Goal: Information Seeking & Learning: Learn about a topic

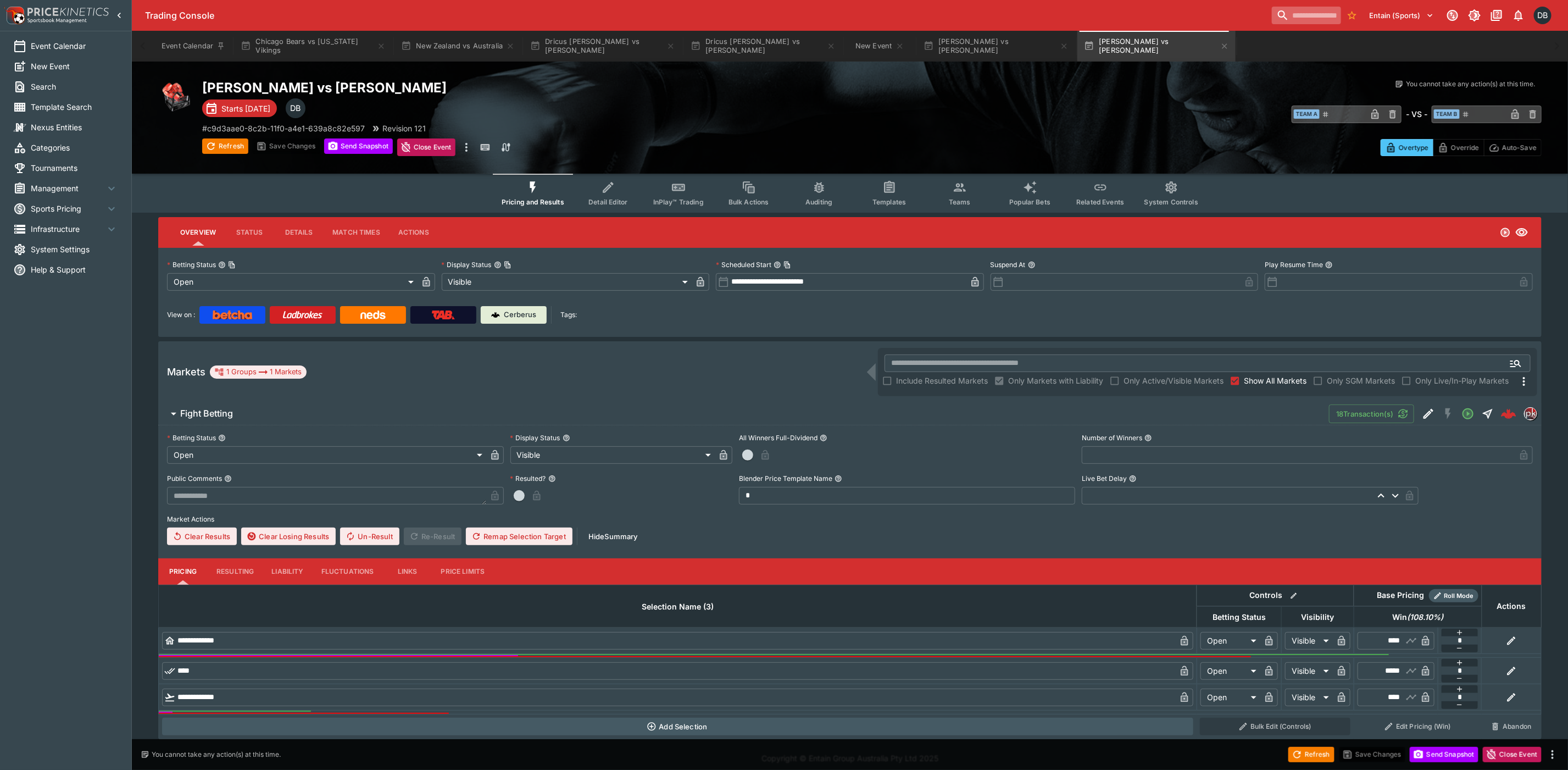
click at [1294, 16] on input "search" at bounding box center [1306, 16] width 69 height 18
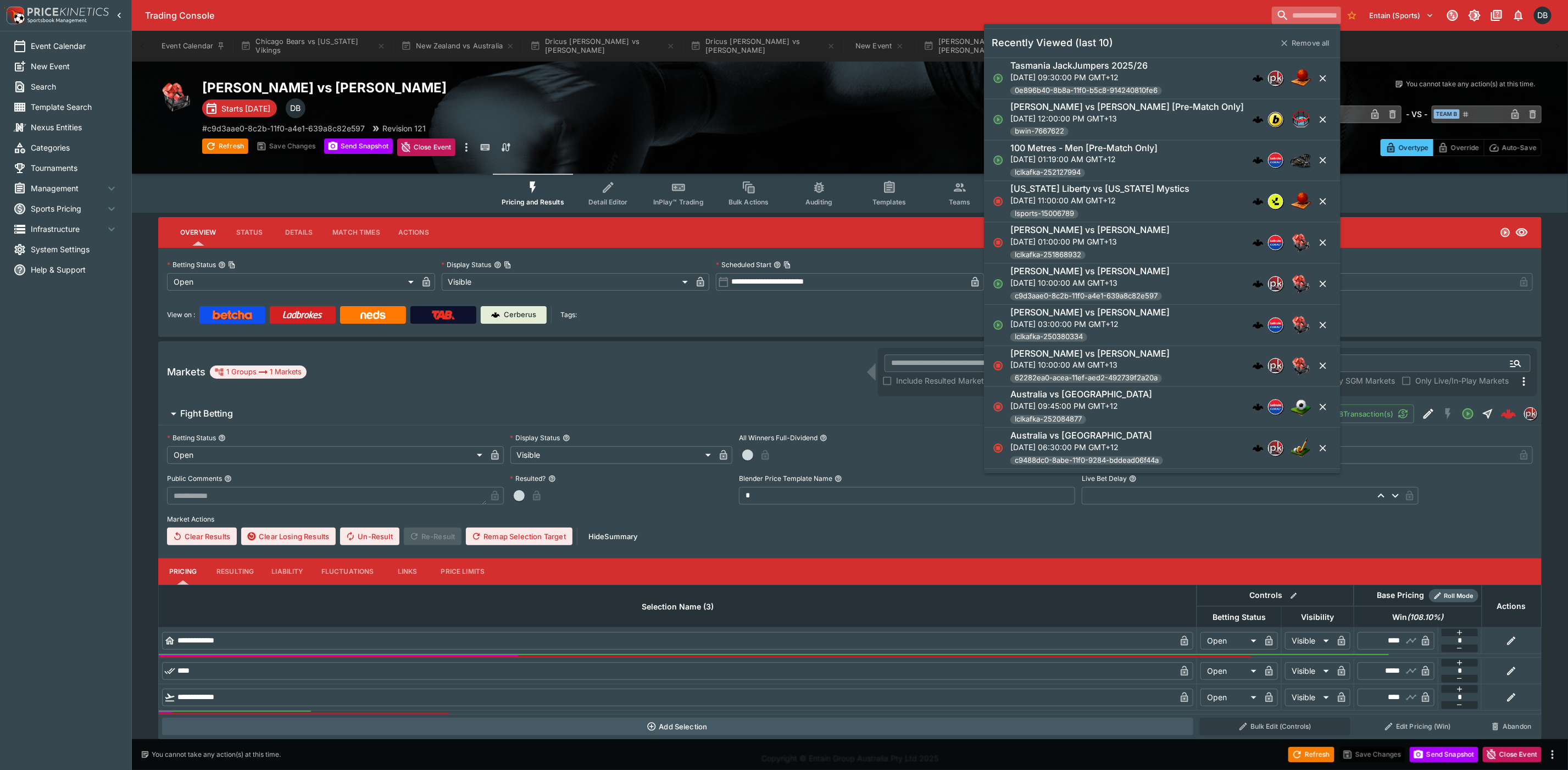
paste input "**********"
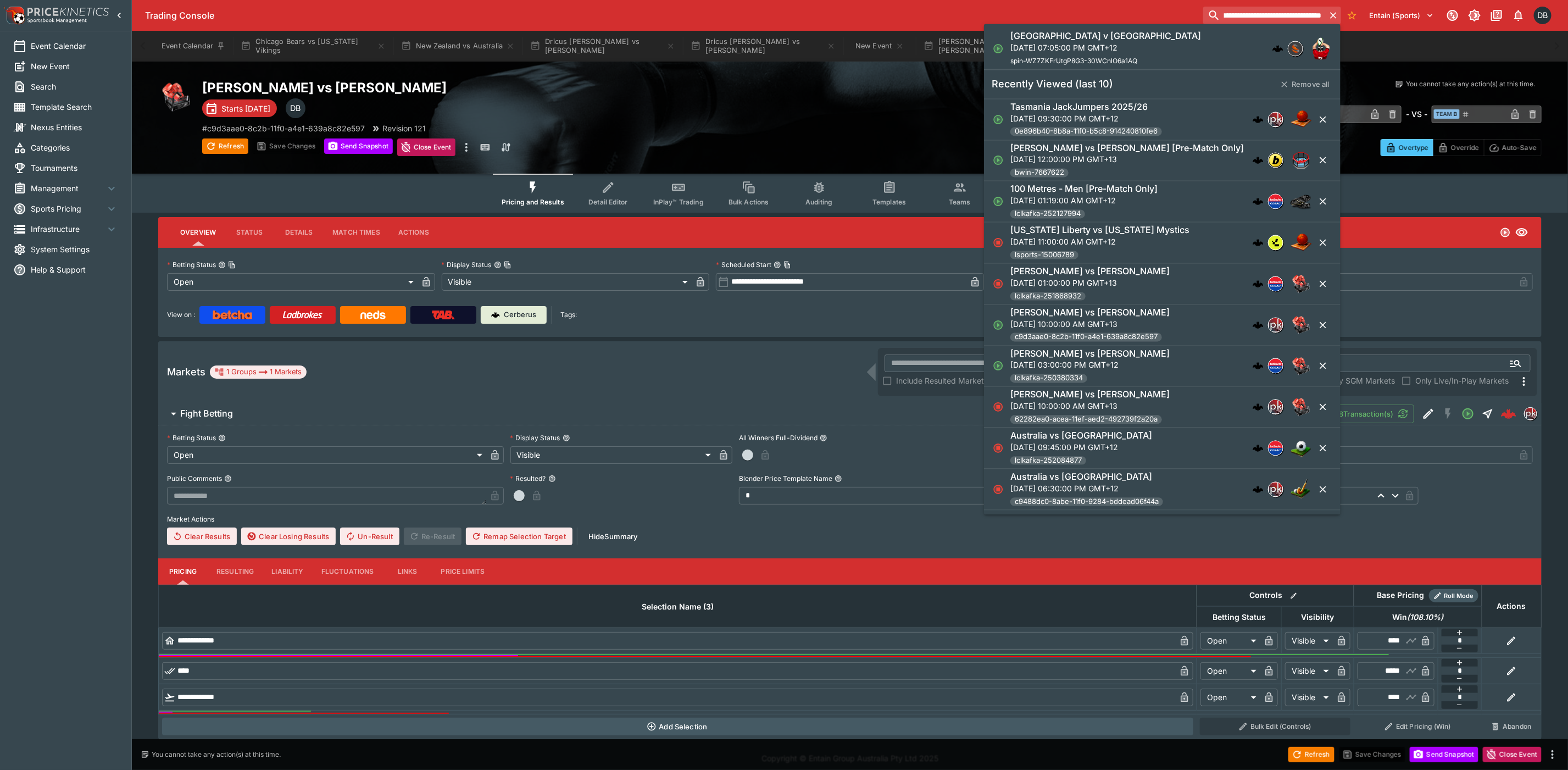
type input "**********"
click at [1048, 47] on p "[DATE] 07:05:00 PM GMT+12" at bounding box center [1105, 48] width 190 height 12
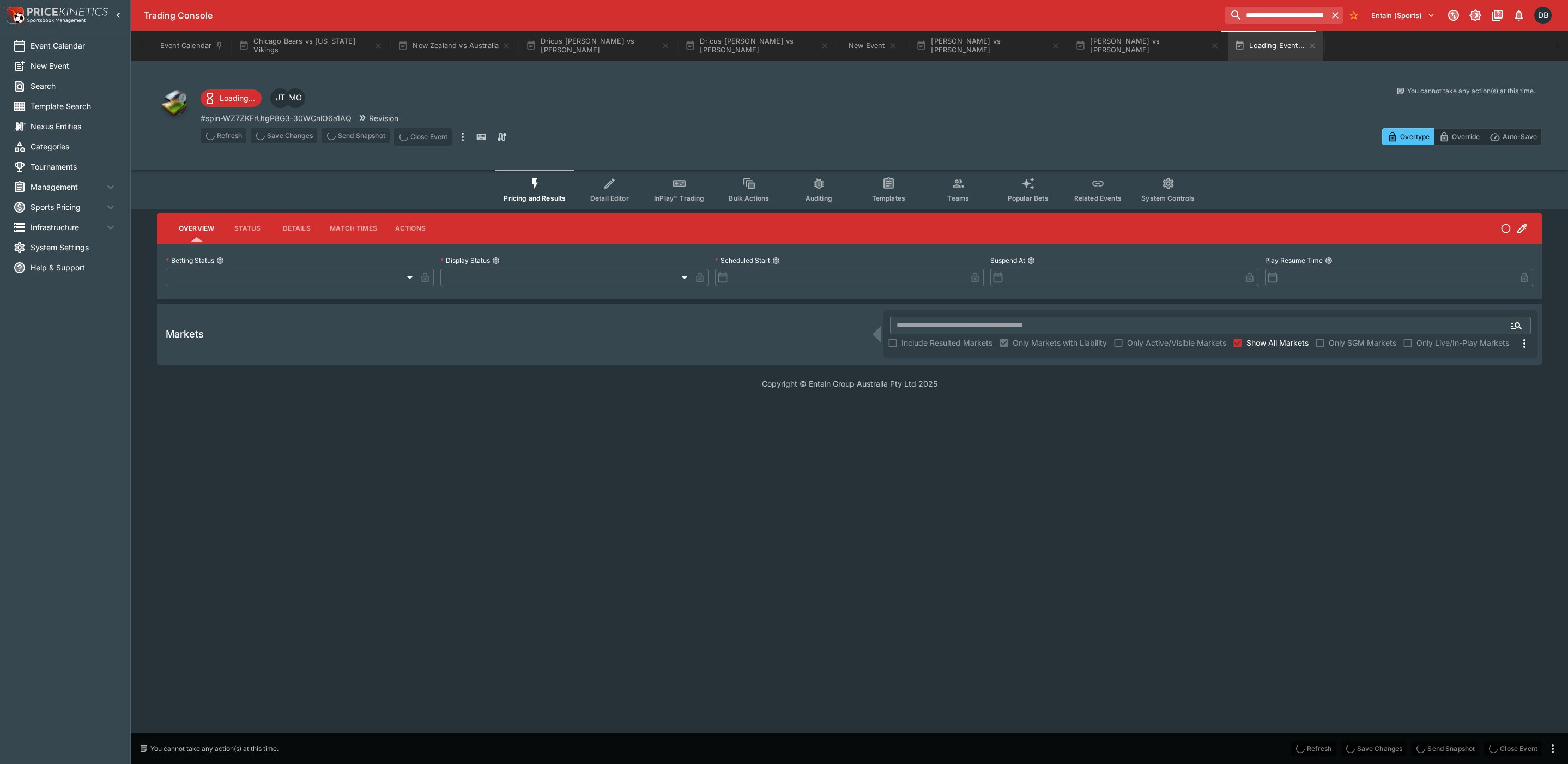
type input "**********"
type input "*******"
type input "**********"
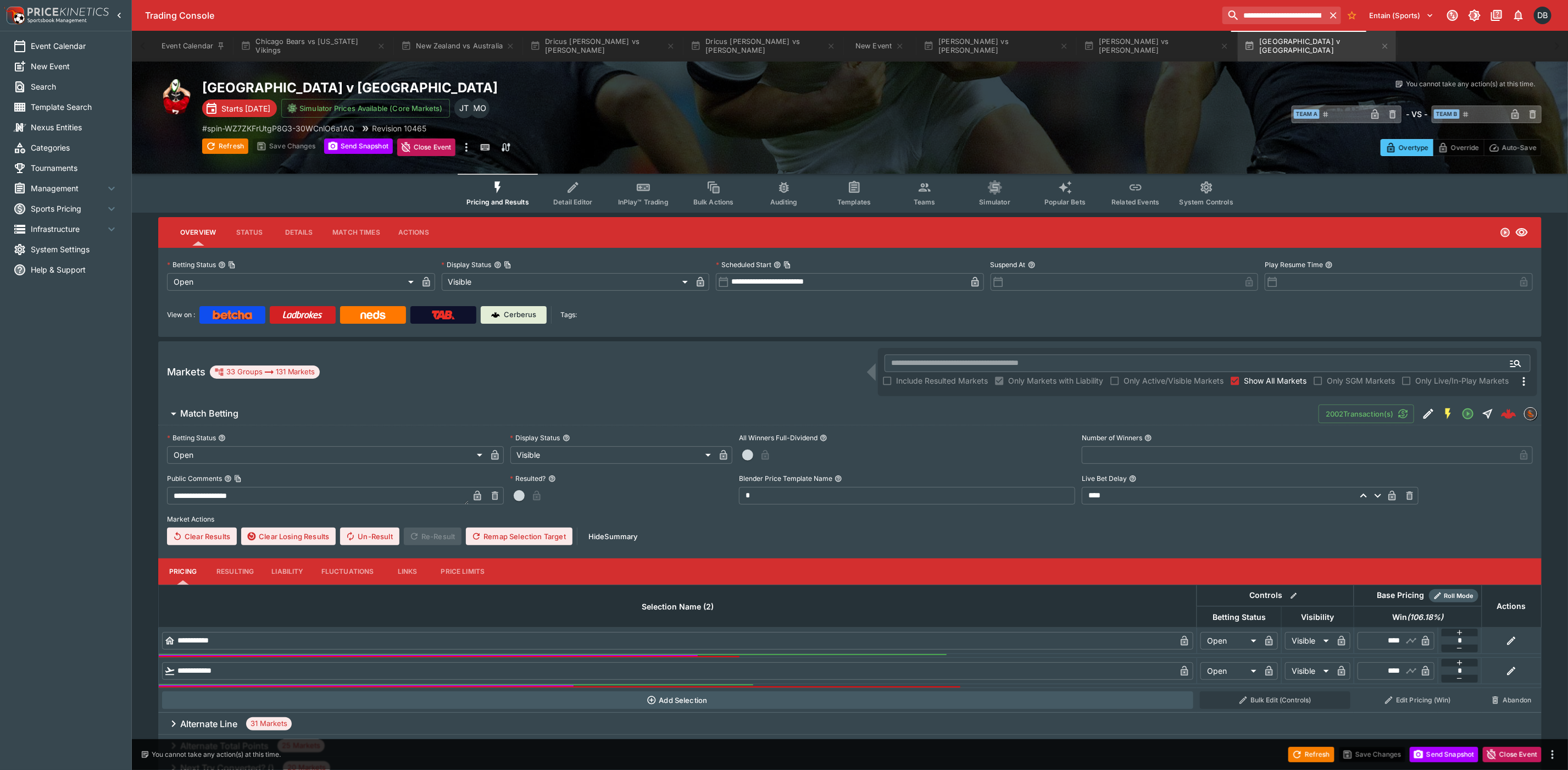
click at [852, 193] on icon "Event type filters" at bounding box center [854, 187] width 14 height 14
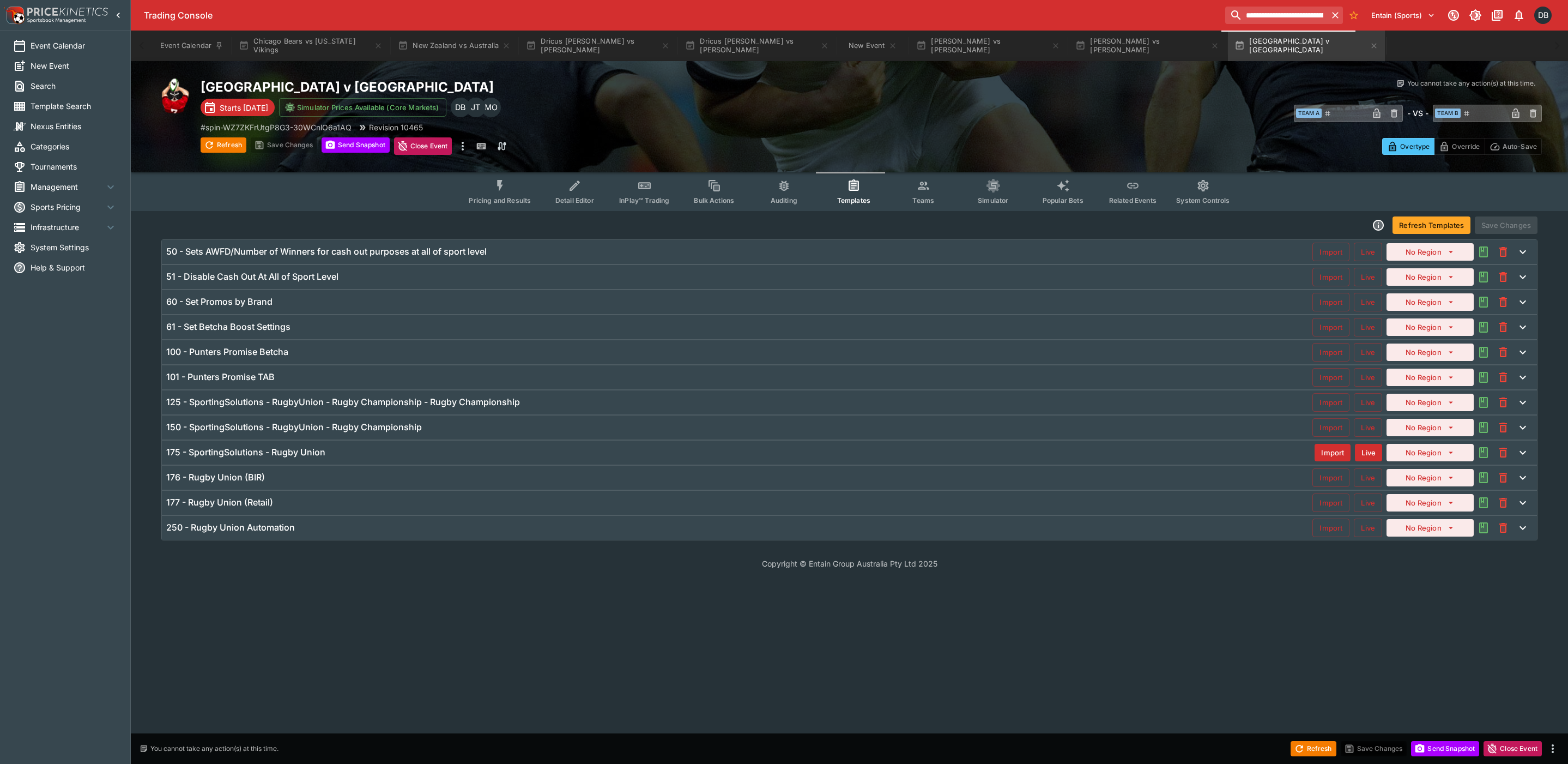
click at [385, 508] on div "177 - Rugby Union (Retail)" at bounding box center [739, 502] width 1146 height 12
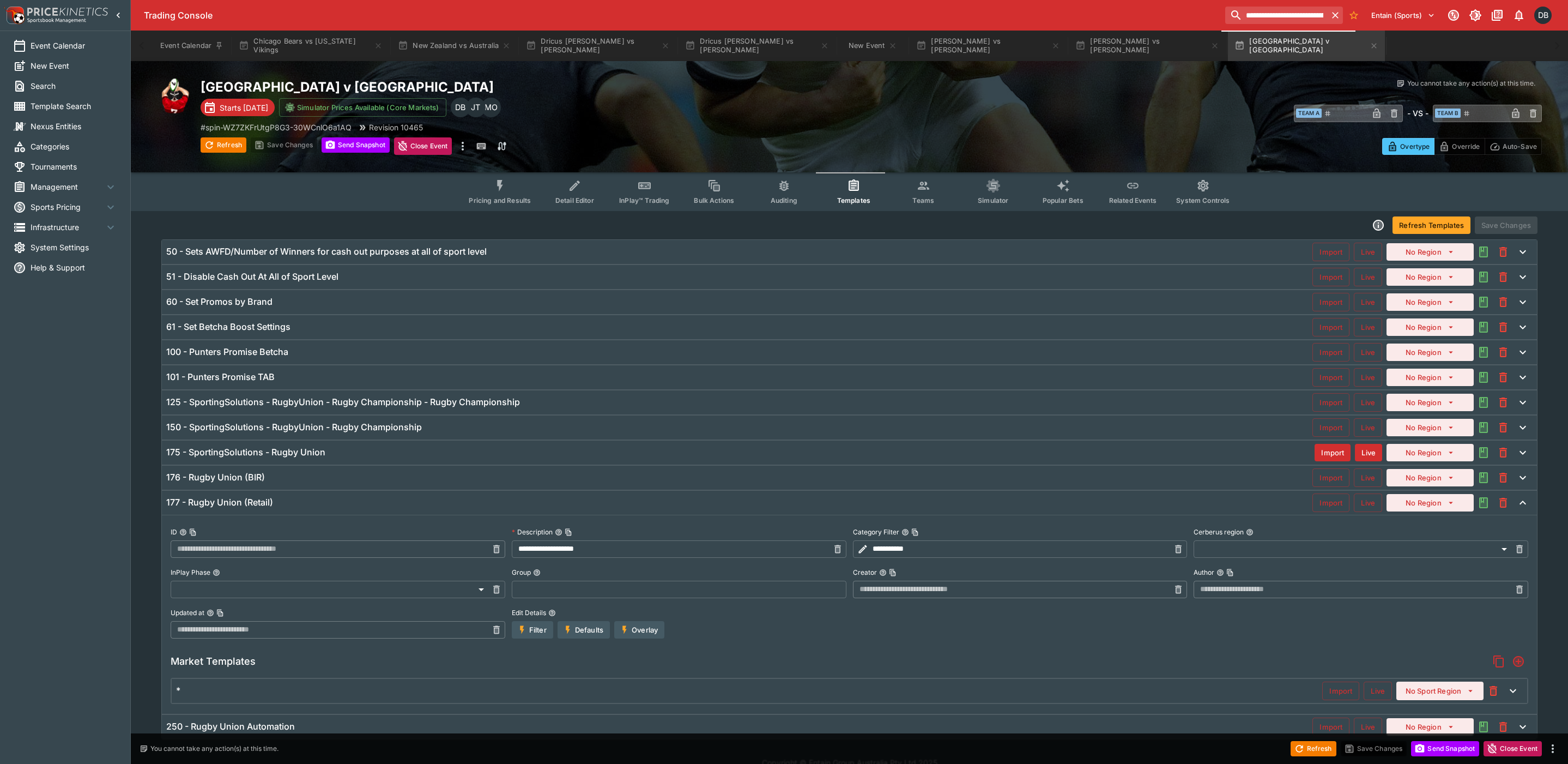
type input "**********"
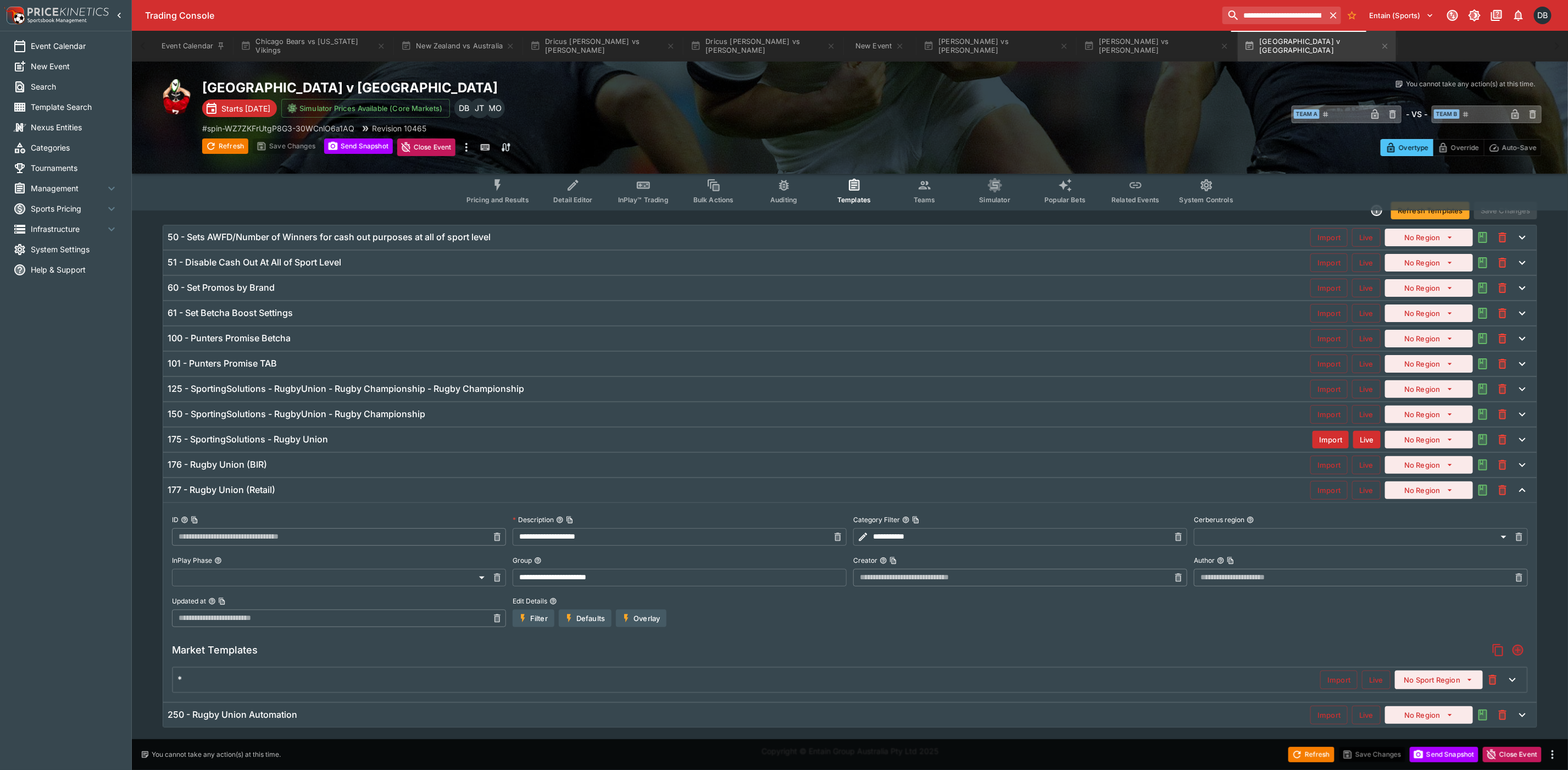
scroll to position [23, 0]
click at [594, 389] on div "125 - SportingSolutions - RugbyUnion - Rugby Championship - Rugby Championship" at bounding box center [738, 389] width 1142 height 12
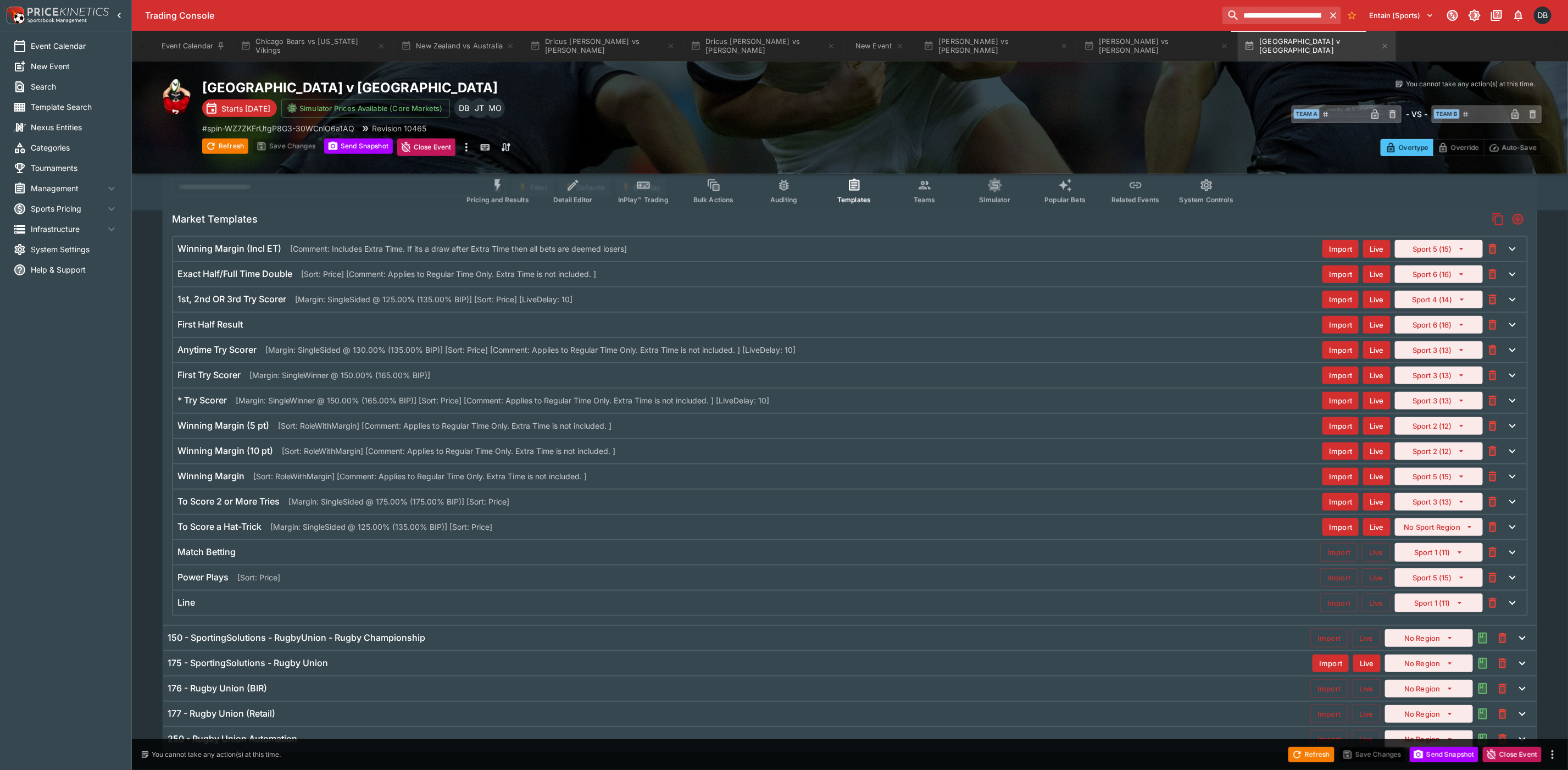
scroll to position [313, 0]
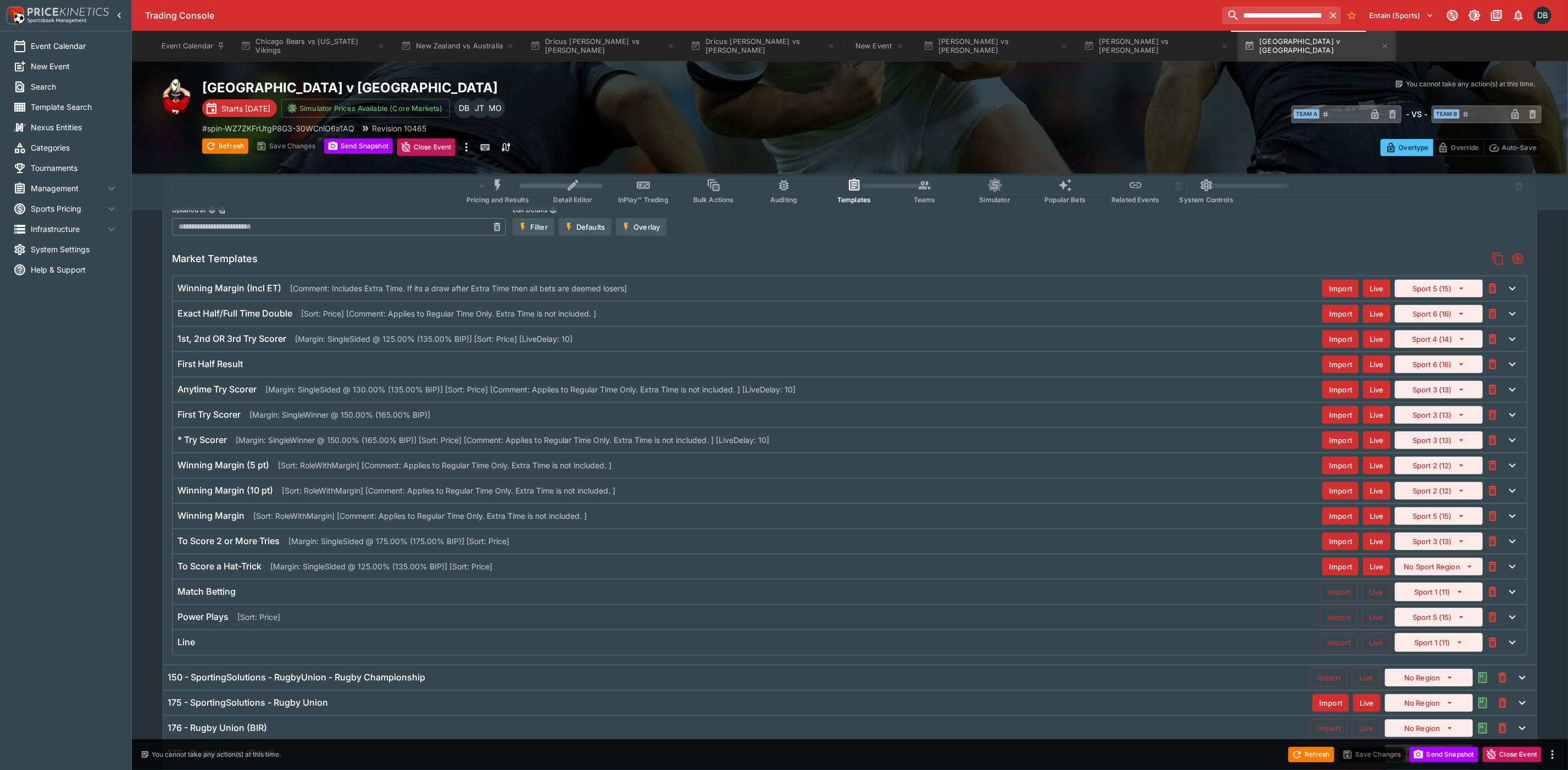
click at [872, 452] on div "* Try Scorer [Margin: SingleWinner @ 150.00% (165.00% BIP)] [Sort: Price] [Comm…" at bounding box center [849, 440] width 1353 height 25
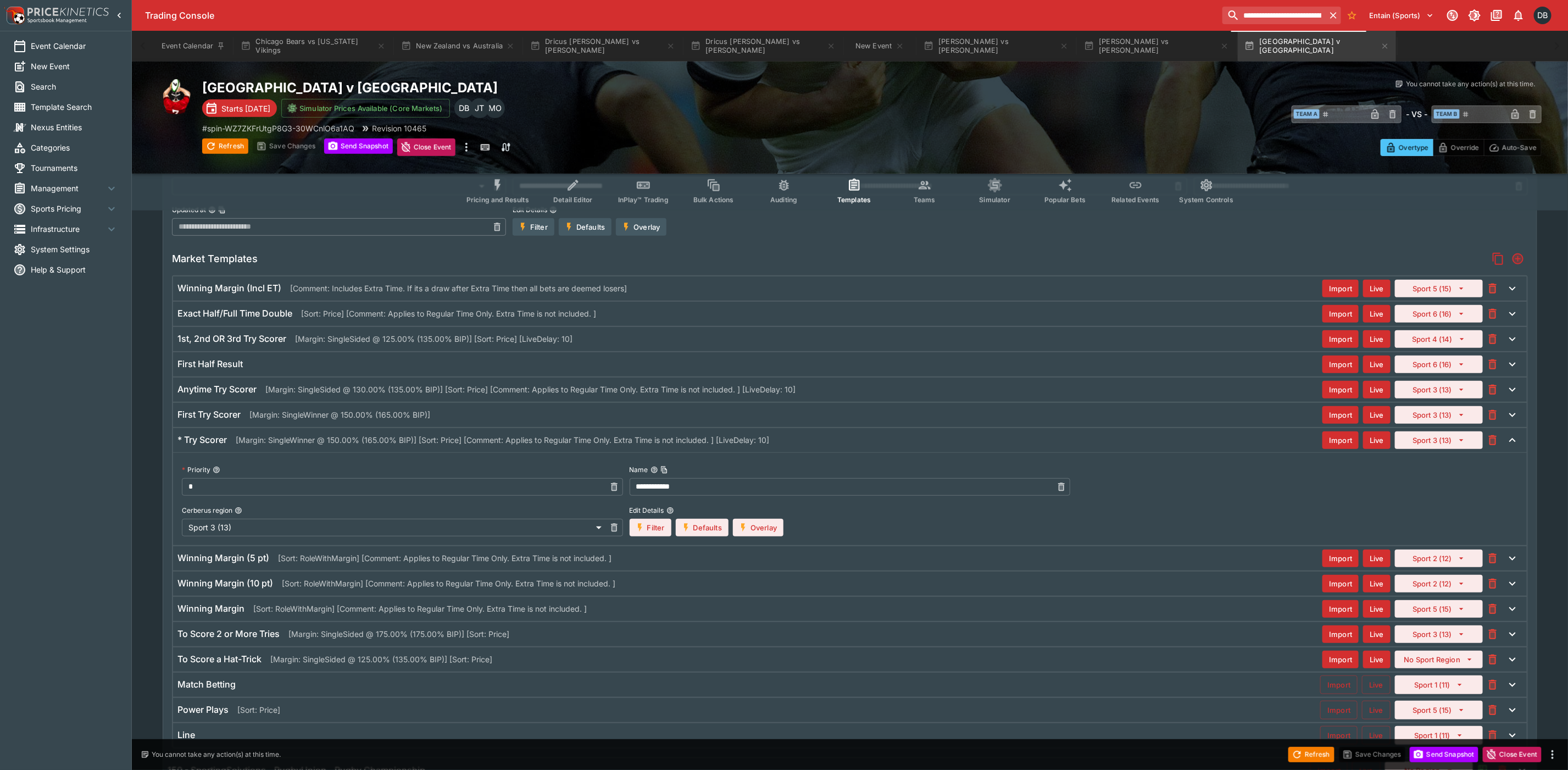
click at [871, 445] on div "* Try Scorer [Margin: SingleWinner @ 150.00% (165.00% BIP)] [Sort: Price] [Comm…" at bounding box center [750, 440] width 1144 height 12
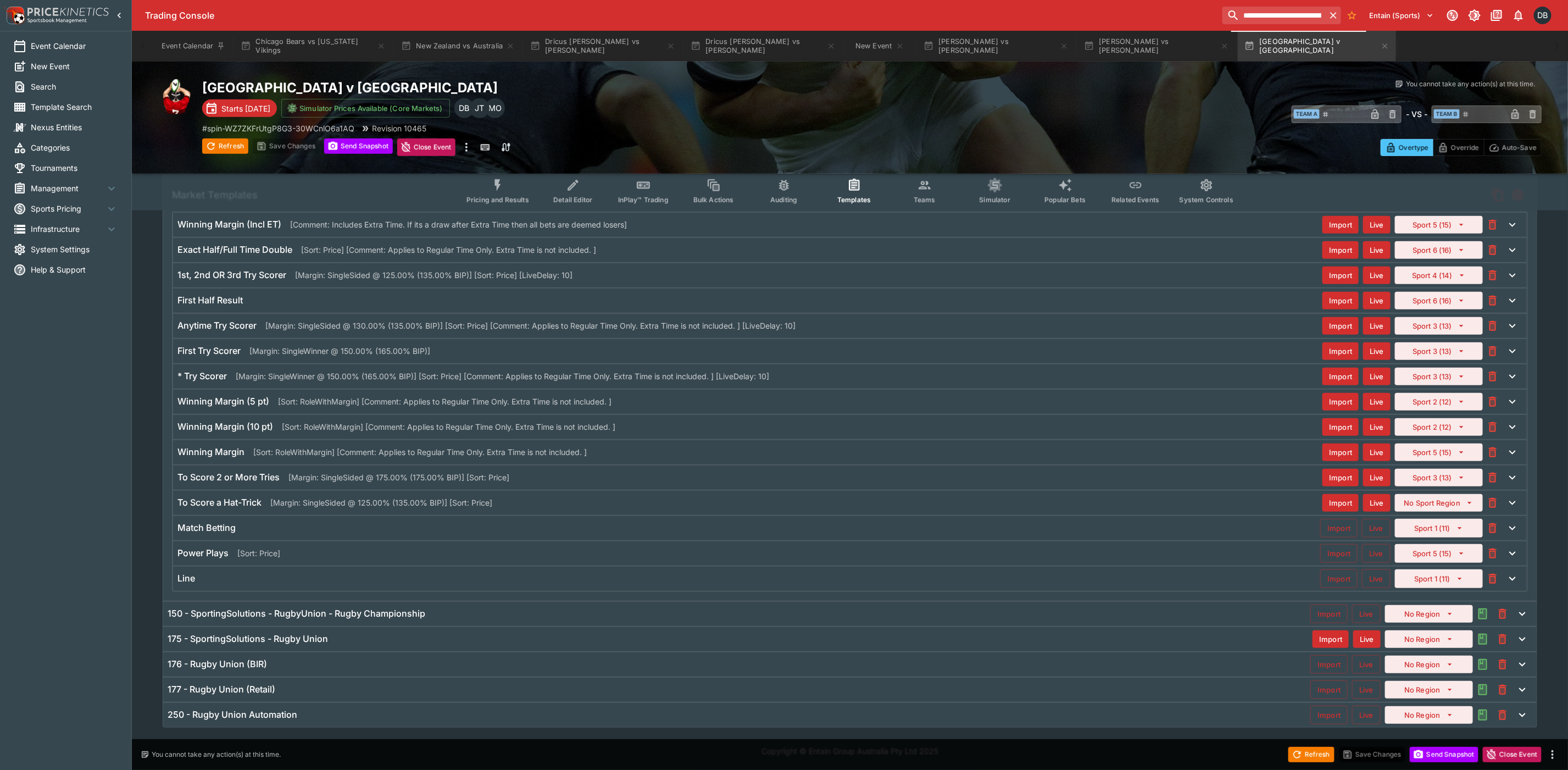
scroll to position [399, 0]
click at [343, 688] on div "177 - Rugby Union (Retail)" at bounding box center [738, 690] width 1142 height 12
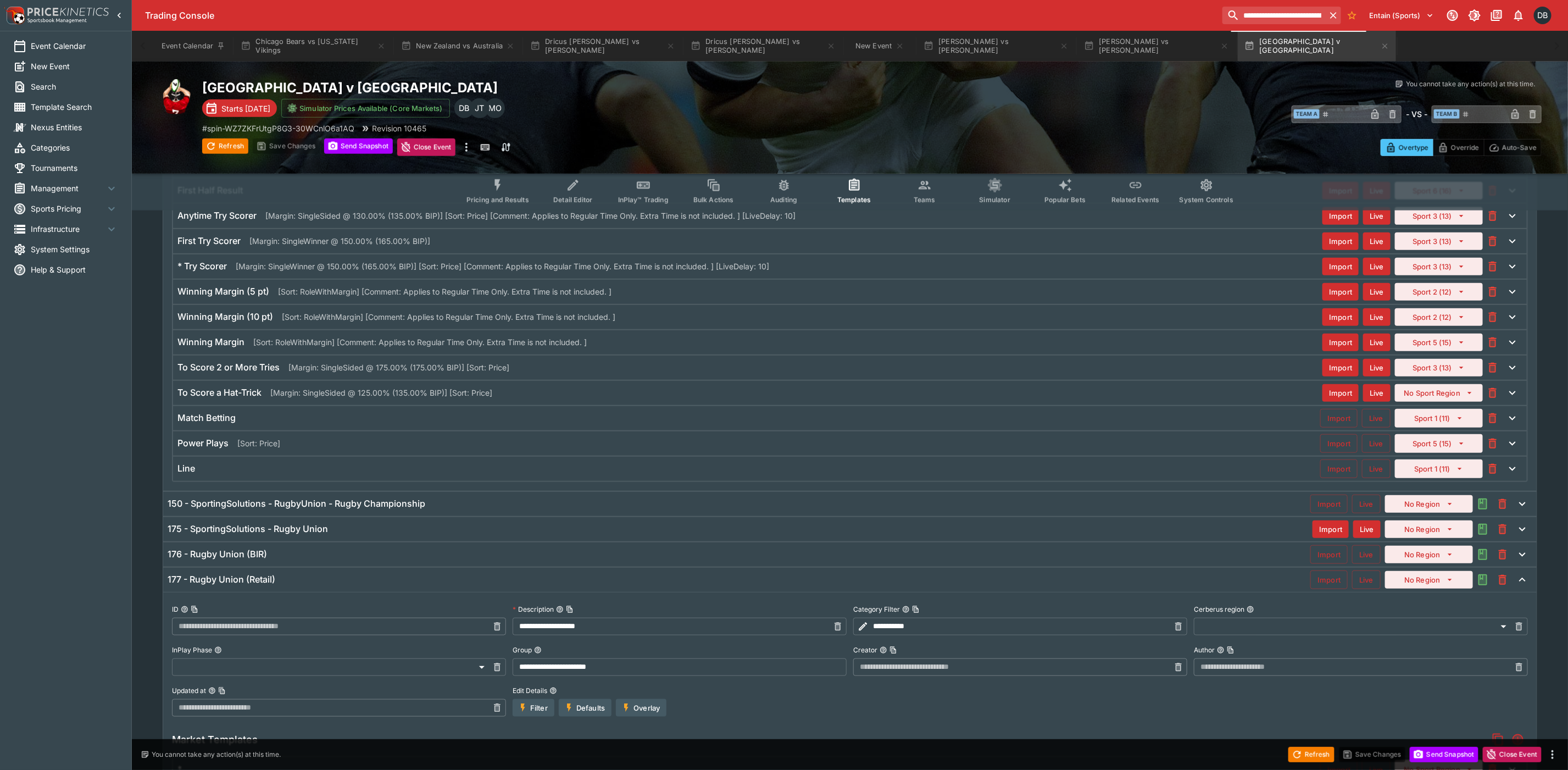
scroll to position [520, 0]
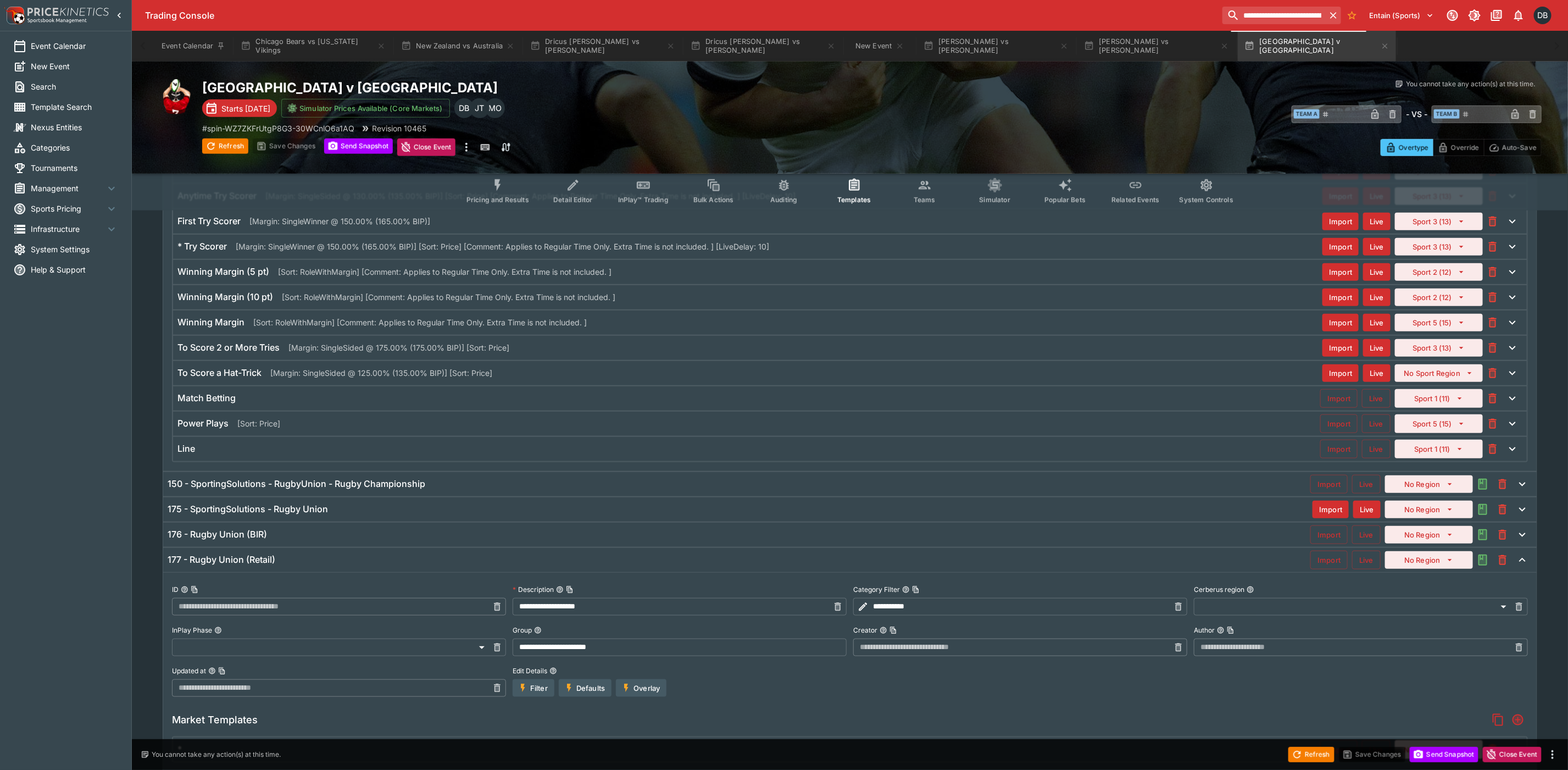
click at [485, 488] on div "150 - SportingSolutions - RugbyUnion - Rugby Championship" at bounding box center [738, 484] width 1142 height 12
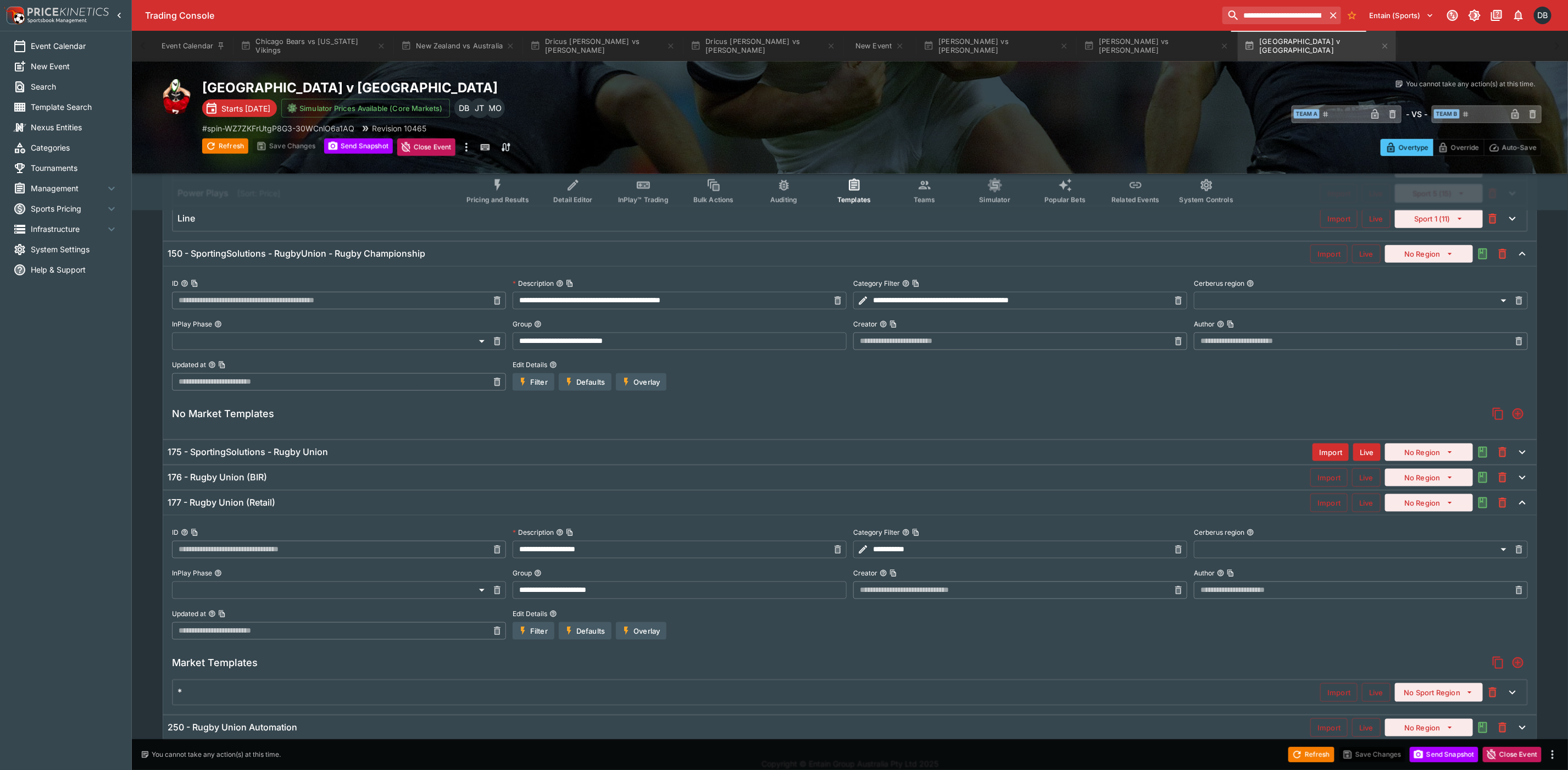
scroll to position [775, 0]
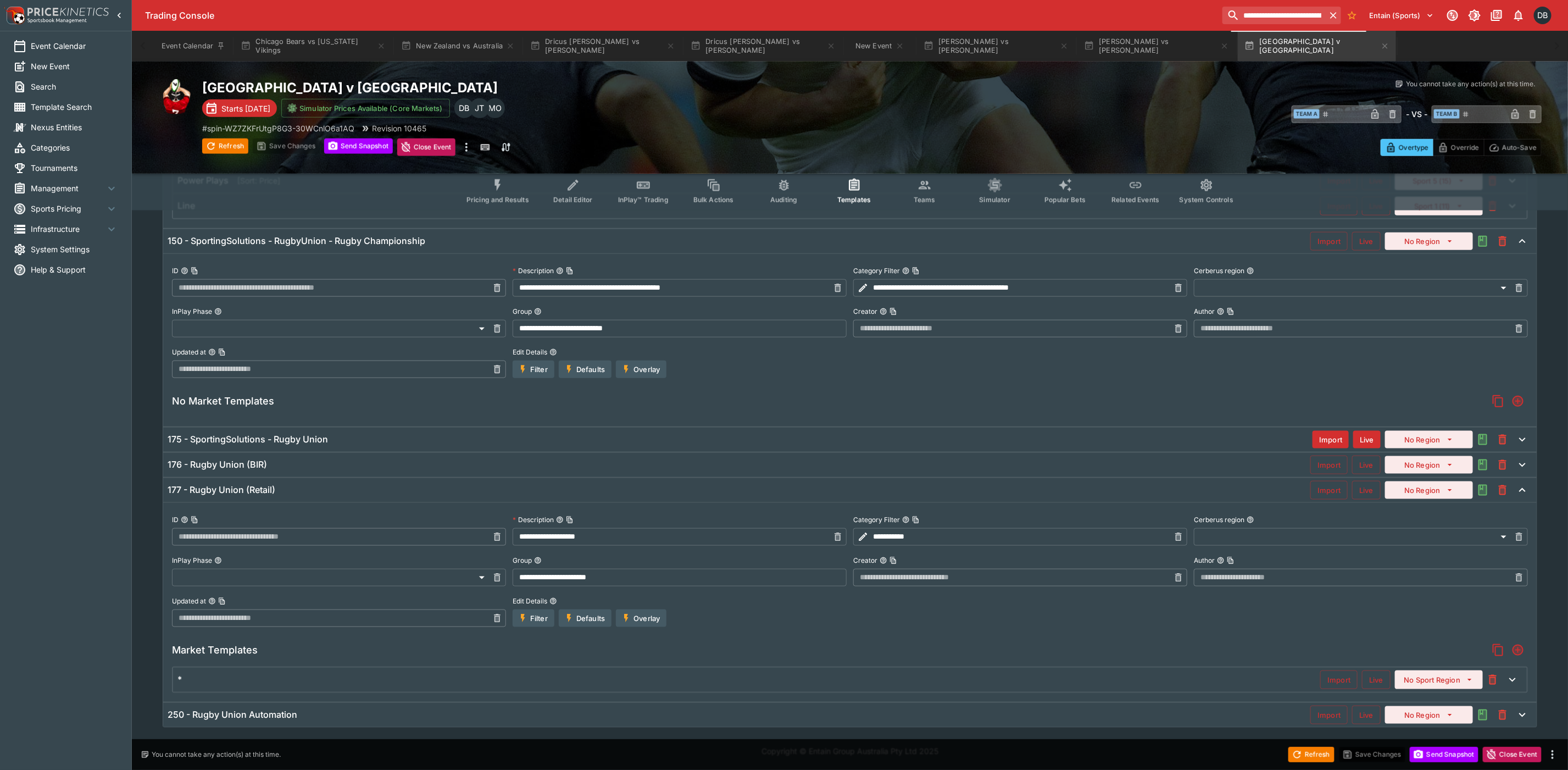
click at [418, 435] on div "175 - SportingSolutions - Rugby Union" at bounding box center [739, 439] width 1144 height 12
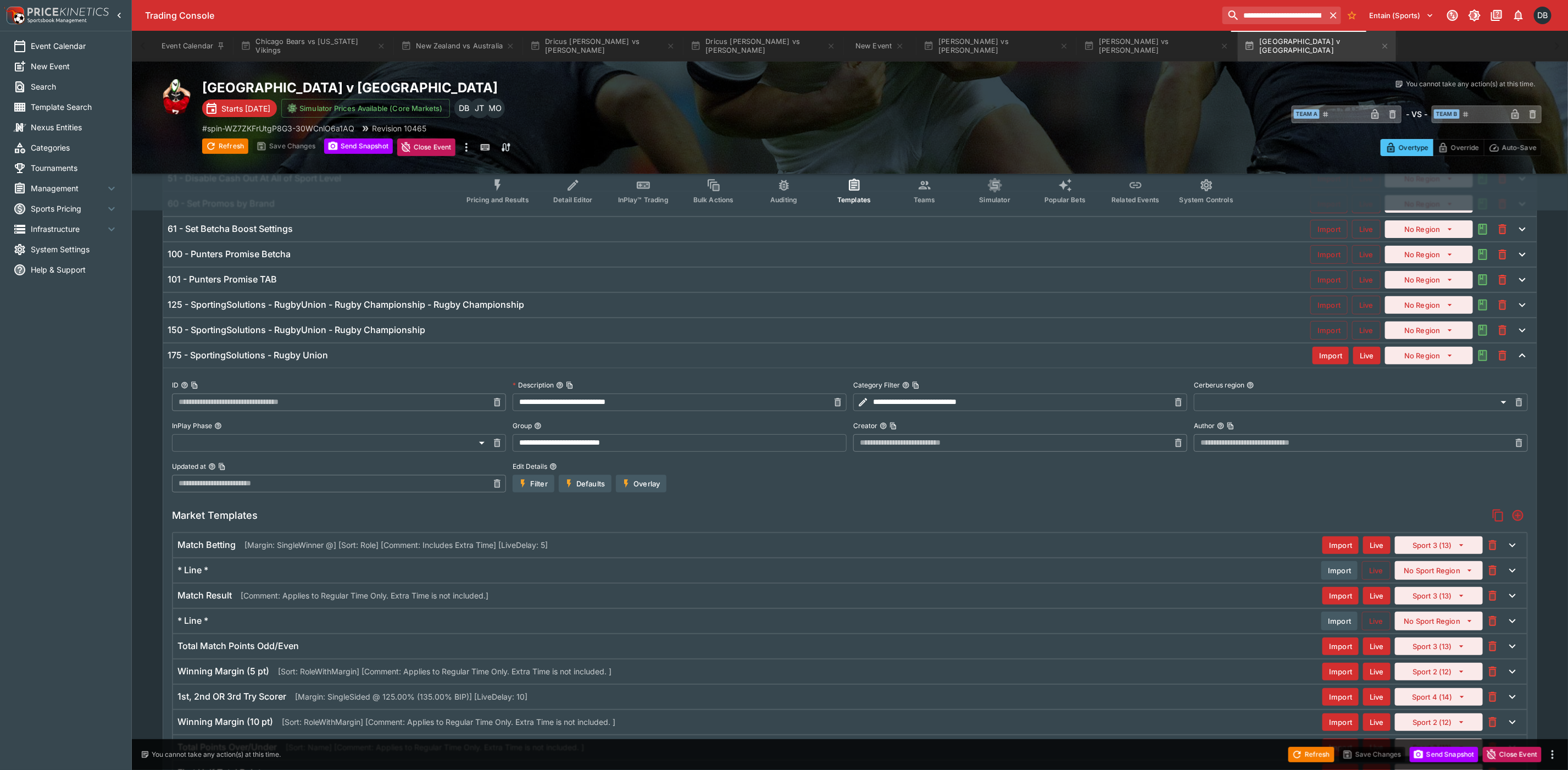
scroll to position [0, 0]
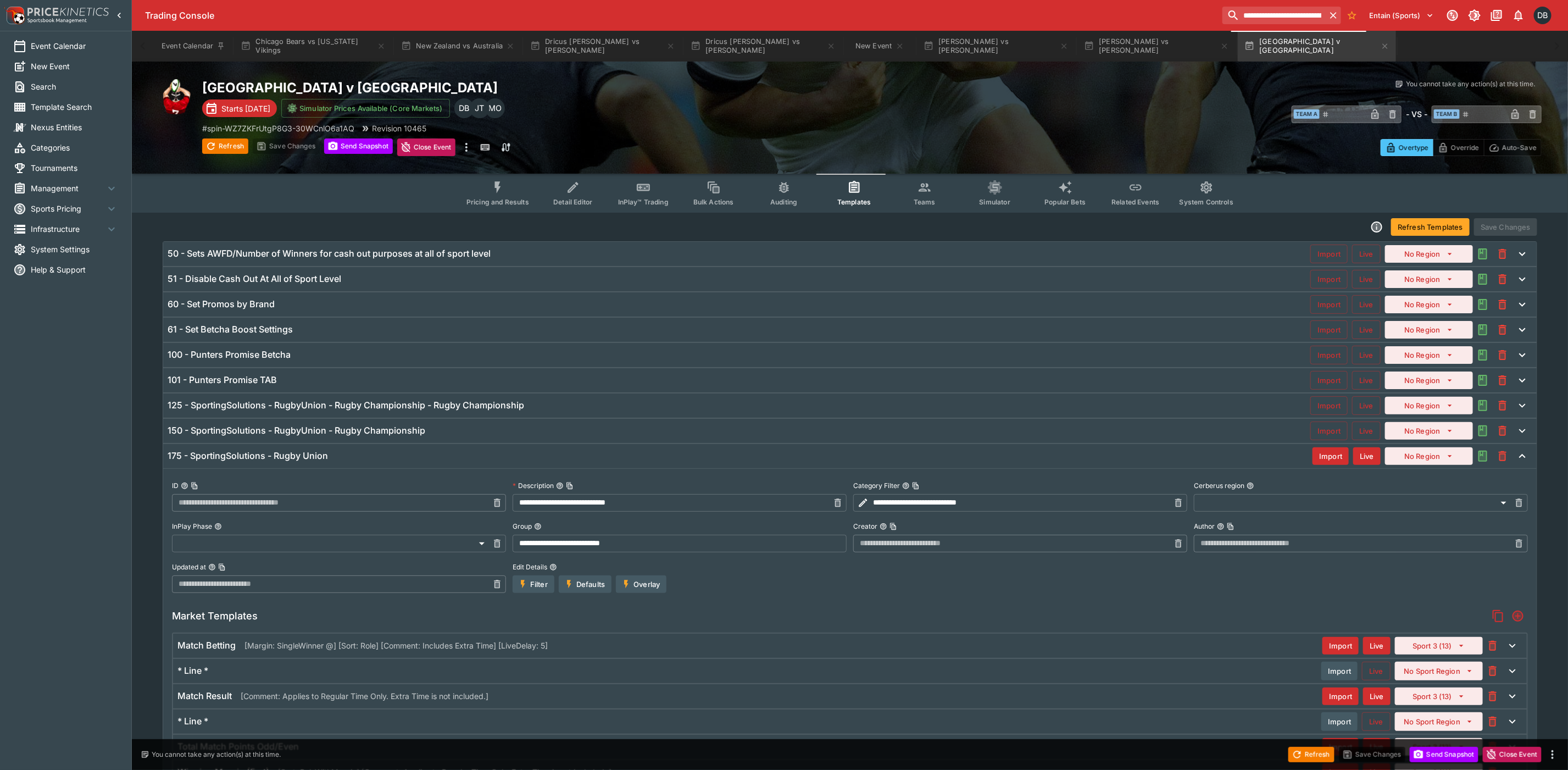
click at [571, 404] on div "125 - SportingSolutions - RugbyUnion - Rugby Championship - Rugby Championship" at bounding box center [738, 405] width 1142 height 12
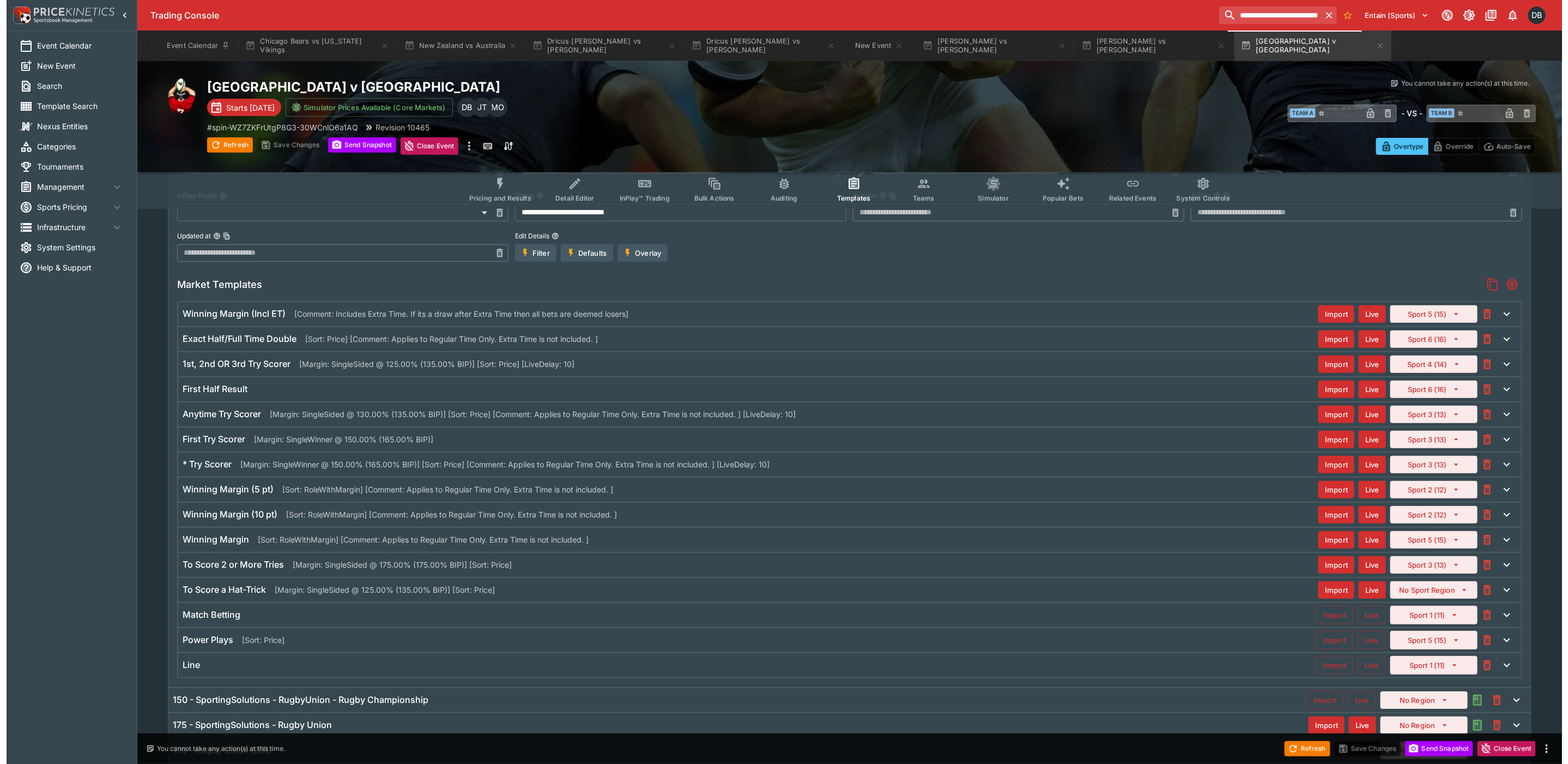
scroll to position [327, 0]
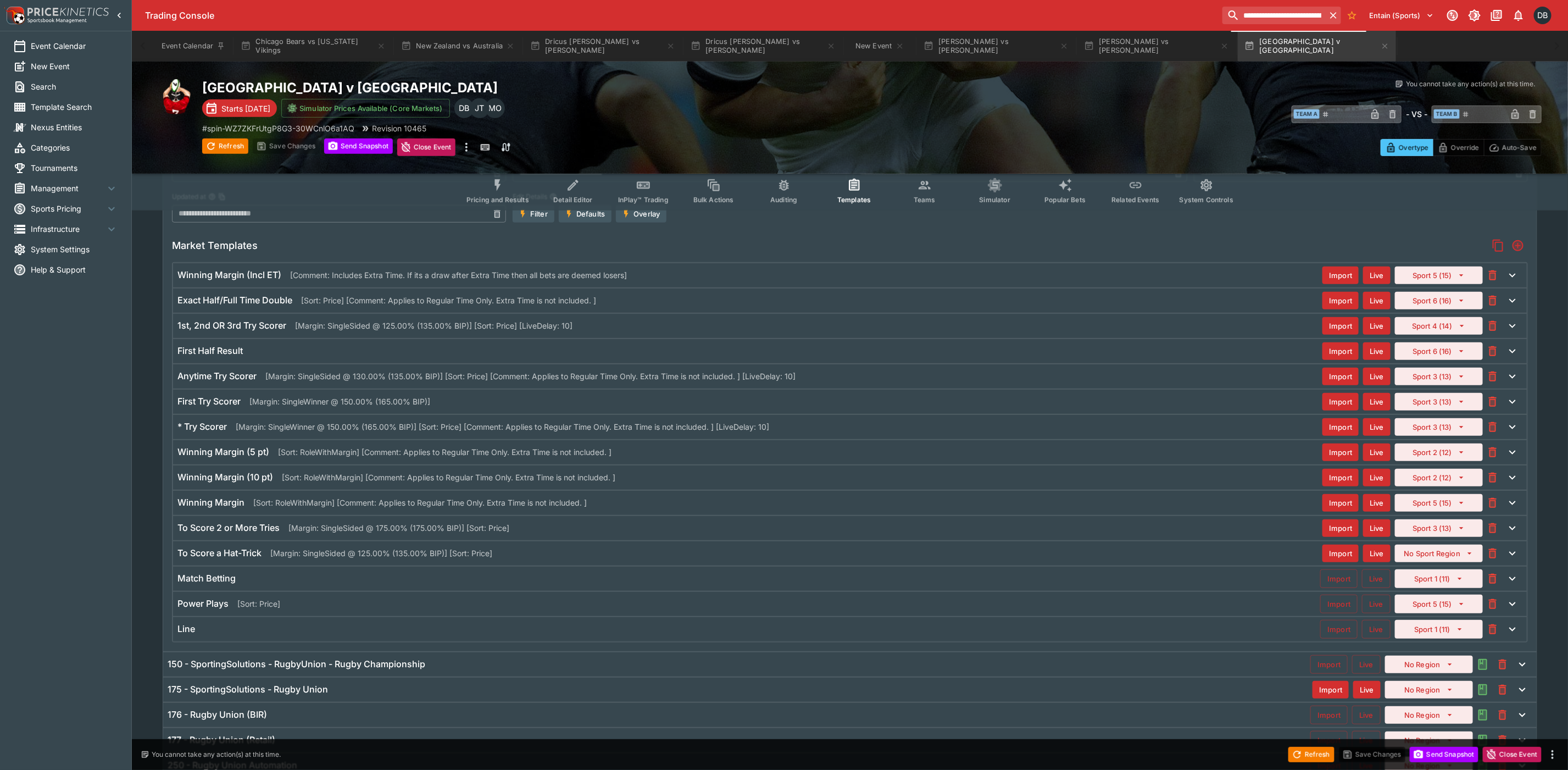
click at [801, 427] on div "* Try Scorer [Margin: SingleWinner @ 150.00% (165.00% BIP)] [Sort: Price] [Comm…" at bounding box center [750, 427] width 1144 height 12
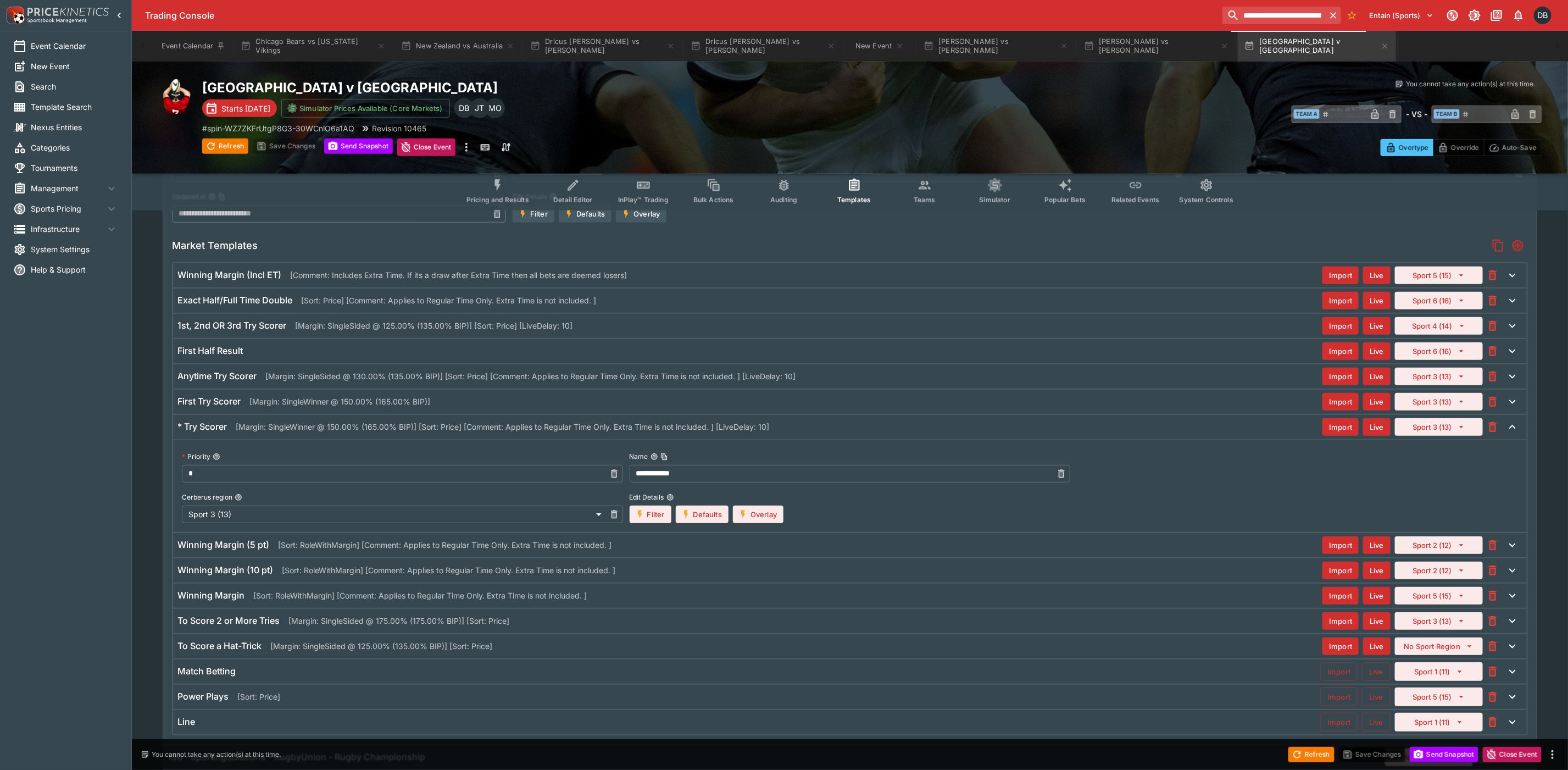
click at [751, 517] on button "Overlay" at bounding box center [758, 514] width 51 height 18
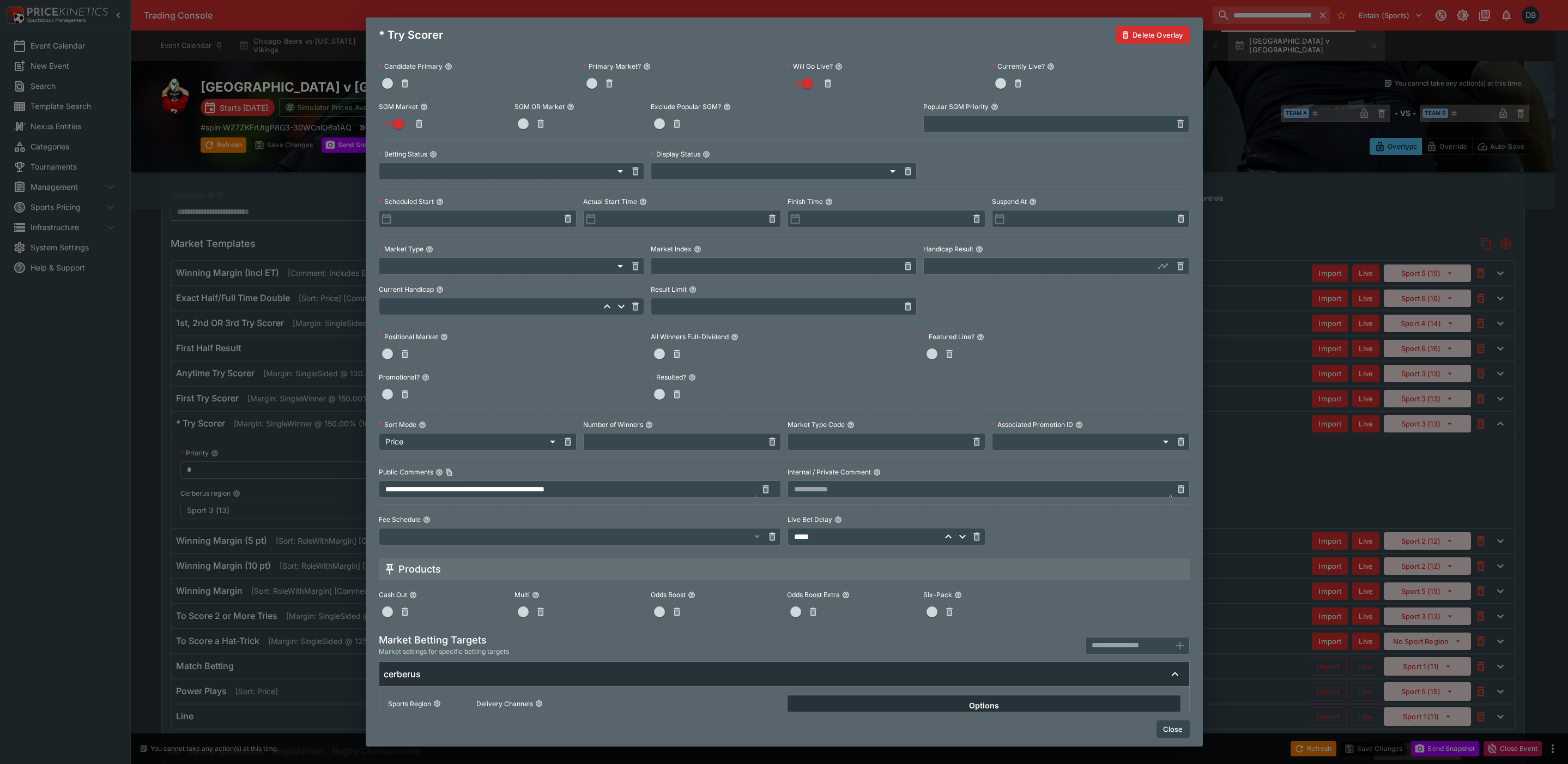
scroll to position [229, 0]
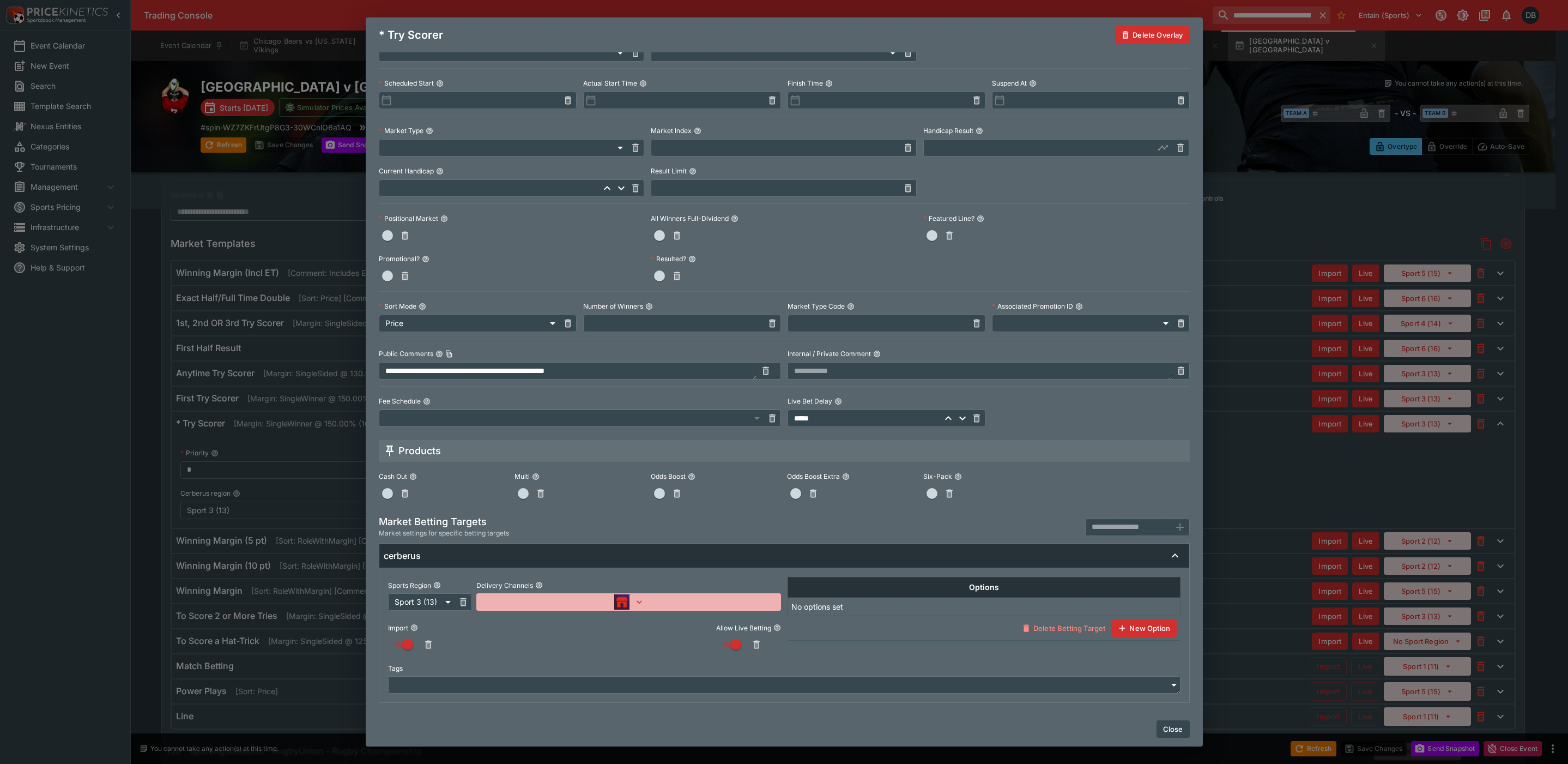
click at [636, 602] on icon "button" at bounding box center [638, 602] width 5 height 3
click at [661, 633] on div at bounding box center [784, 382] width 1568 height 764
click at [634, 597] on icon "button" at bounding box center [639, 602] width 11 height 11
click at [636, 645] on div at bounding box center [784, 382] width 1568 height 764
click at [634, 602] on icon "button" at bounding box center [639, 602] width 11 height 11
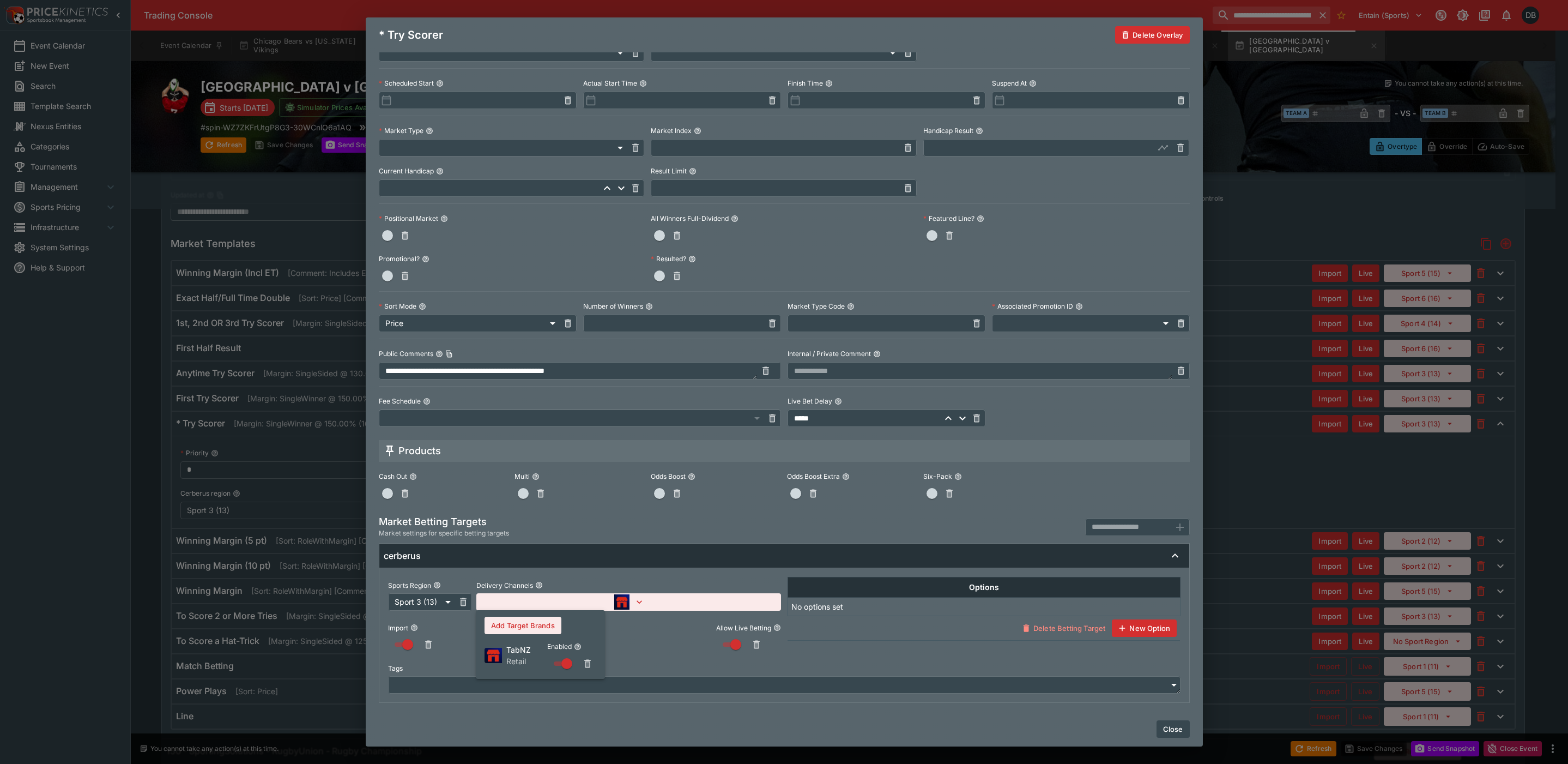
click at [644, 651] on div at bounding box center [784, 382] width 1568 height 764
click at [1163, 726] on button "Close" at bounding box center [1172, 729] width 33 height 18
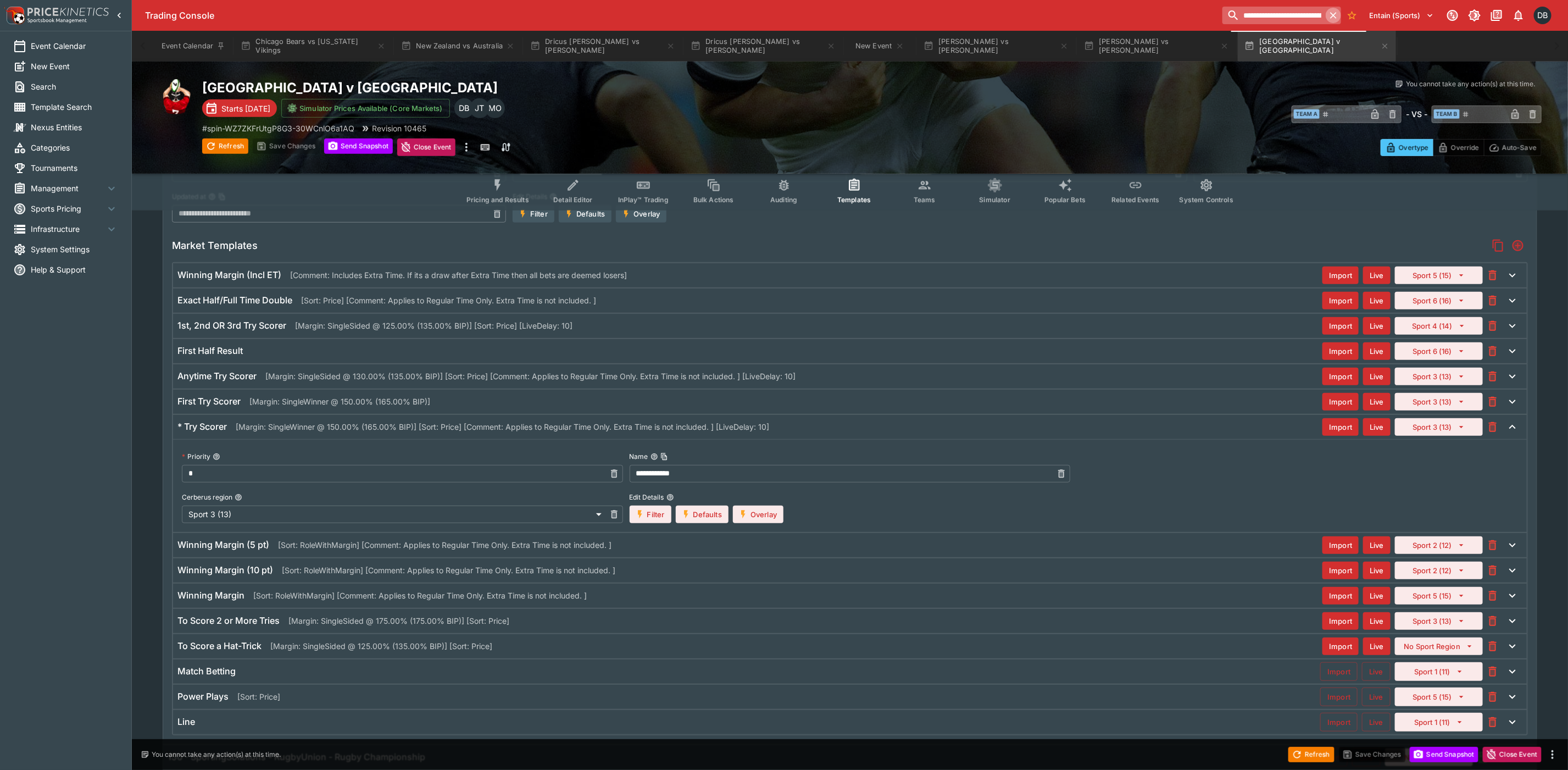
click at [1332, 13] on icon "button" at bounding box center [1333, 15] width 11 height 11
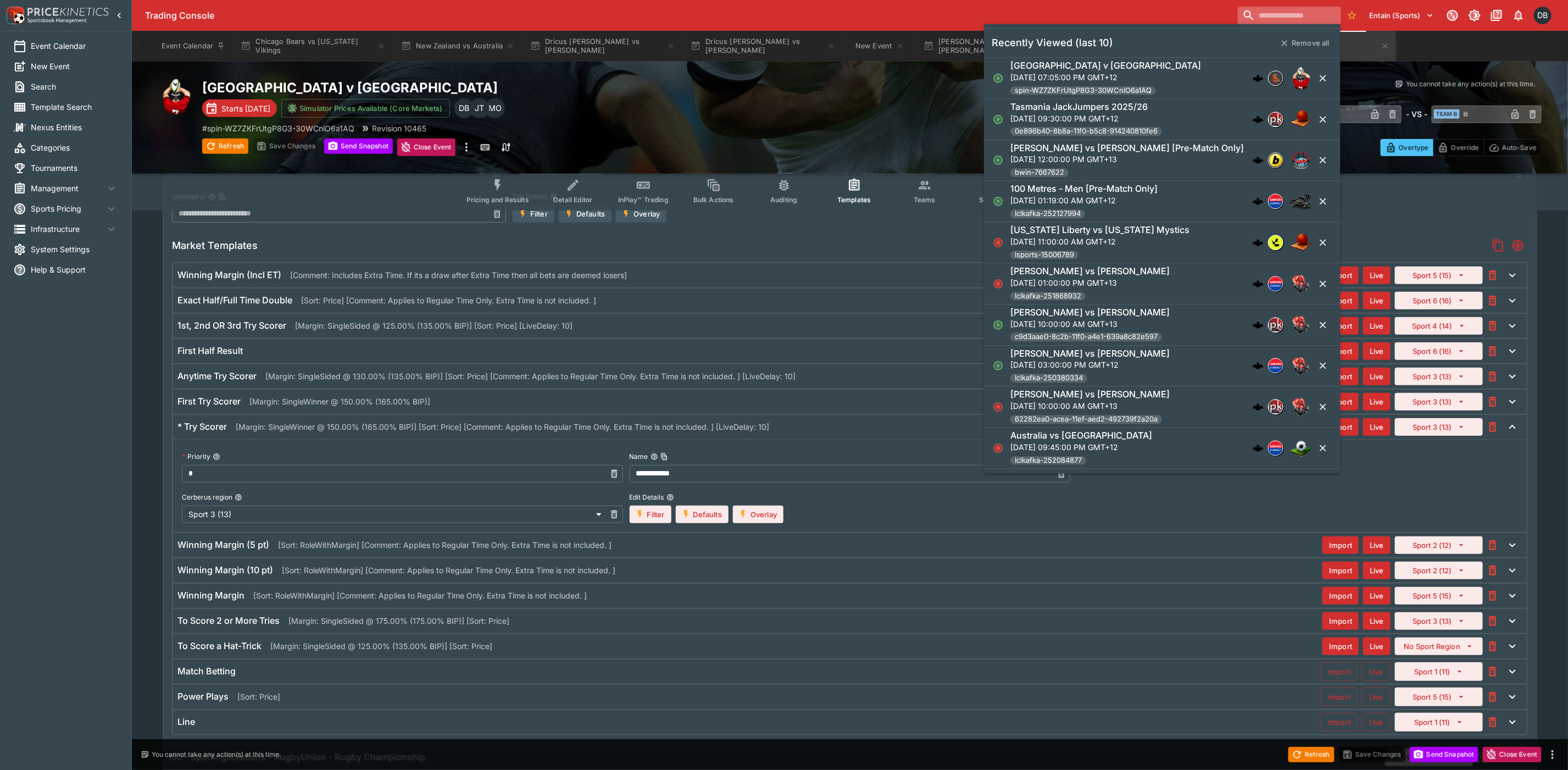
click at [1292, 17] on input "search" at bounding box center [1289, 16] width 103 height 18
paste input "**********"
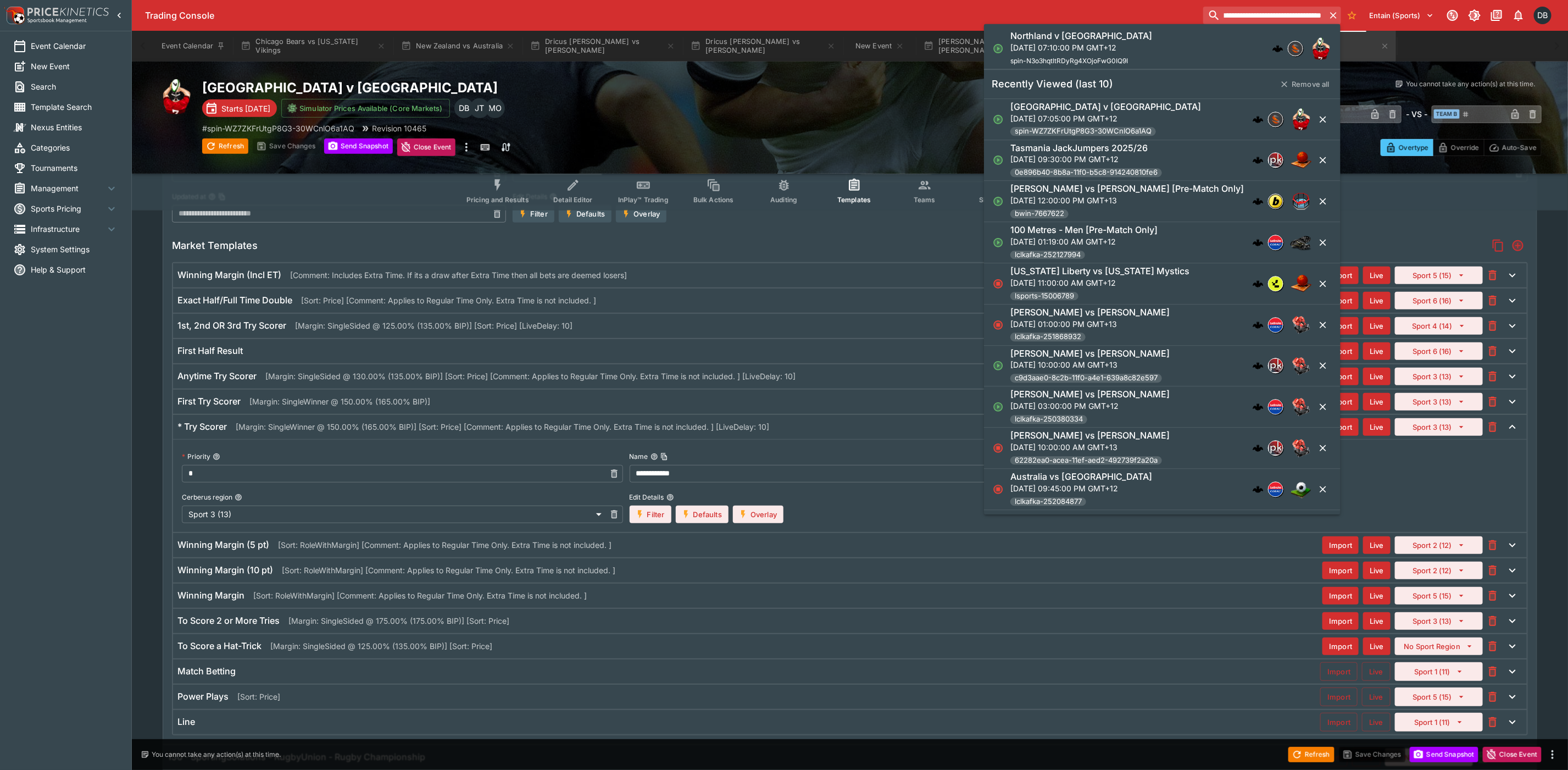
type input "**********"
click at [1031, 46] on p "[DATE] 07:10:00 PM GMT+12" at bounding box center [1081, 48] width 142 height 12
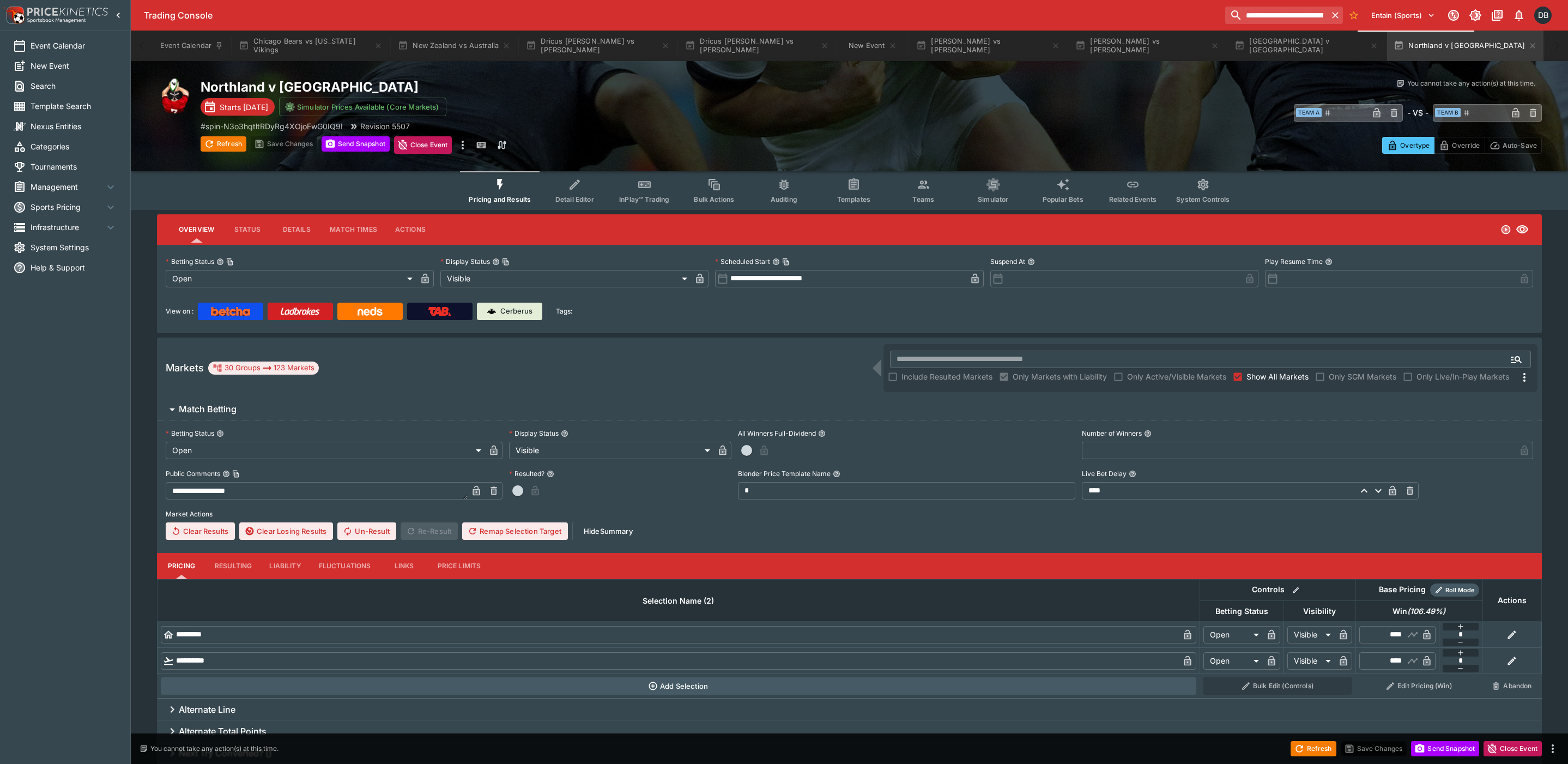
type input "**********"
type input "*******"
type input "**********"
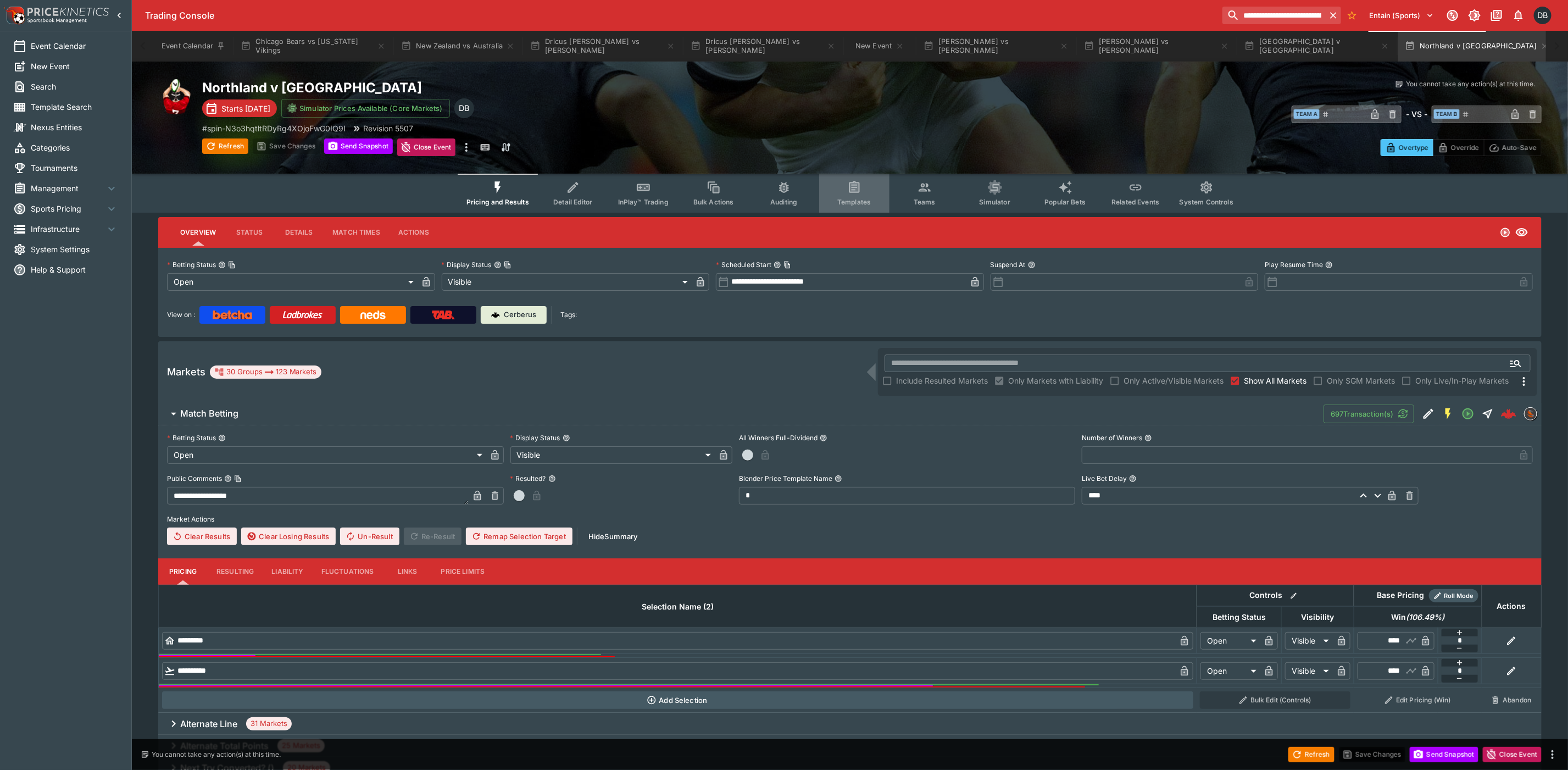
click at [843, 196] on button "Templates" at bounding box center [854, 193] width 71 height 39
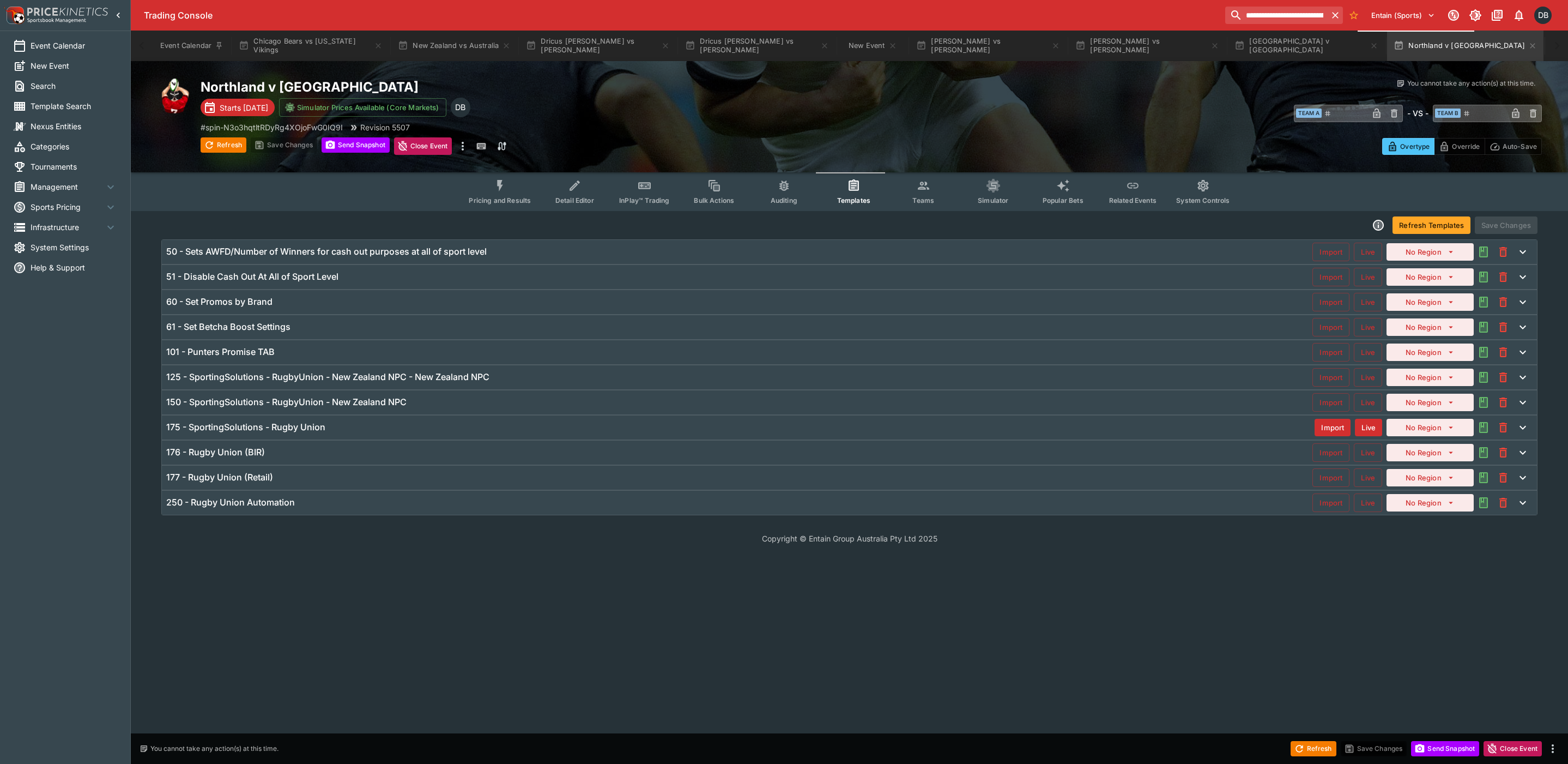
click at [541, 370] on div "125 - SportingSolutions - RugbyUnion - New Zealand NPC - New Zealand NPC Import…" at bounding box center [849, 377] width 1375 height 24
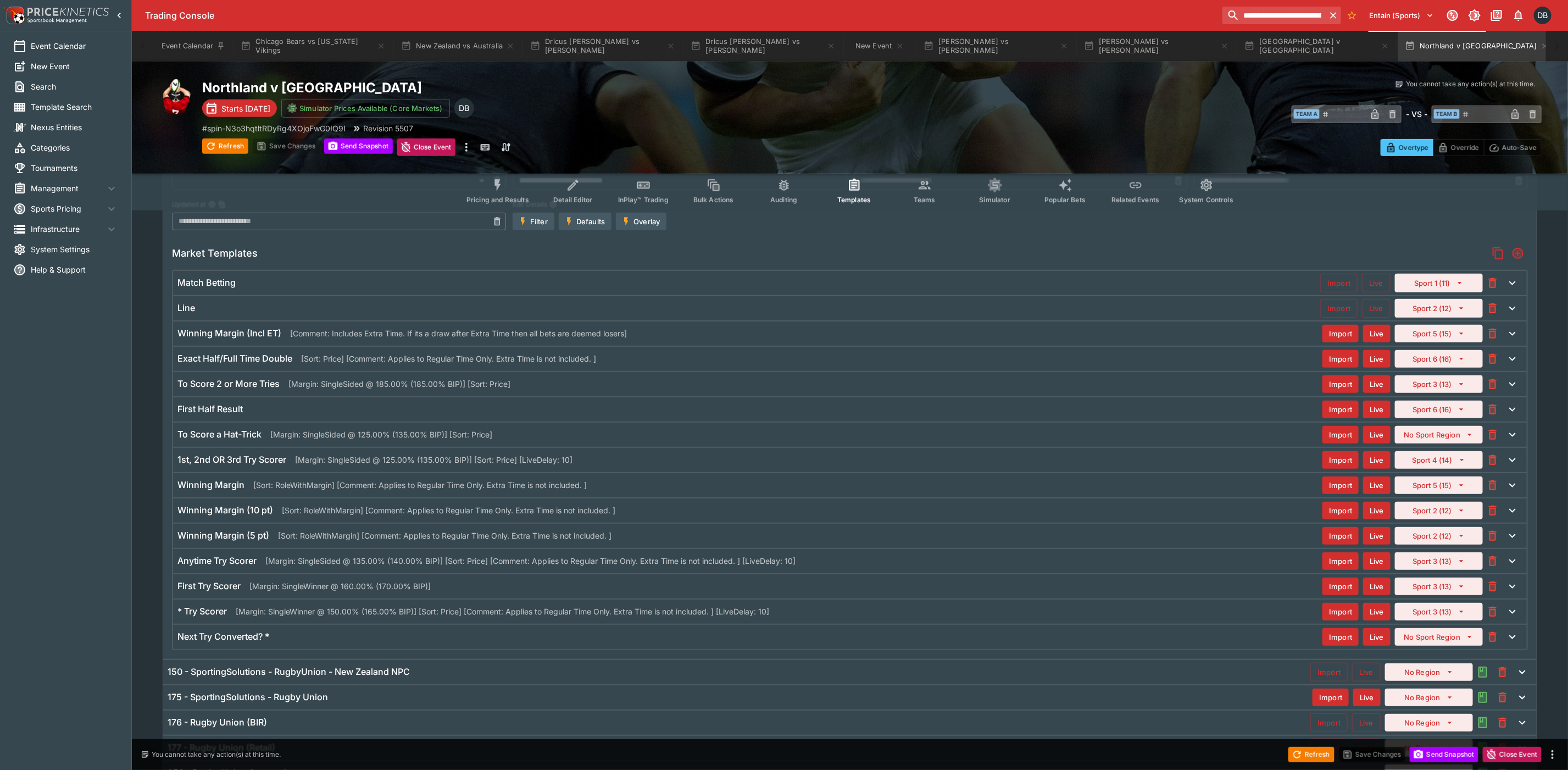
scroll to position [359, 0]
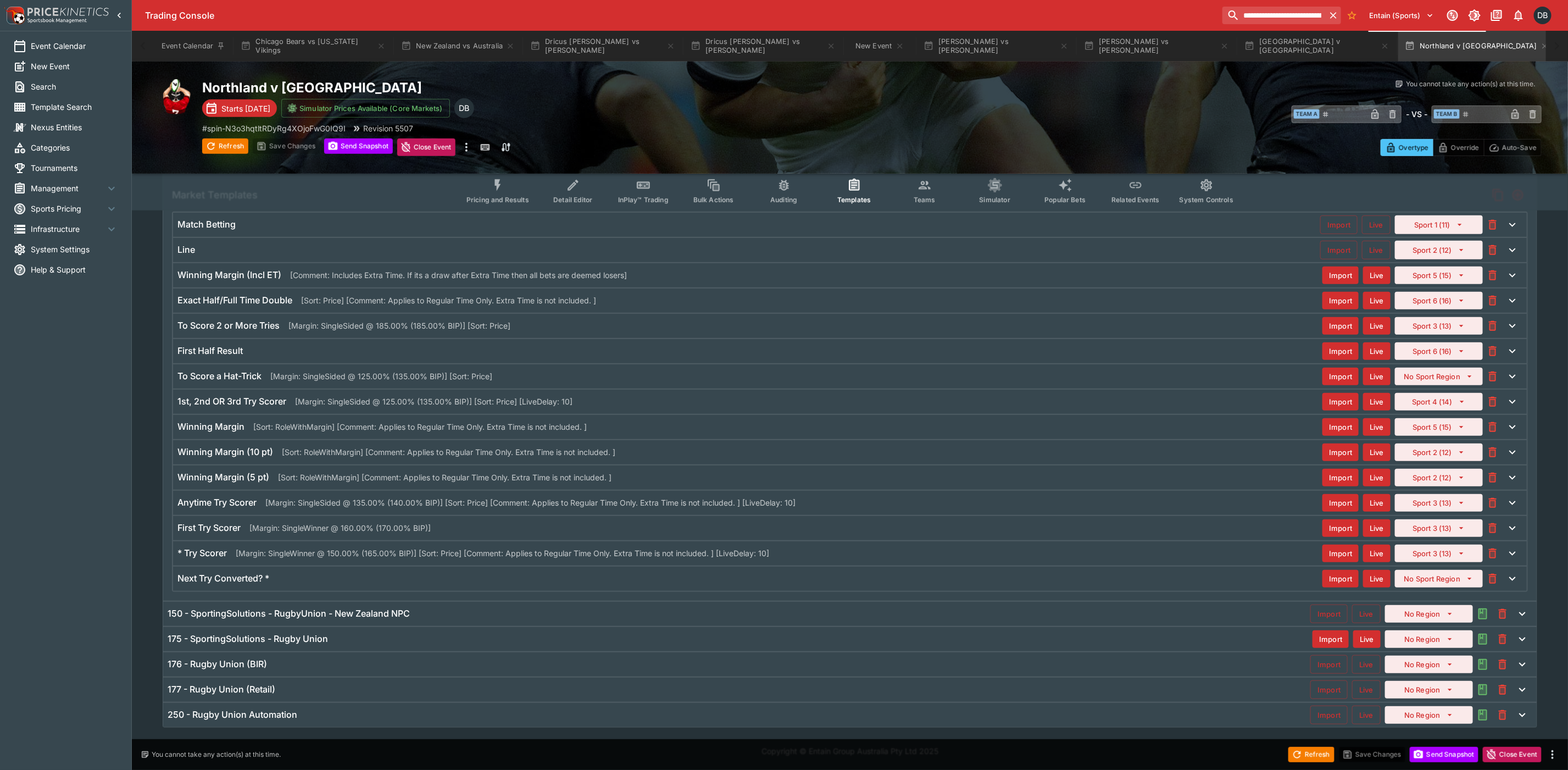
click at [837, 559] on div "* Try Scorer [Margin: SingleWinner @ 150.00% (165.00% BIP)] [Sort: Price] [Comm…" at bounding box center [750, 553] width 1144 height 12
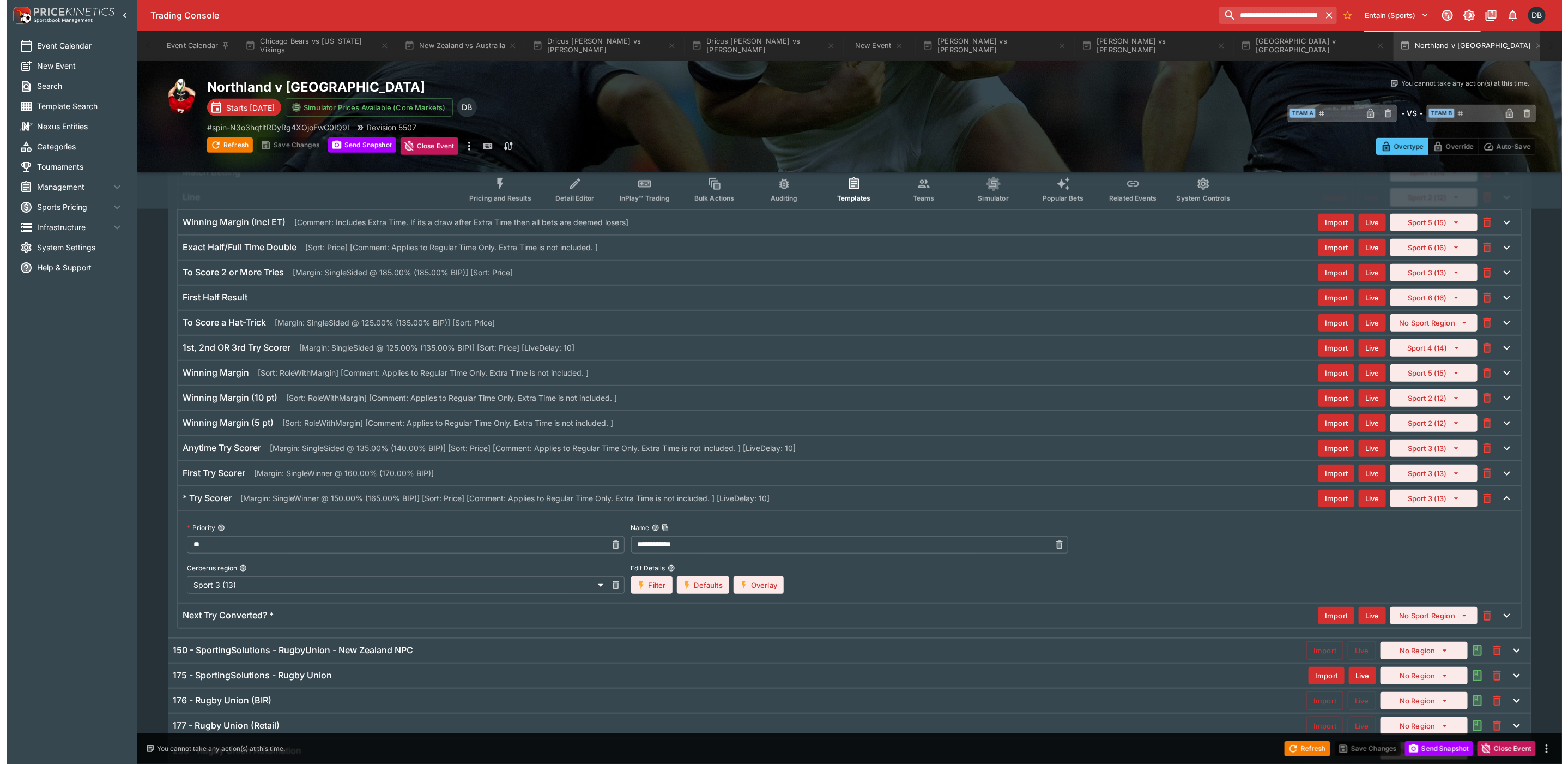
scroll to position [459, 0]
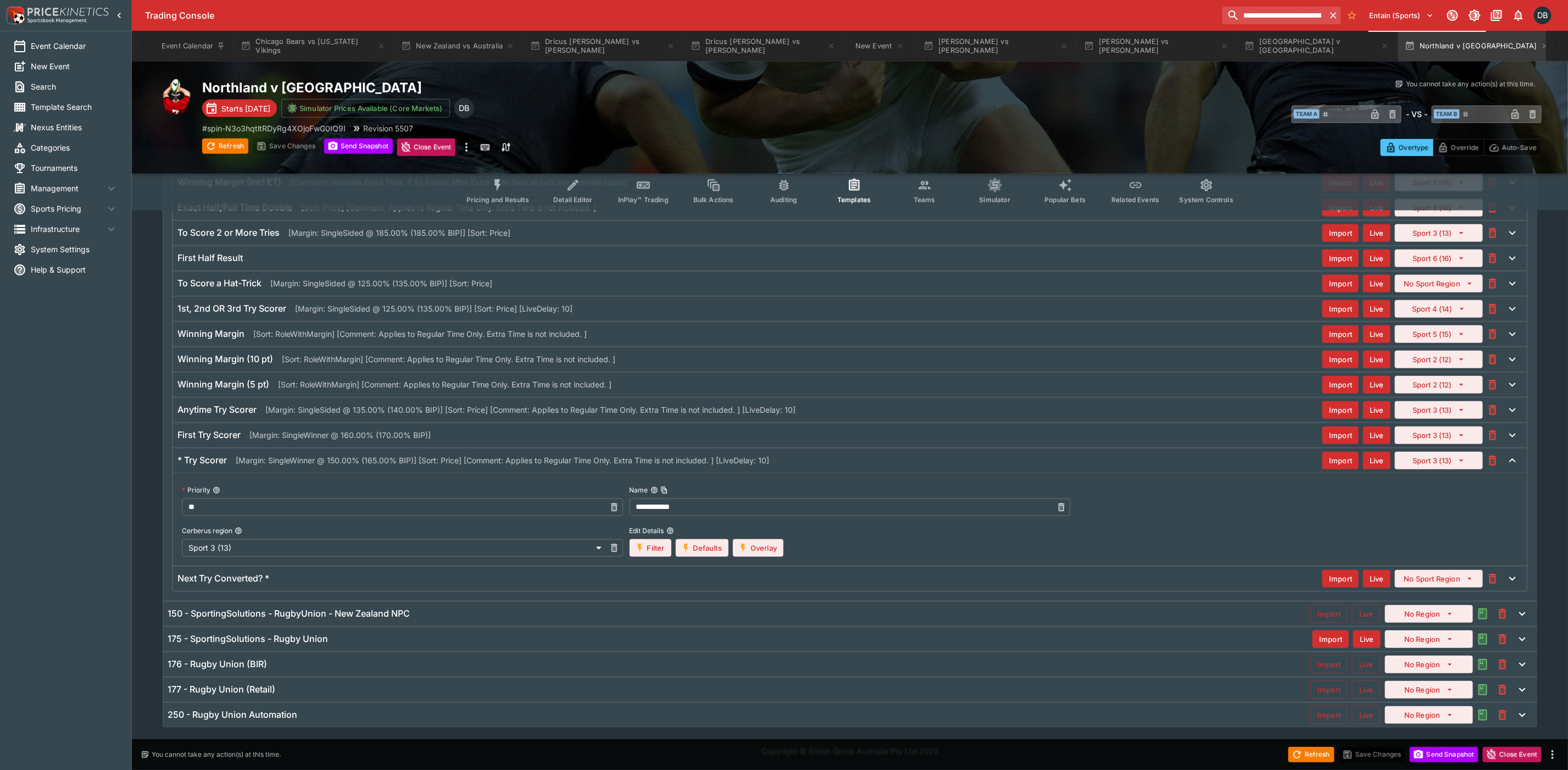
click at [757, 551] on button "Overlay" at bounding box center [758, 548] width 51 height 18
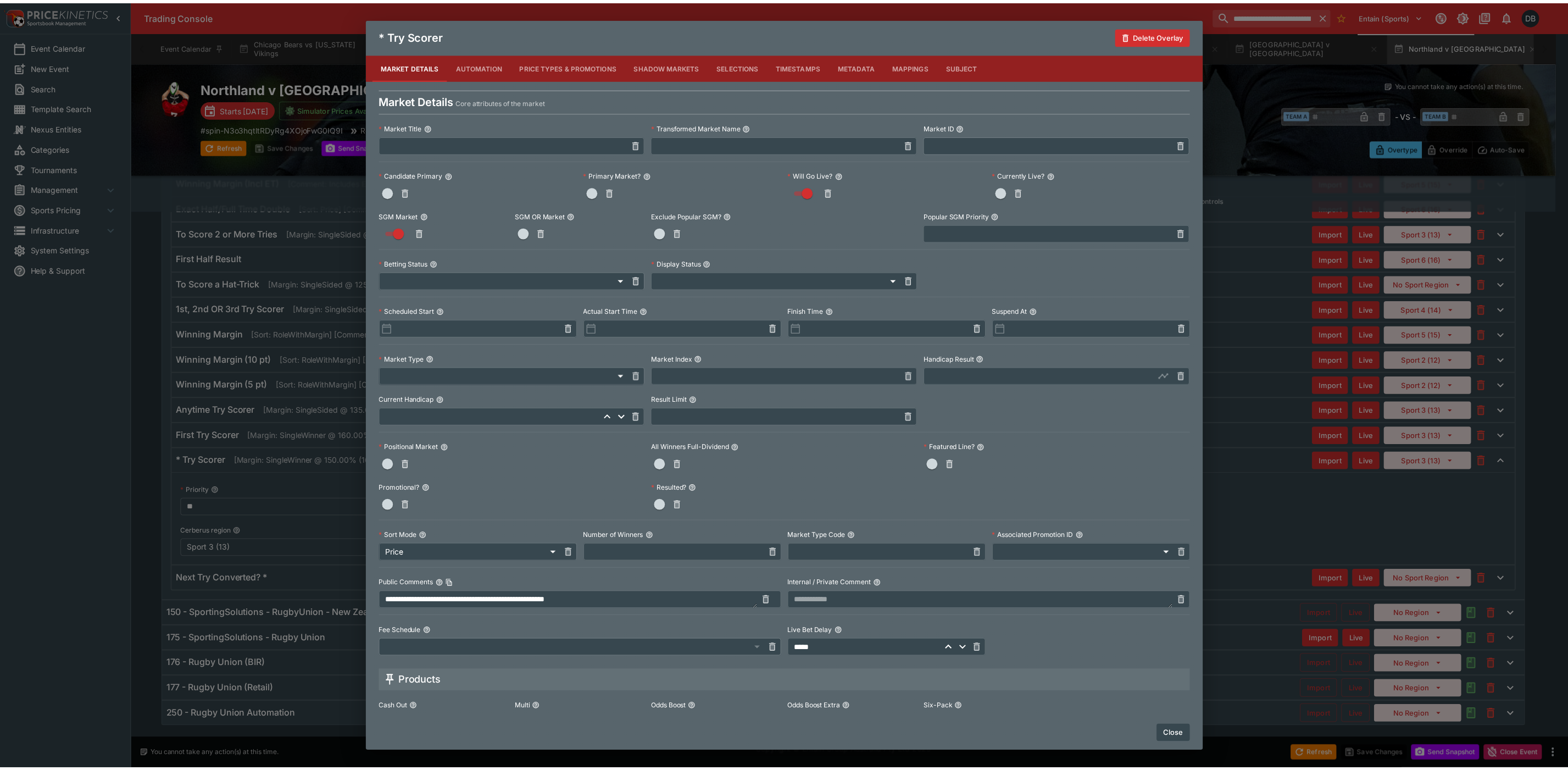
scroll to position [230, 0]
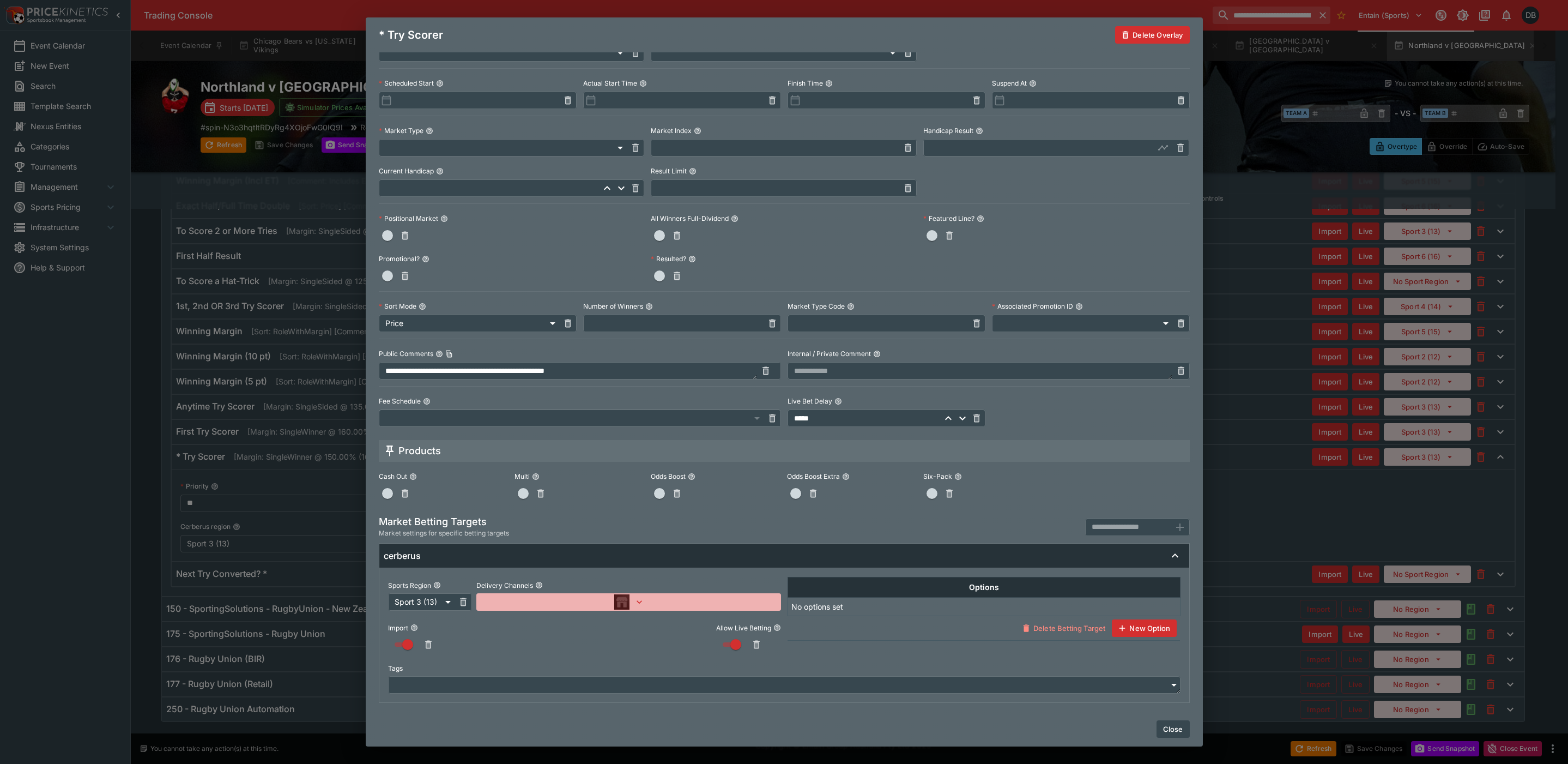
click at [639, 602] on icon "button" at bounding box center [639, 602] width 11 height 11
click at [644, 647] on div at bounding box center [784, 382] width 1568 height 764
click at [1175, 725] on button "Close" at bounding box center [1172, 729] width 33 height 18
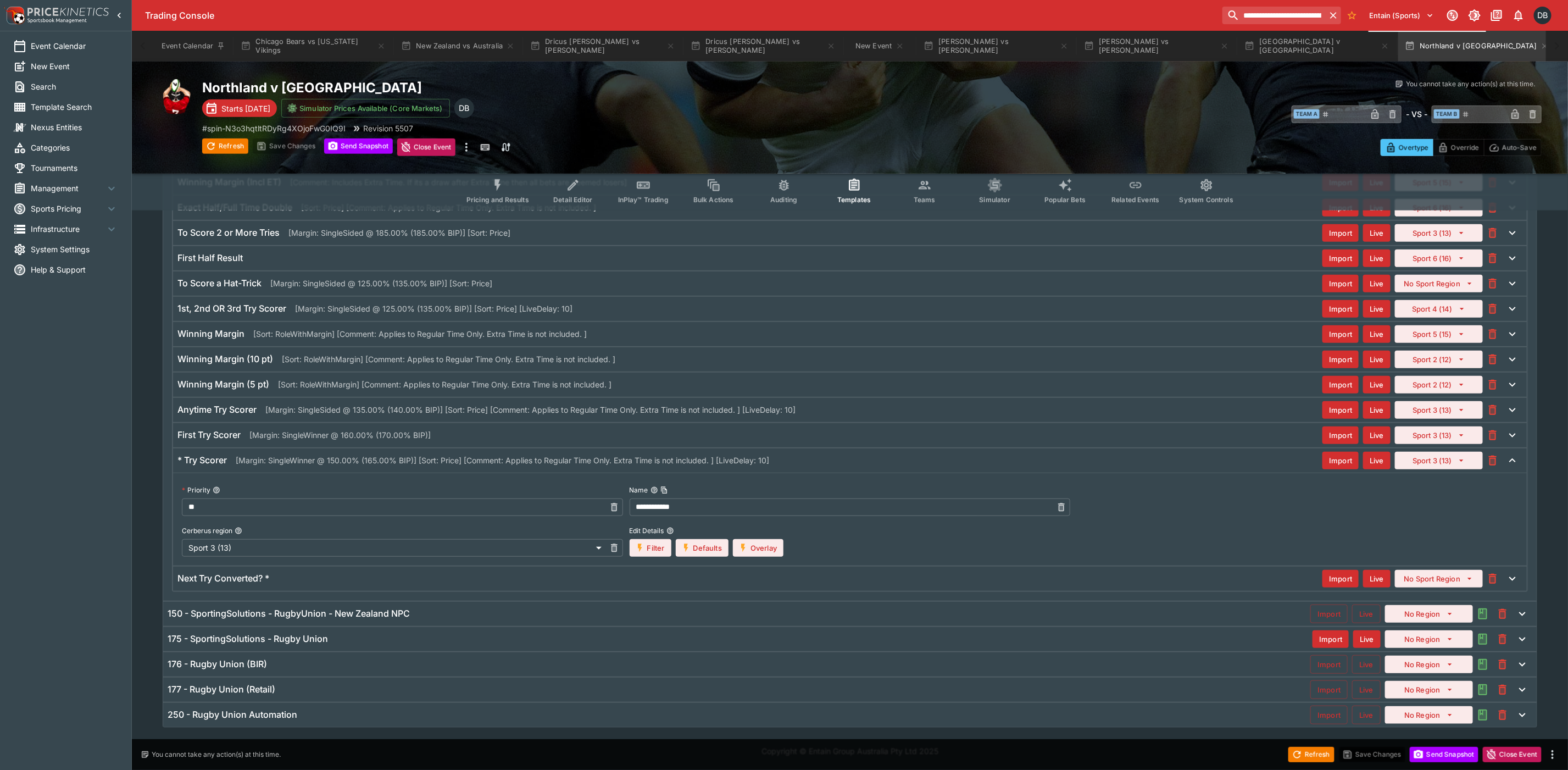
click at [547, 433] on div "First Try Scorer [Margin: SingleWinner @ 160.00% (170.00% BIP)]" at bounding box center [750, 435] width 1144 height 12
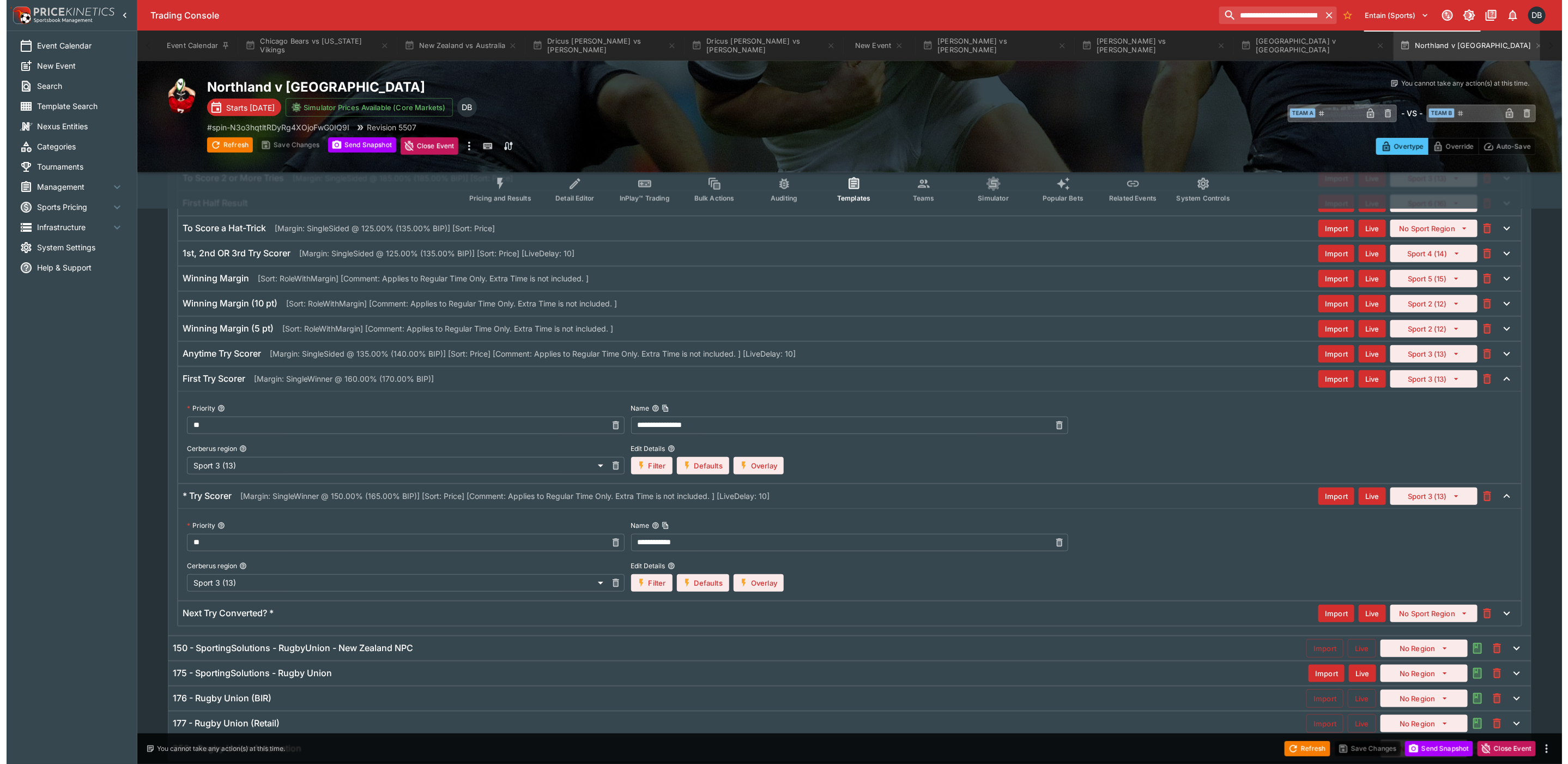
scroll to position [541, 0]
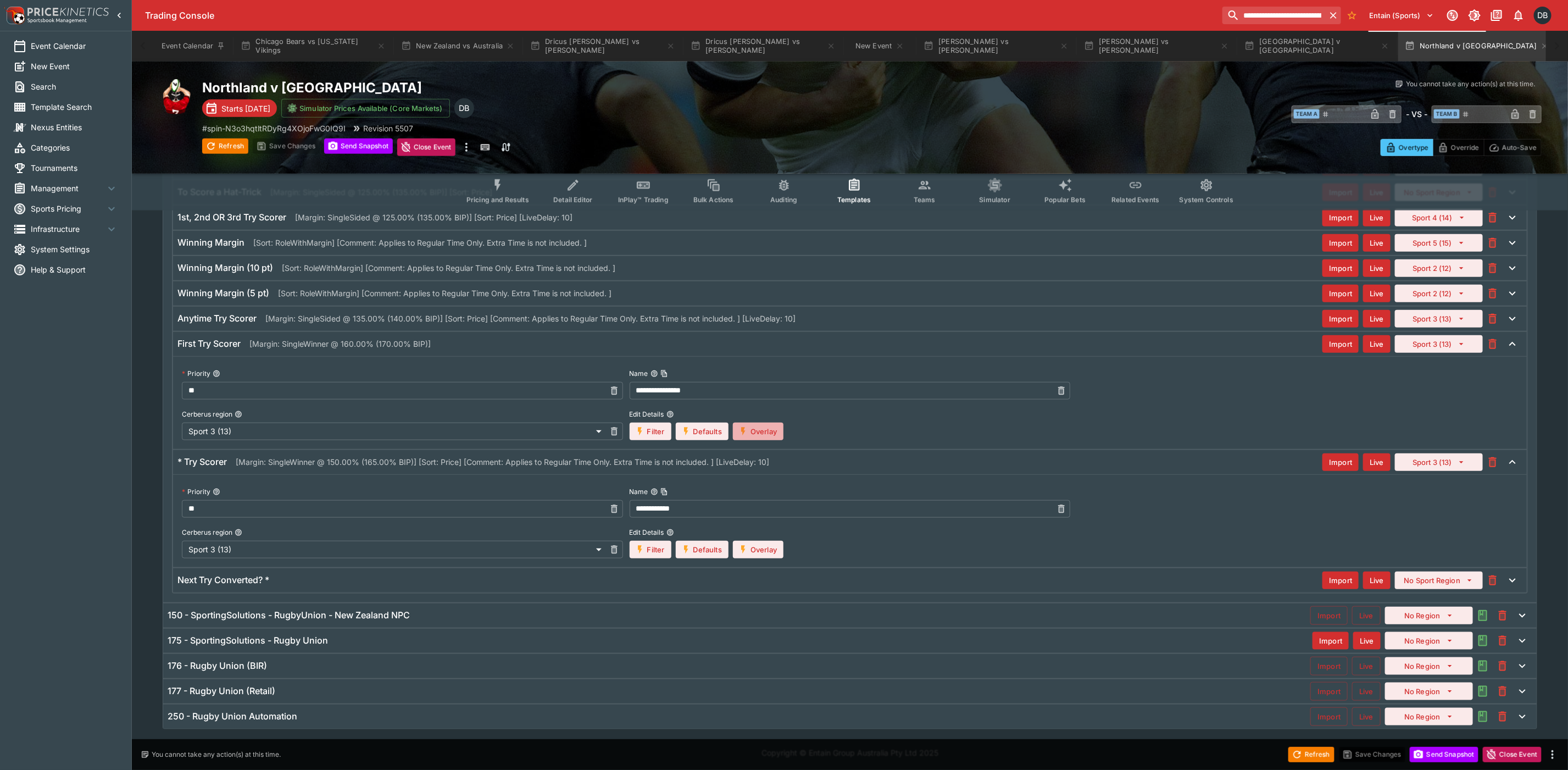
click at [765, 433] on button "Overlay" at bounding box center [758, 431] width 51 height 18
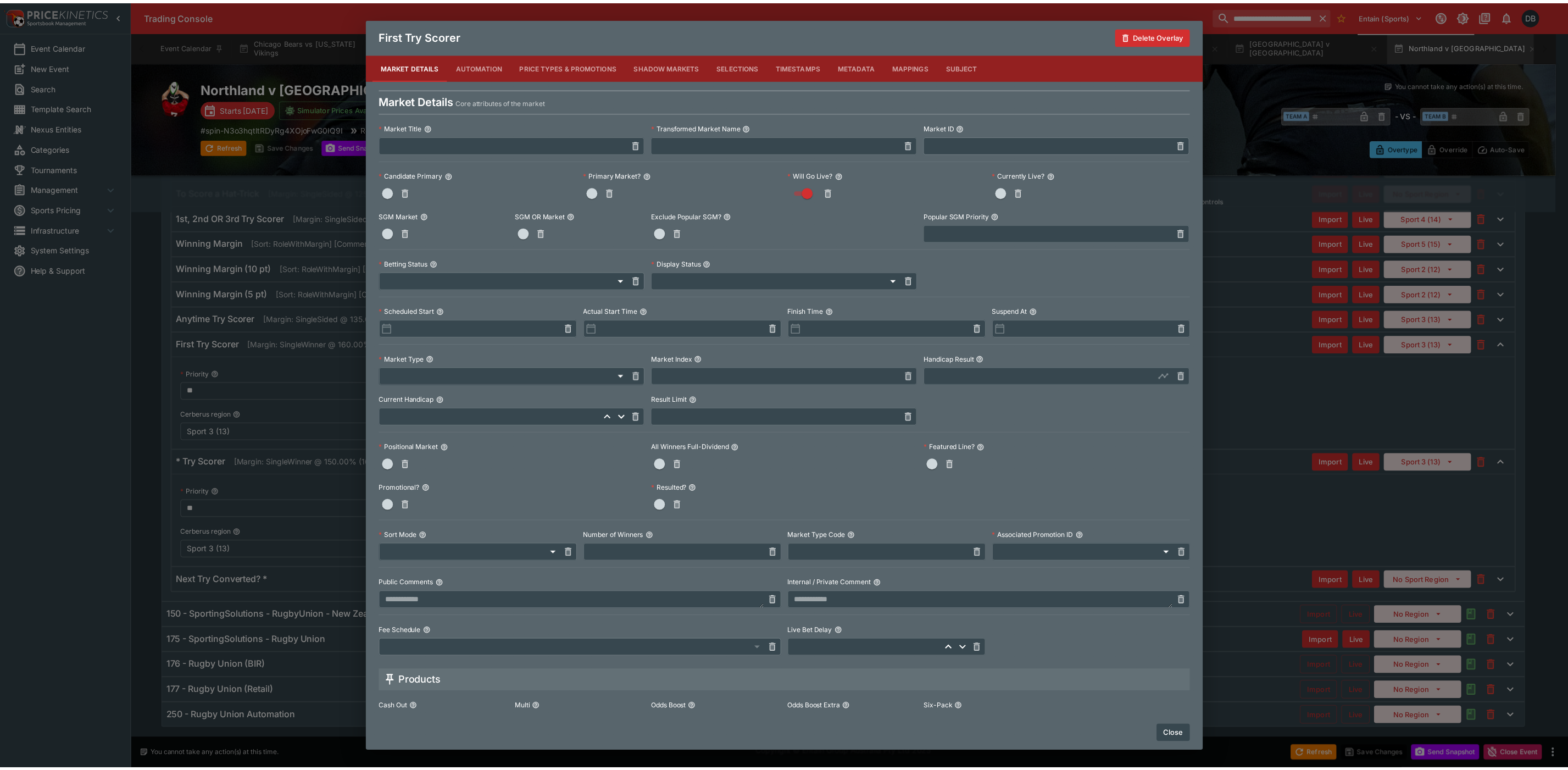
scroll to position [230, 0]
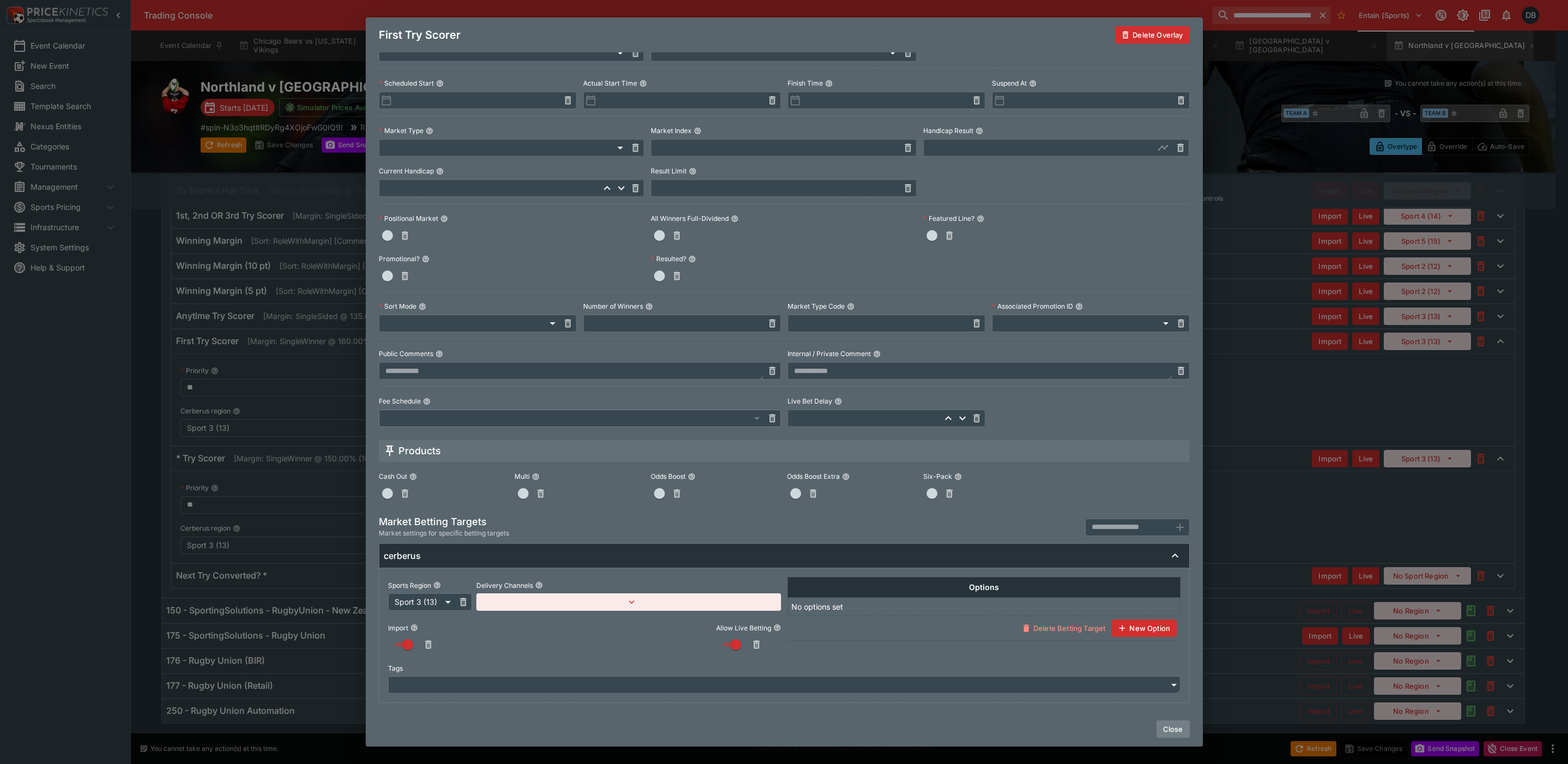
click at [1180, 726] on button "Close" at bounding box center [1172, 729] width 33 height 18
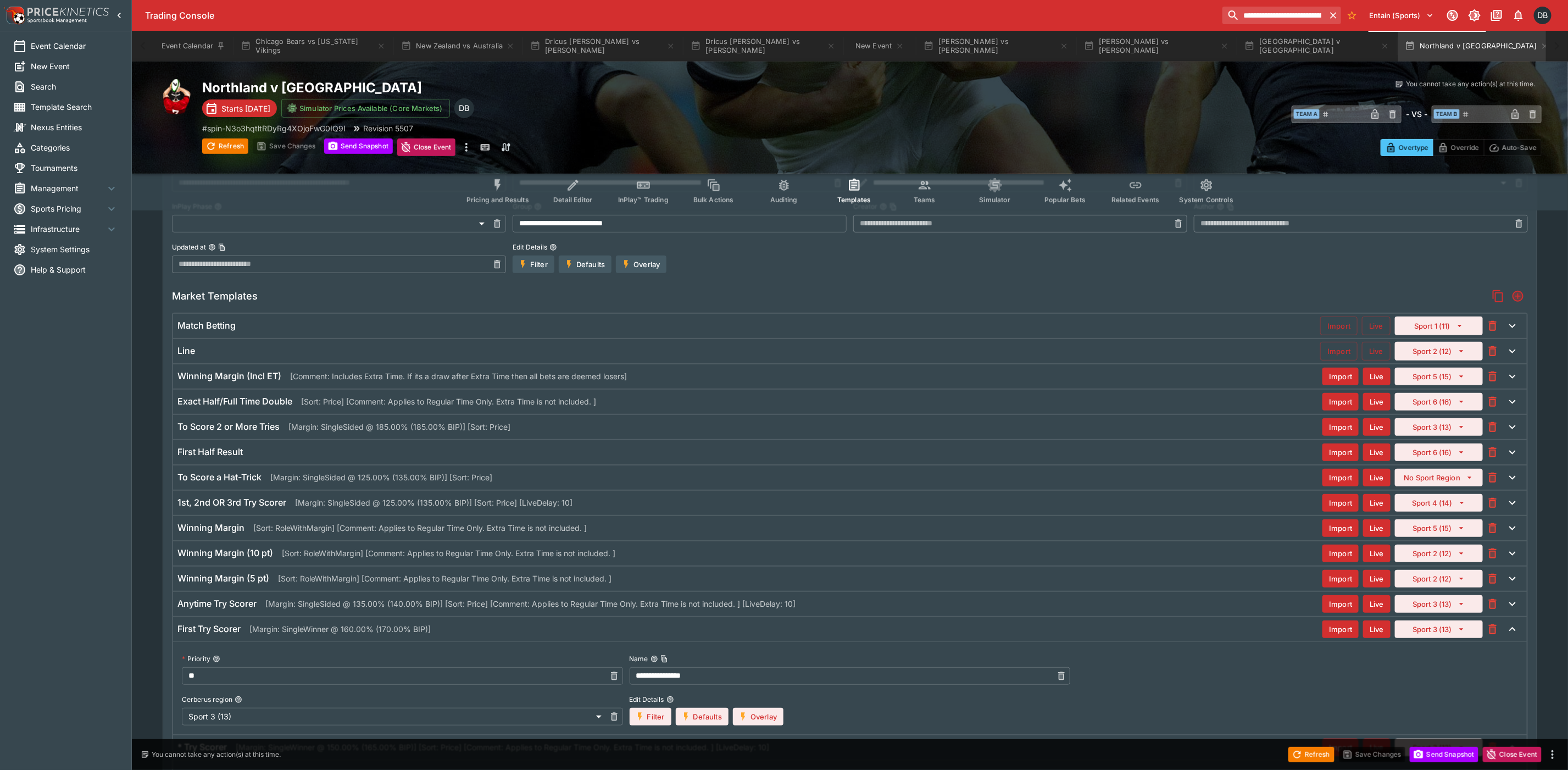
scroll to position [216, 0]
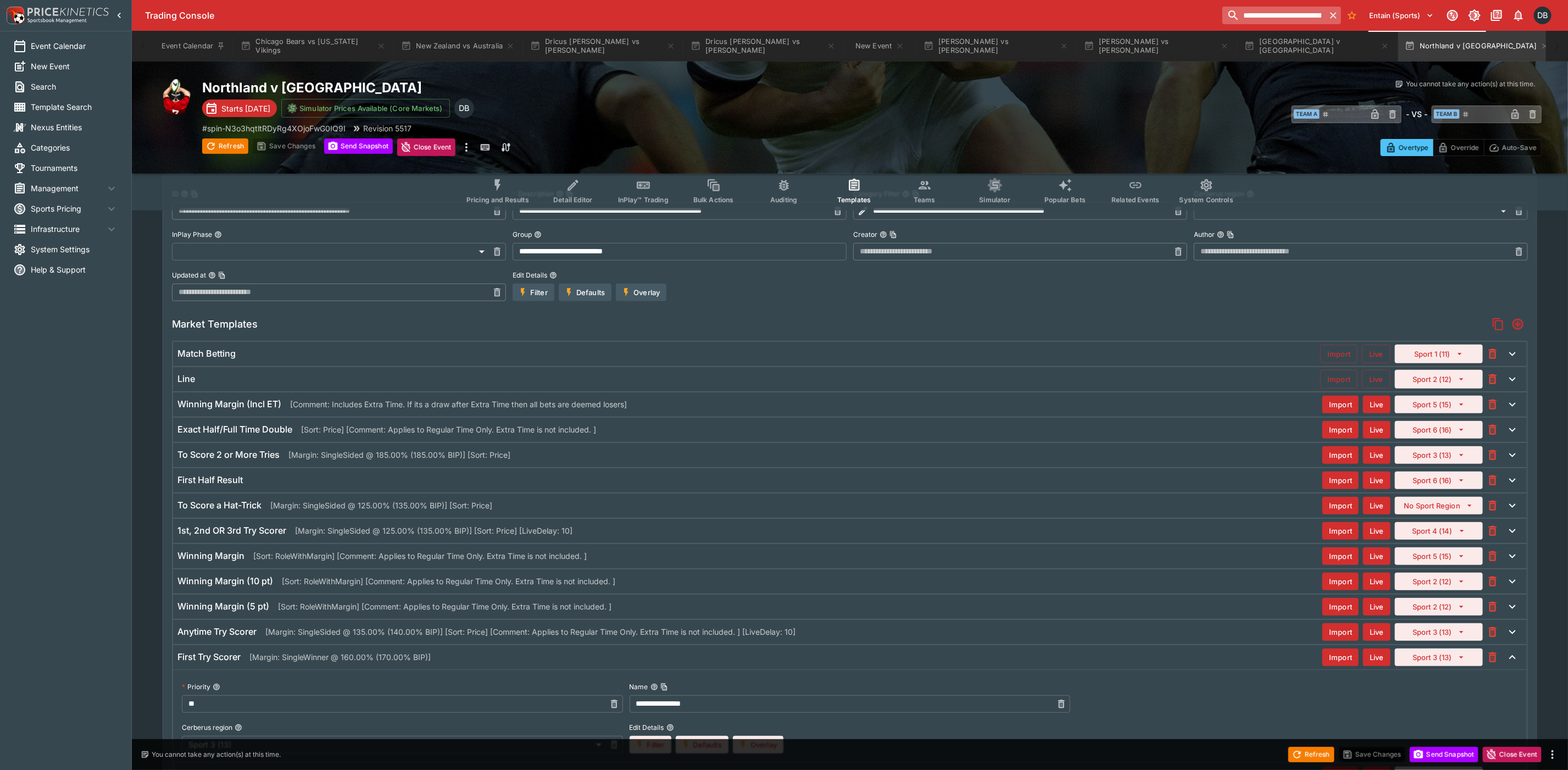
click at [1335, 15] on icon "button" at bounding box center [1333, 15] width 11 height 11
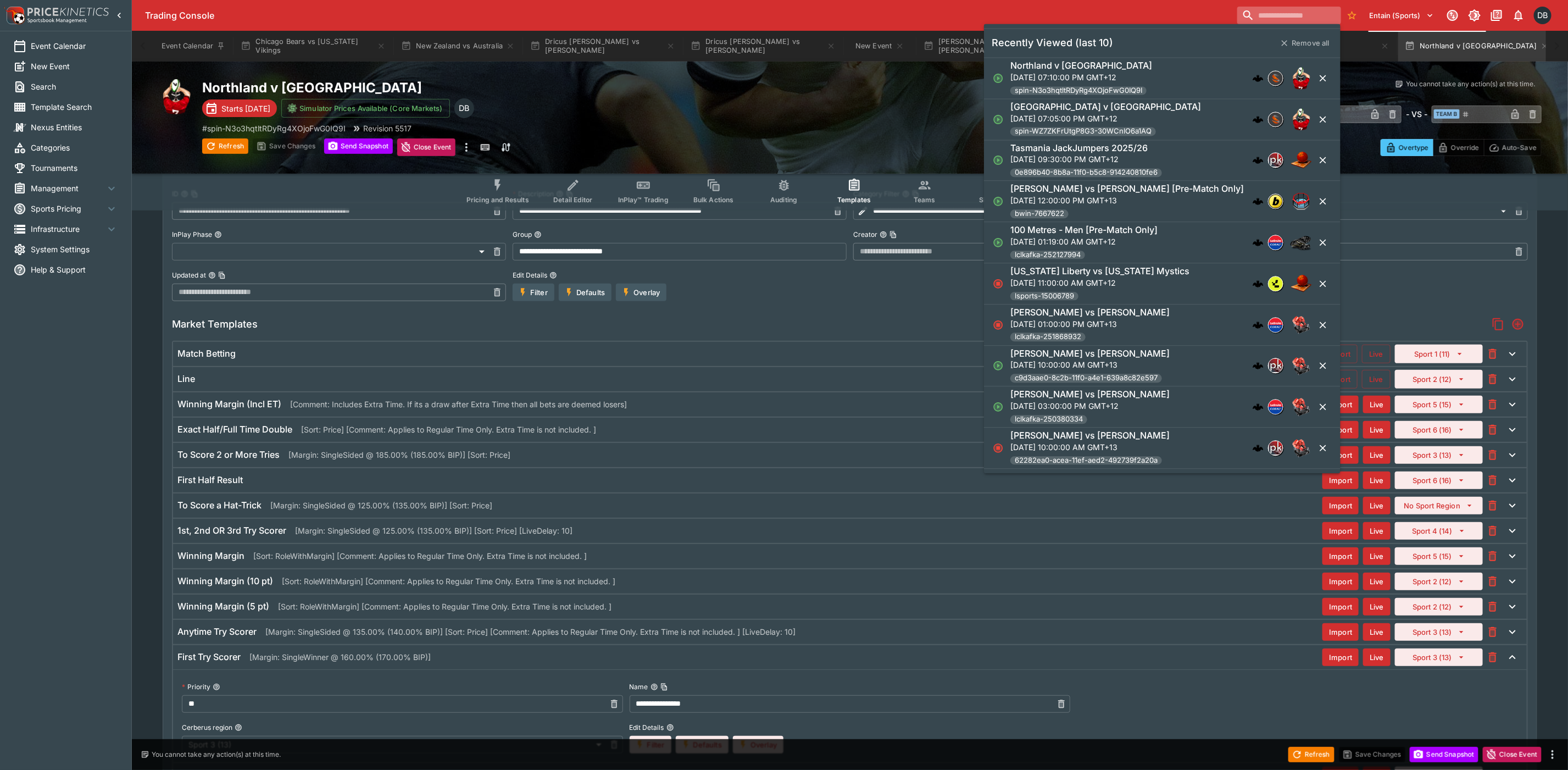
click at [1290, 17] on input "search" at bounding box center [1289, 16] width 103 height 18
paste input "**********"
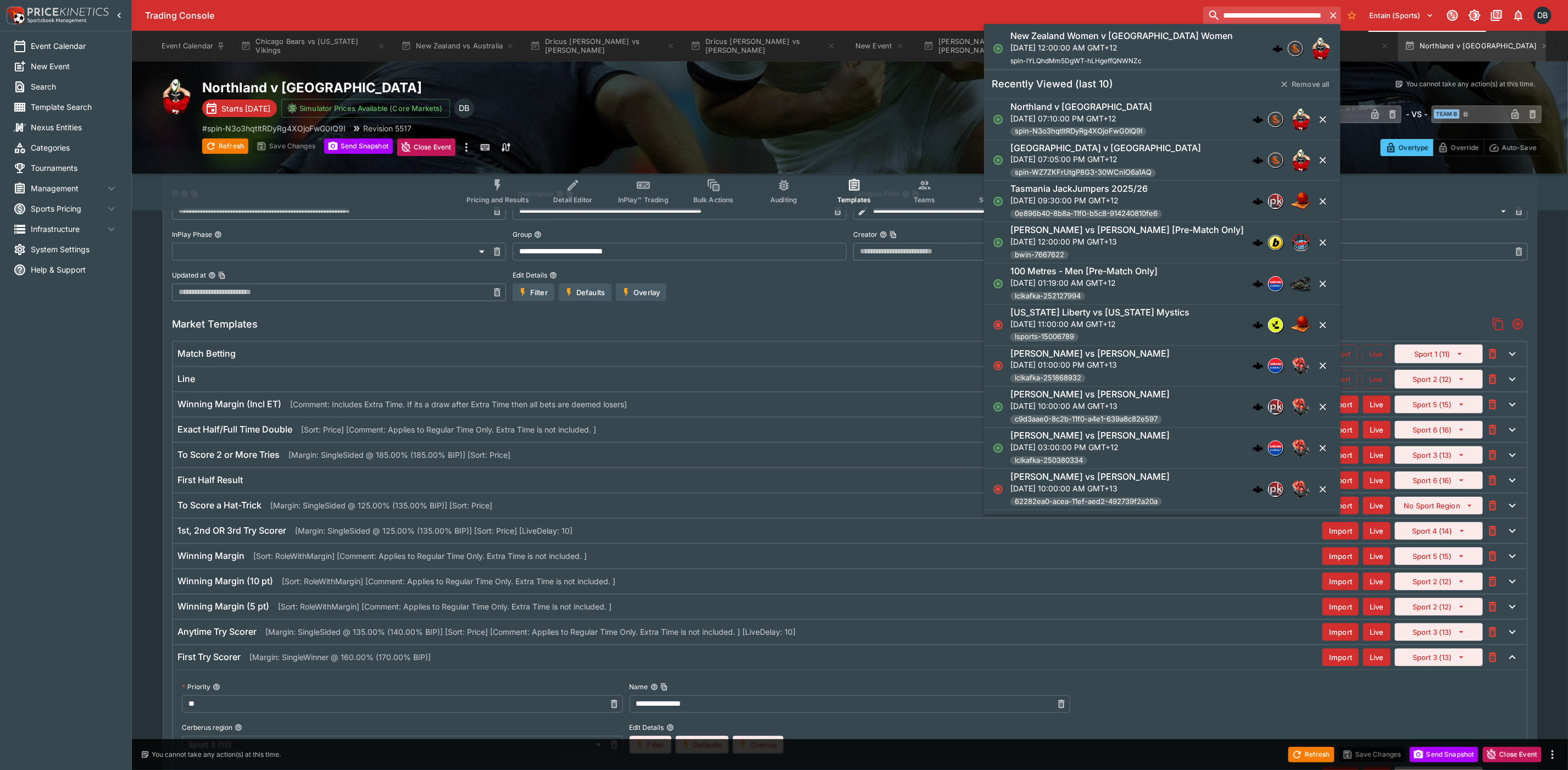
type input "**********"
click at [1055, 46] on p "[DATE] 12:00:00 AM GMT+12" at bounding box center [1121, 48] width 222 height 12
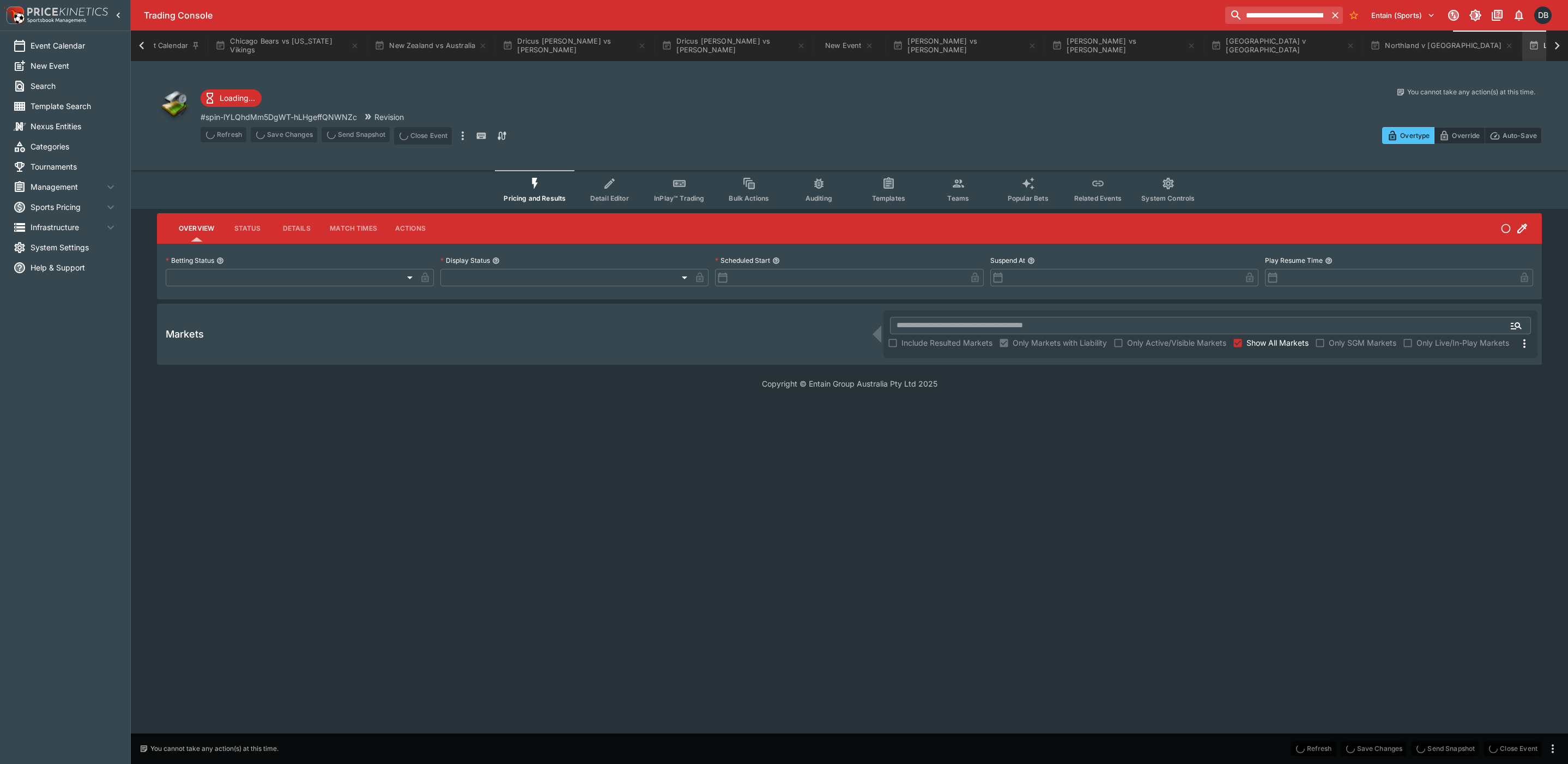
type input "**********"
type input "*******"
type input "**********"
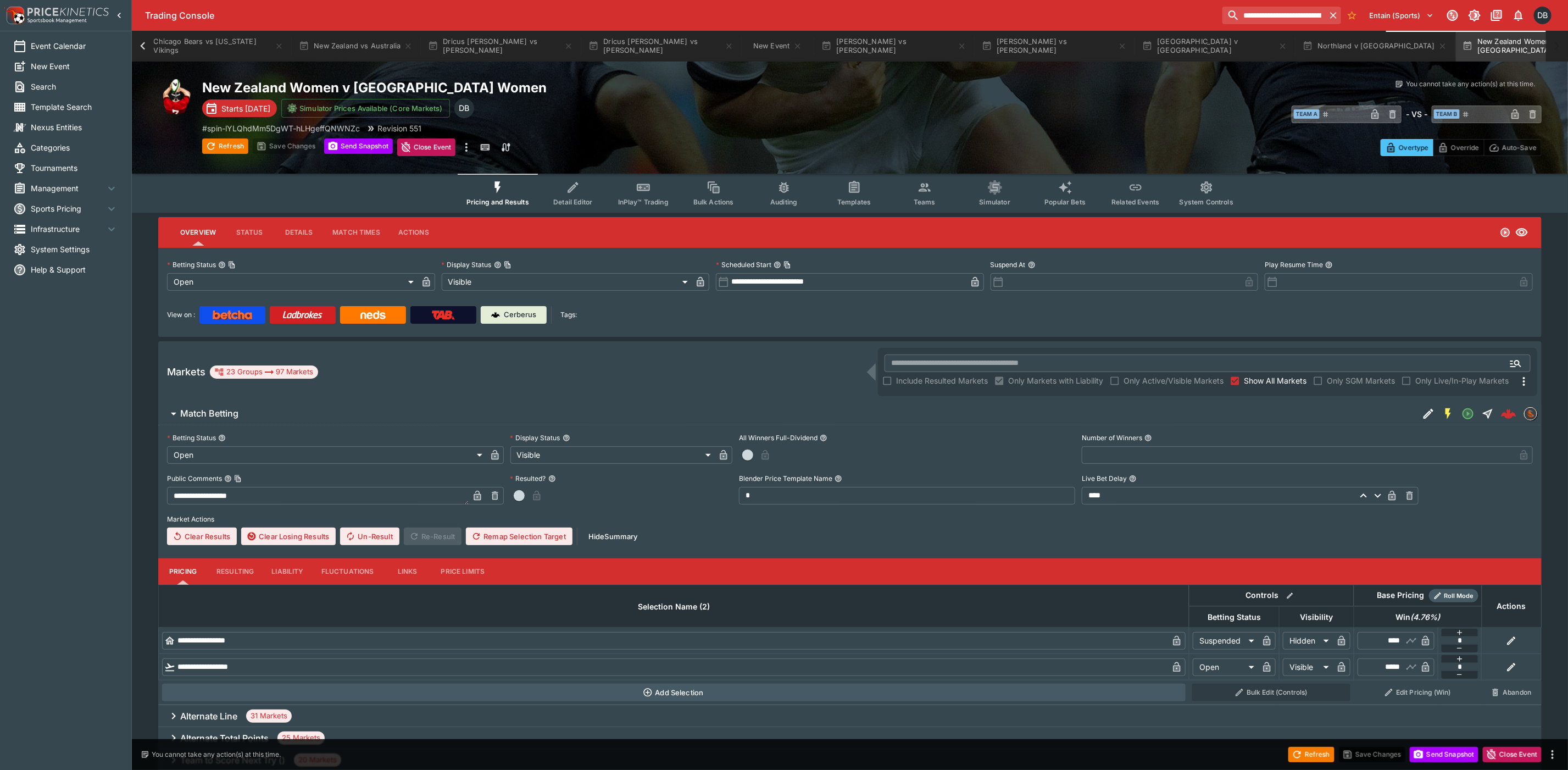
click at [849, 198] on span "Templates" at bounding box center [853, 201] width 33 height 8
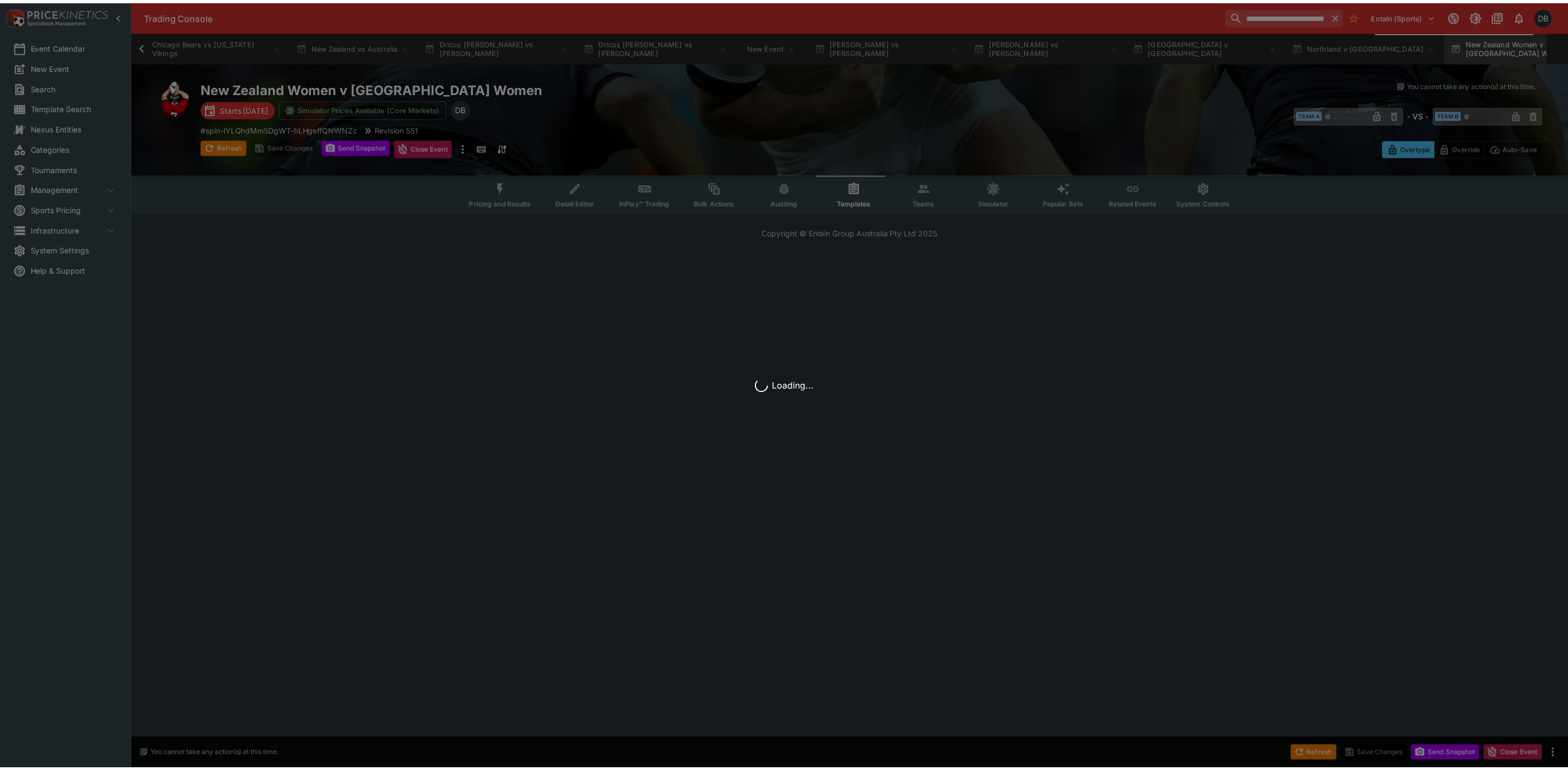
scroll to position [0, 91]
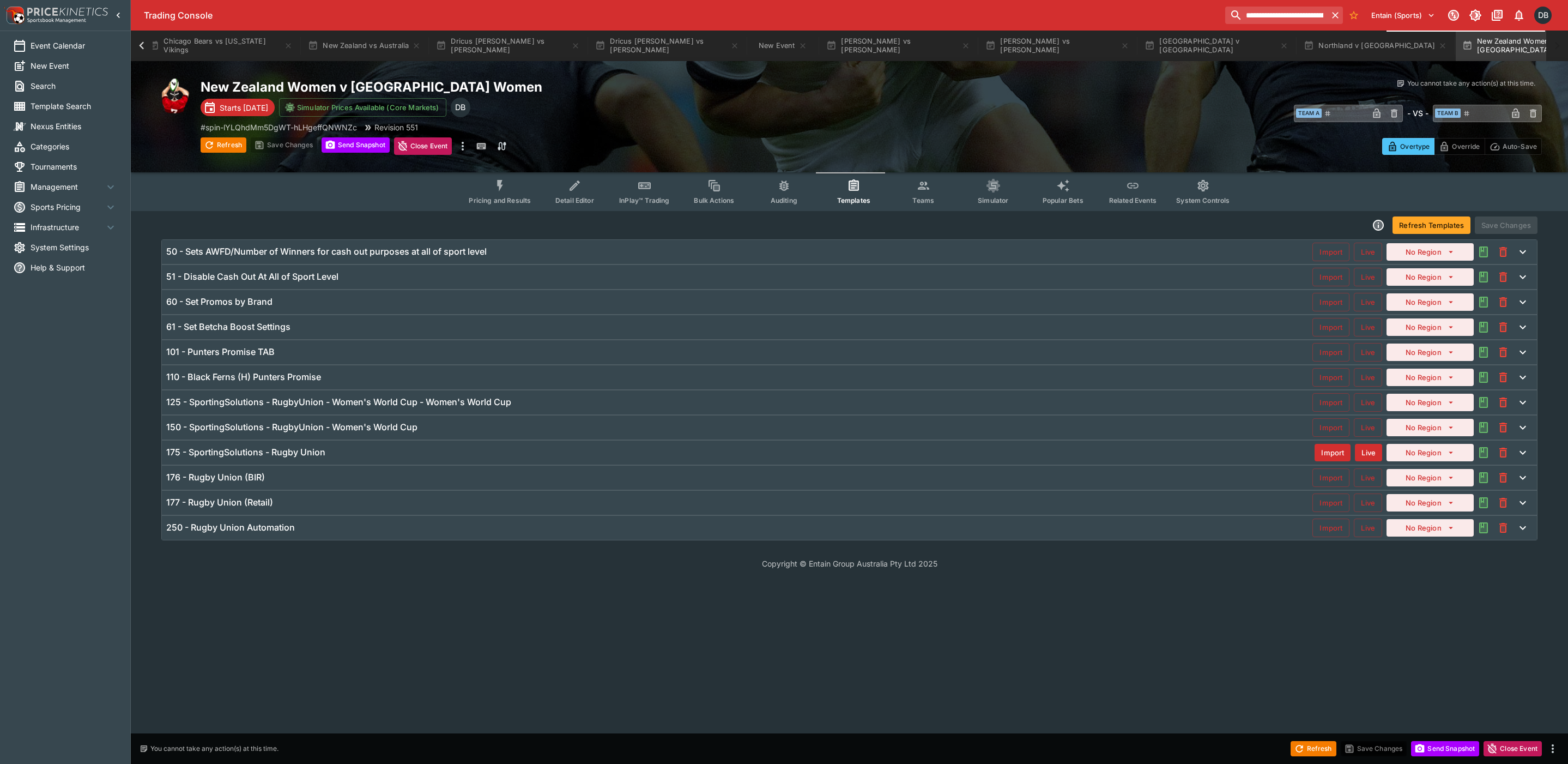
click at [565, 395] on div "125 - SportingSolutions - RugbyUnion - Women's World Cup - Women's World Cup Im…" at bounding box center [849, 402] width 1375 height 24
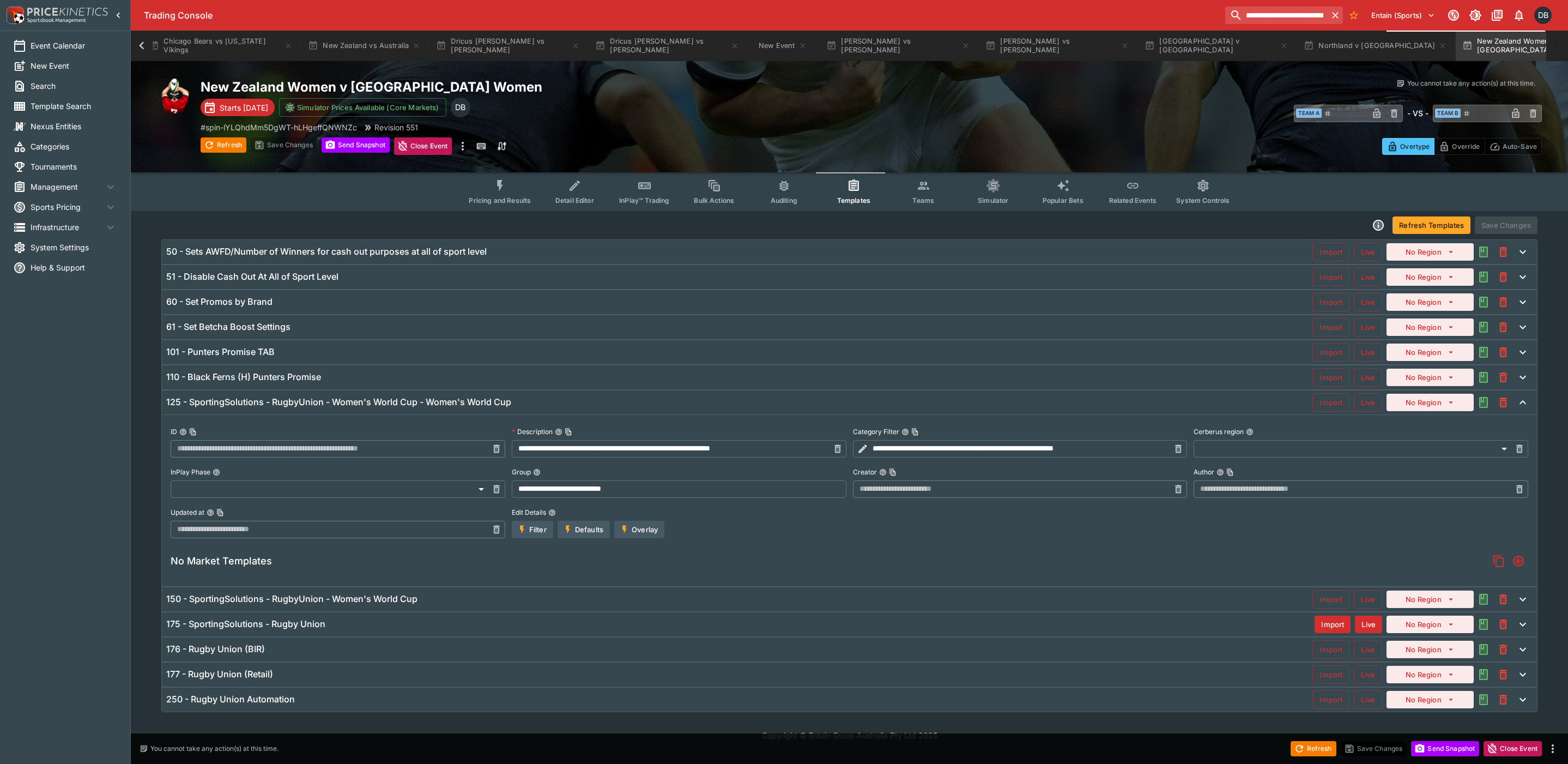
click at [548, 599] on div "150 - SportingSolutions - RugbyUnion - Women's World Cup" at bounding box center [739, 599] width 1146 height 12
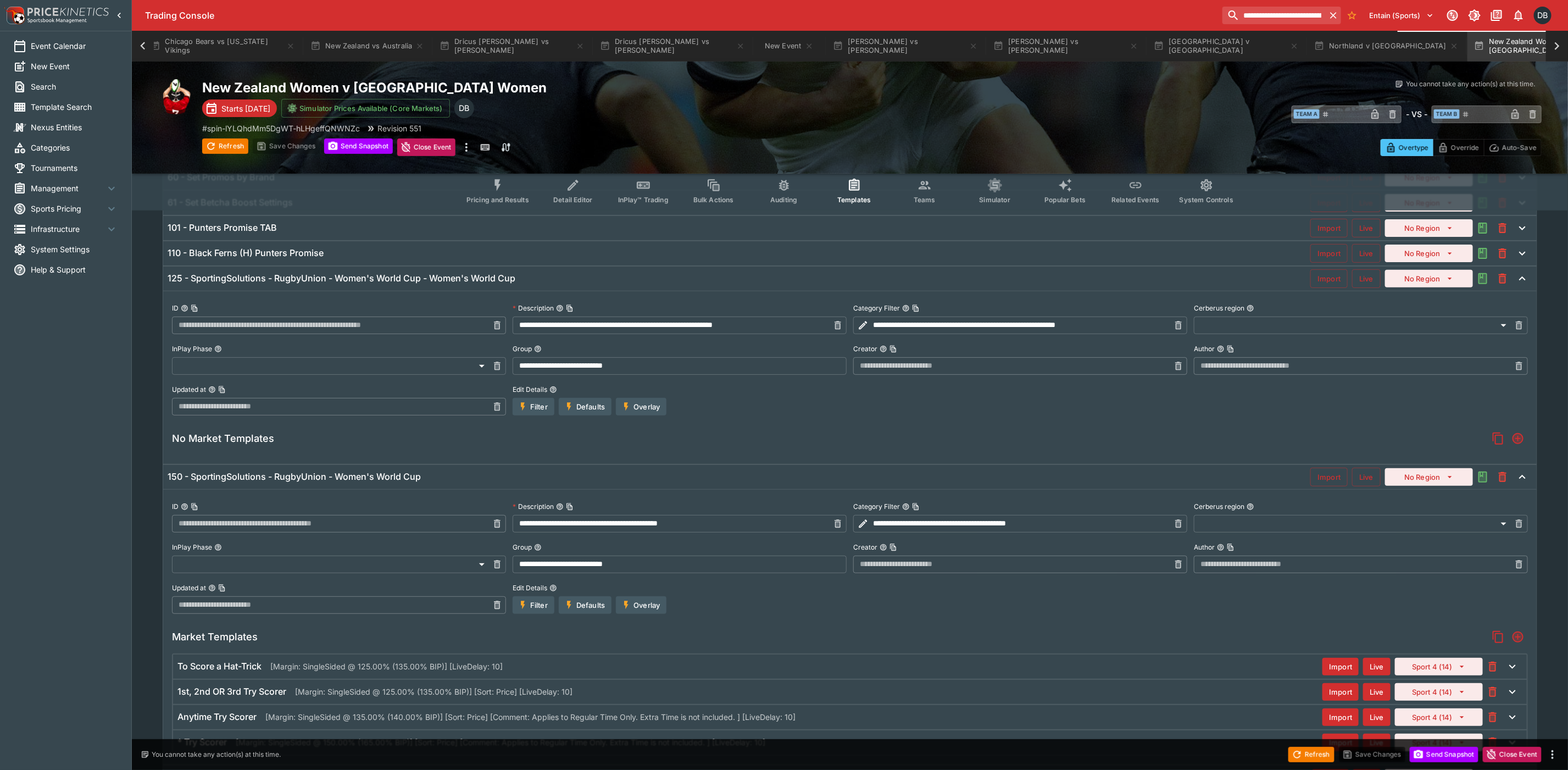
scroll to position [274, 0]
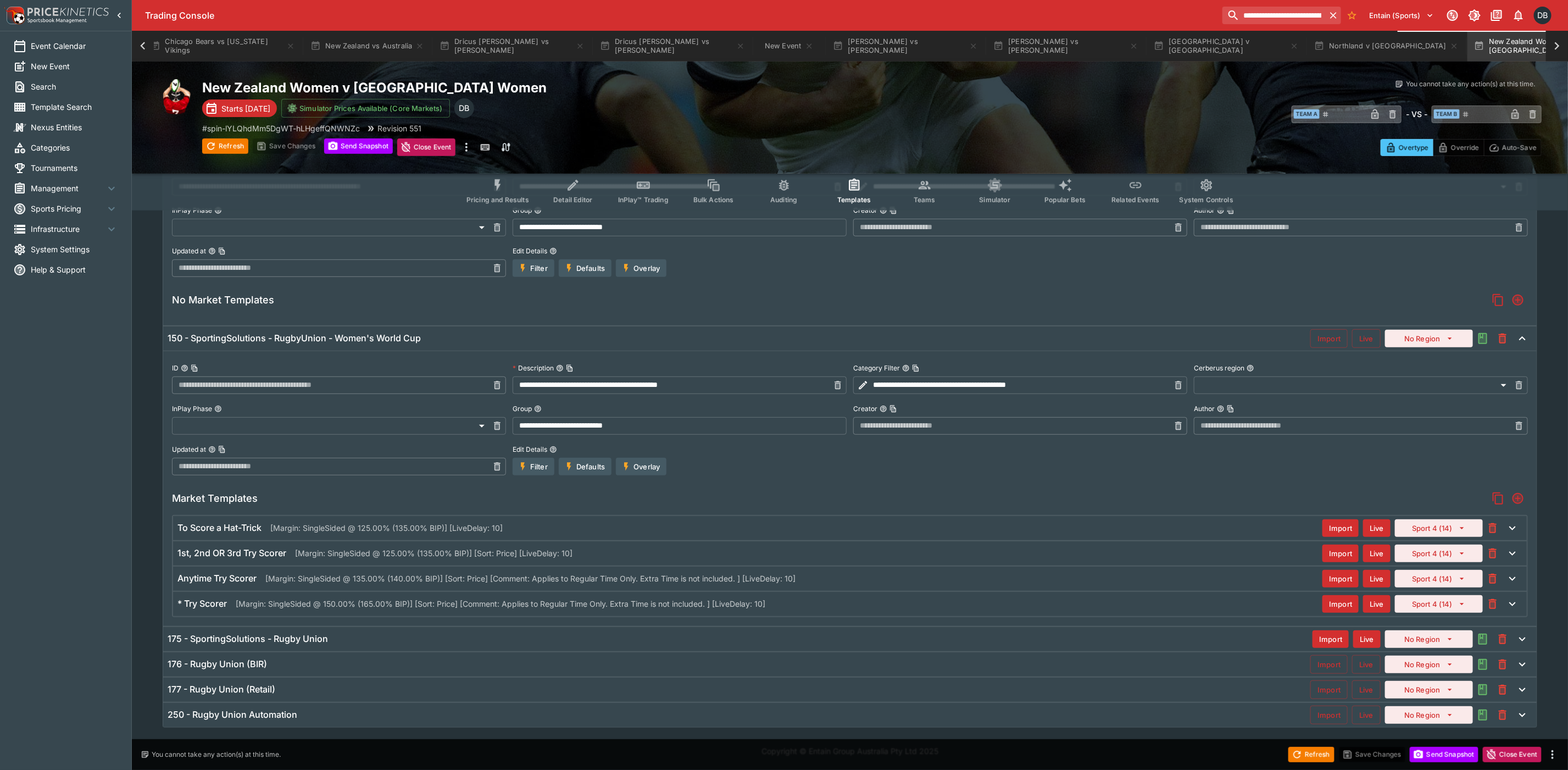
click at [811, 606] on div "* Try Scorer [Margin: SingleSided @ 150.00% (165.00% BIP)] [Sort: Price] [Comme…" at bounding box center [750, 604] width 1144 height 12
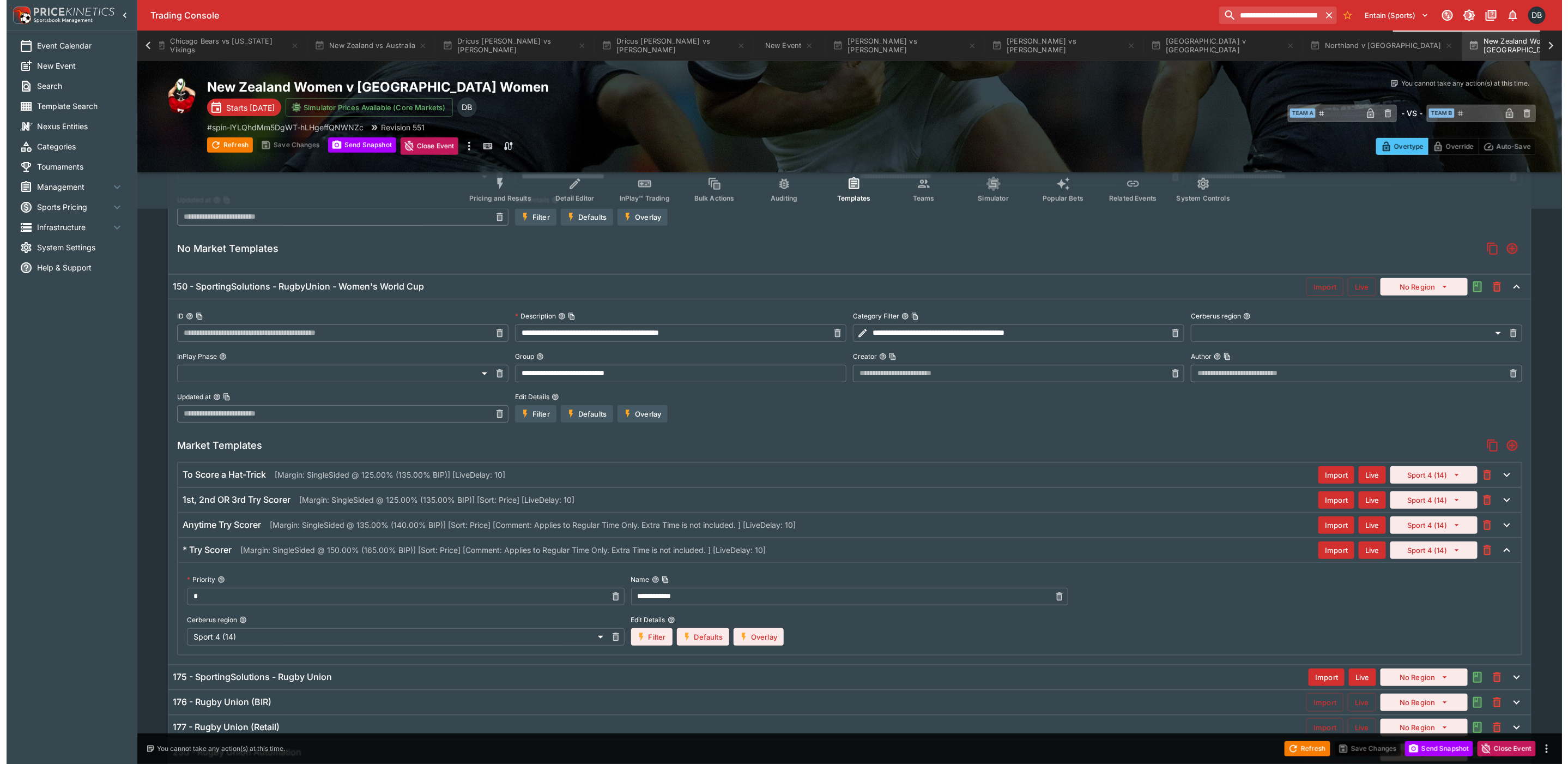
scroll to position [367, 0]
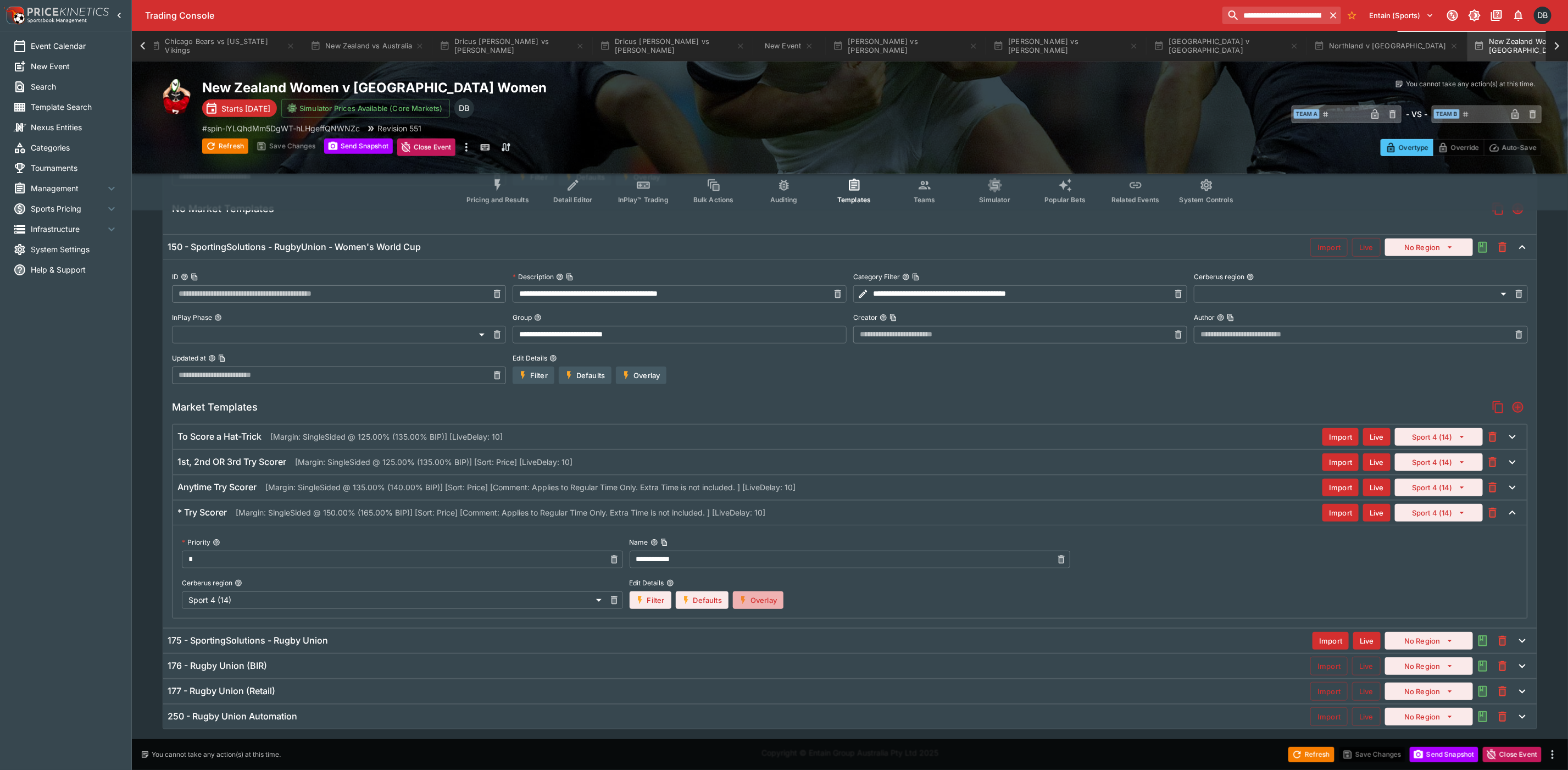
click at [758, 605] on button "Overlay" at bounding box center [758, 600] width 51 height 18
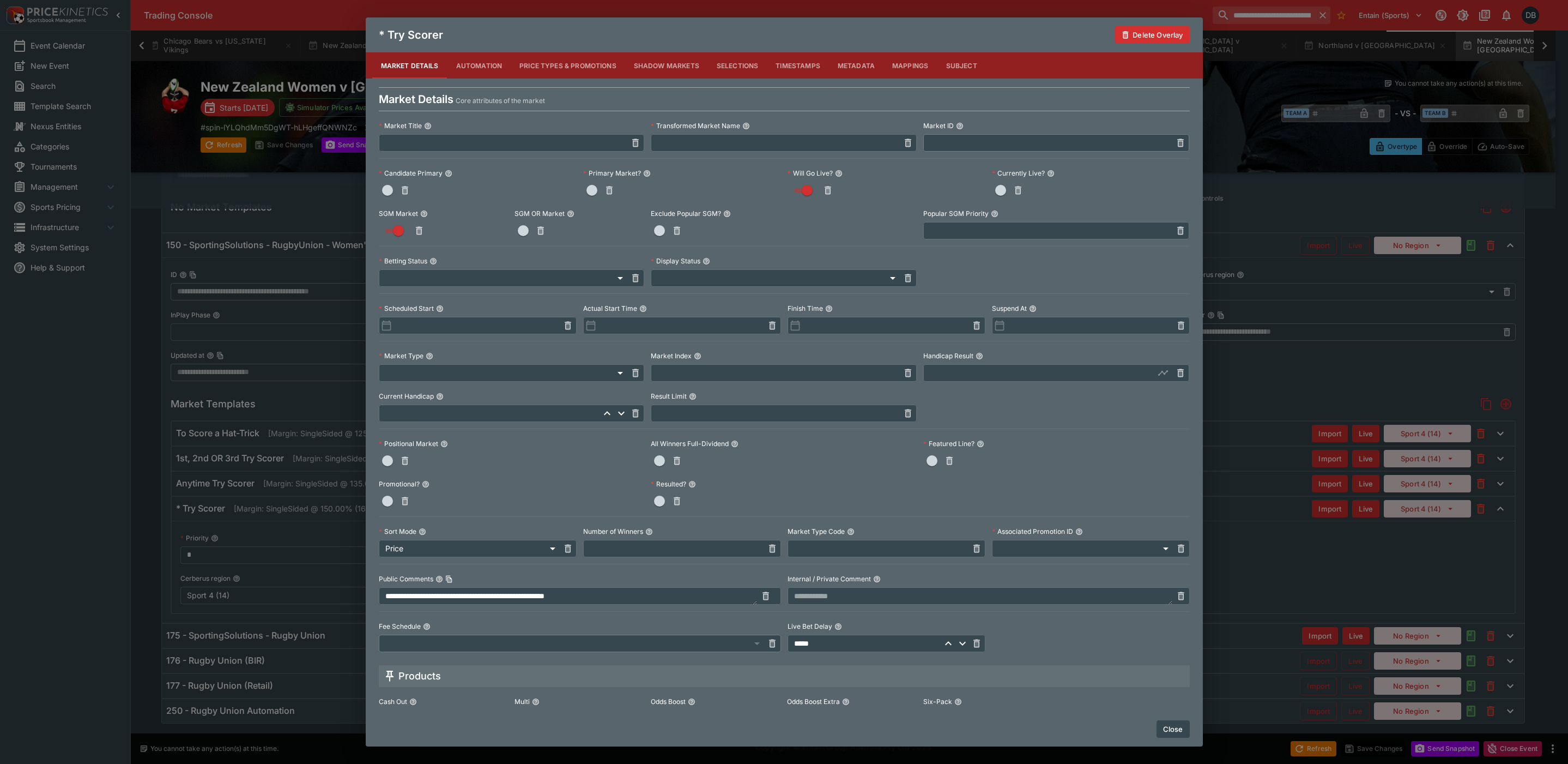
scroll to position [229, 0]
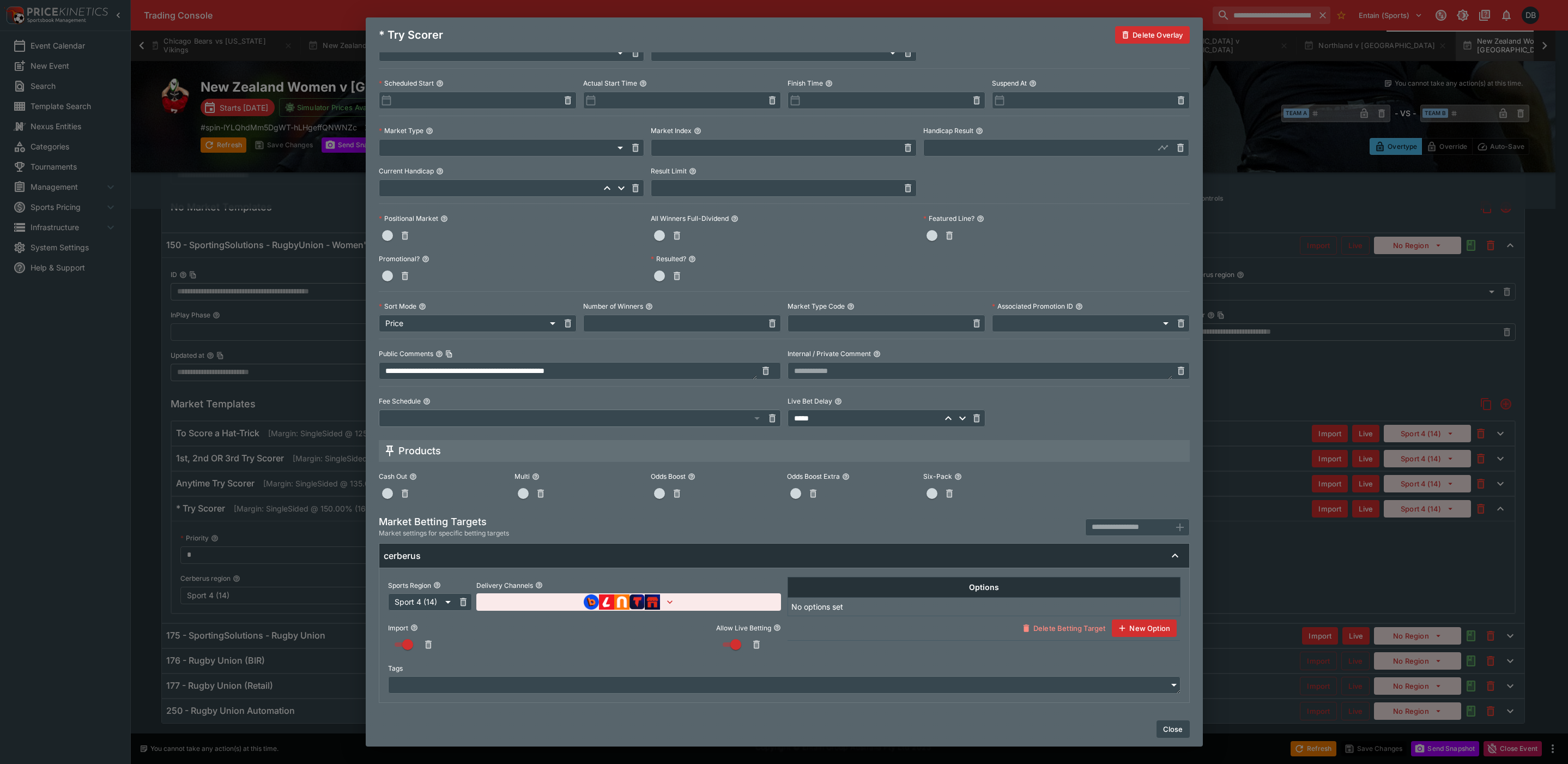
click at [667, 597] on icon "button" at bounding box center [669, 602] width 11 height 11
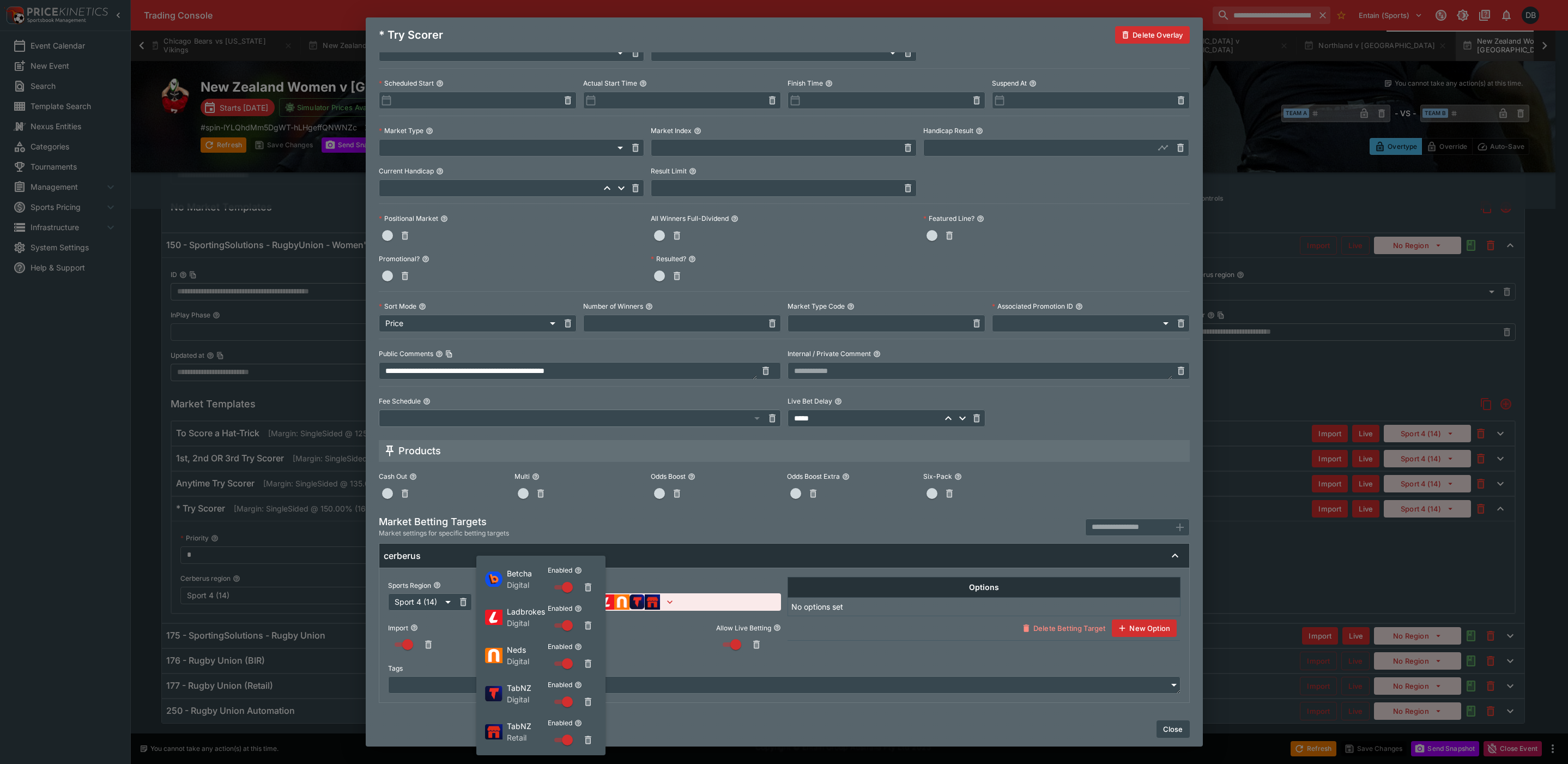
click at [842, 656] on div at bounding box center [784, 382] width 1568 height 764
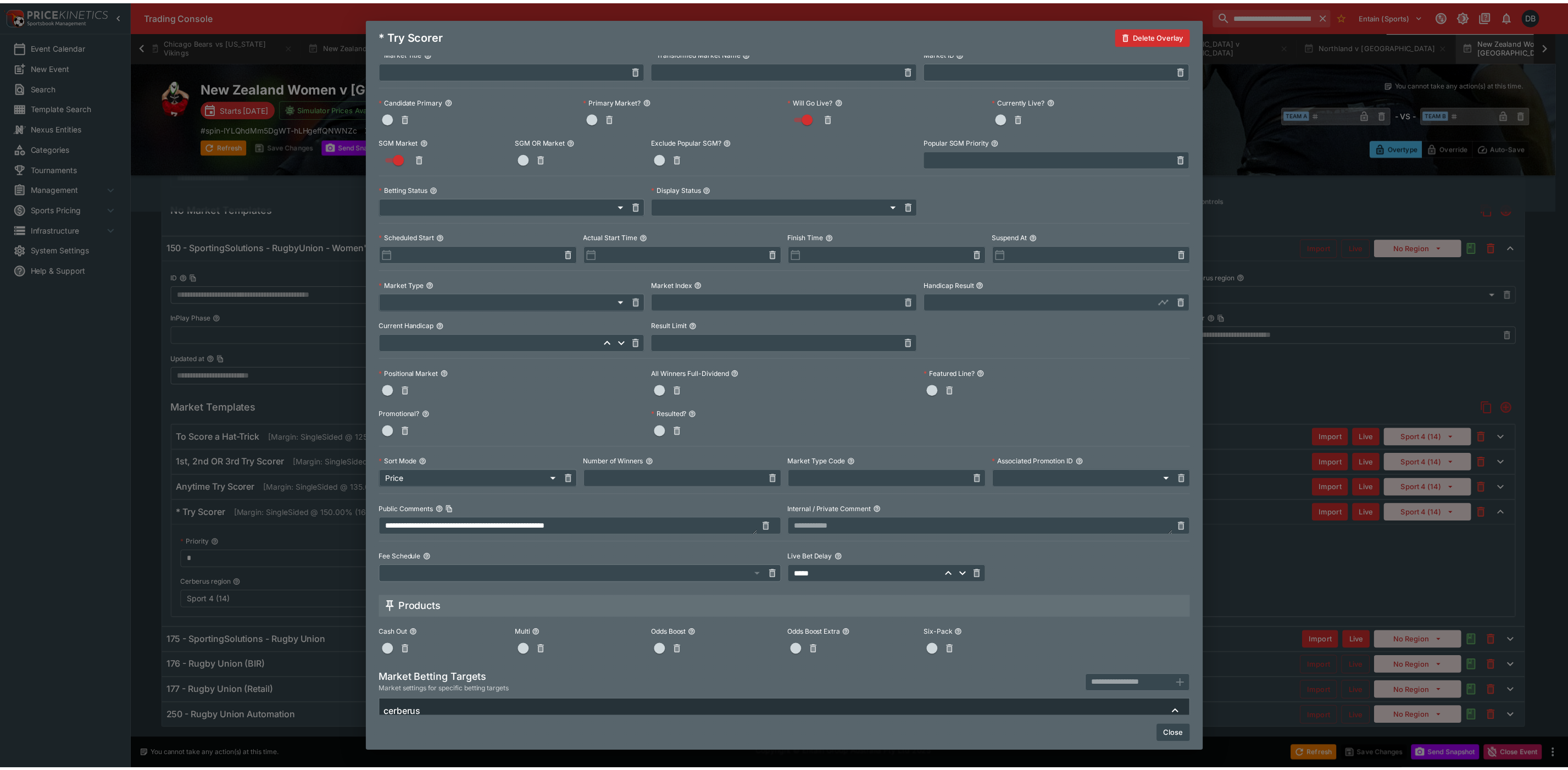
scroll to position [0, 0]
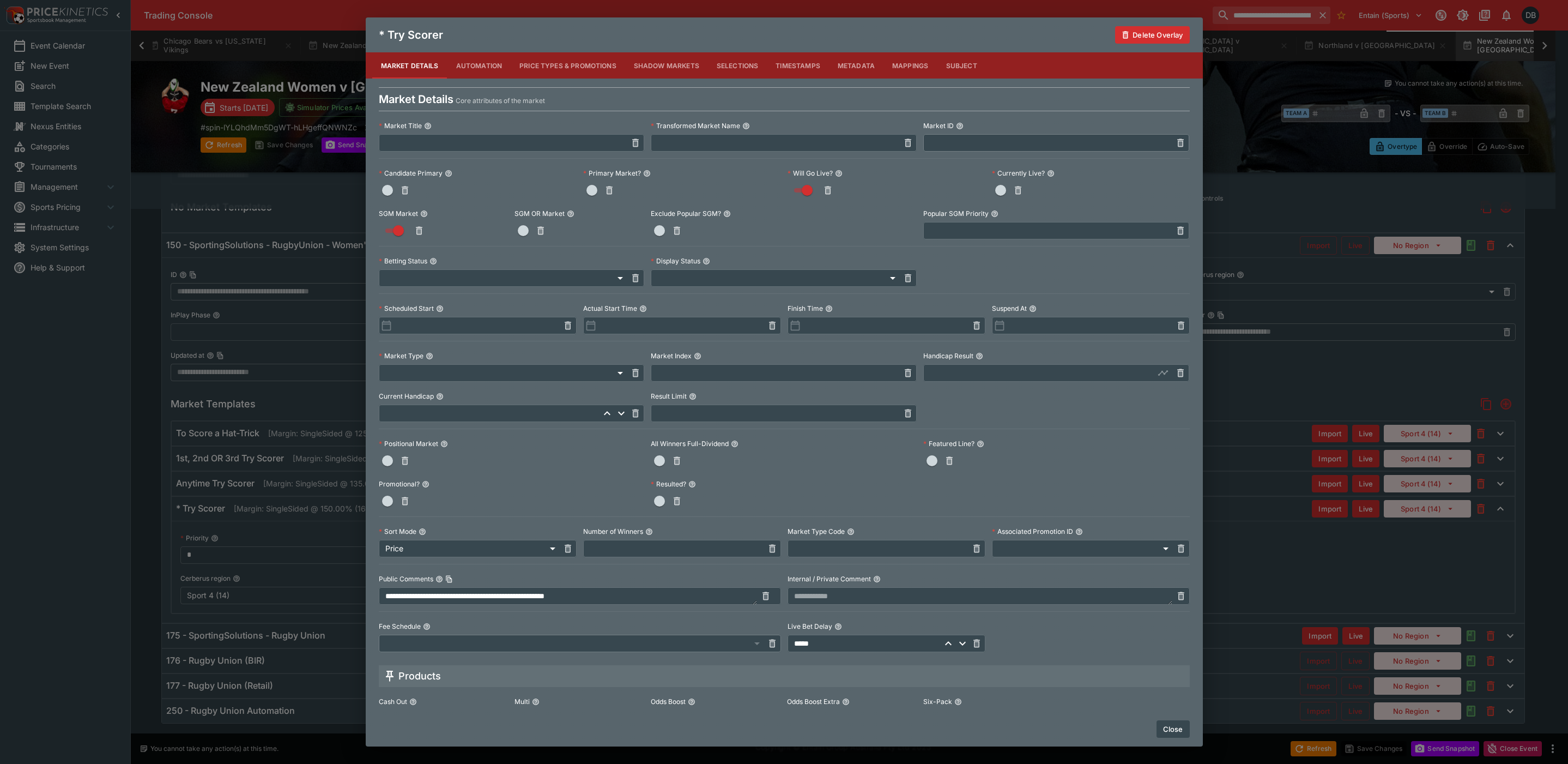
click at [1171, 729] on button "Close" at bounding box center [1172, 729] width 33 height 18
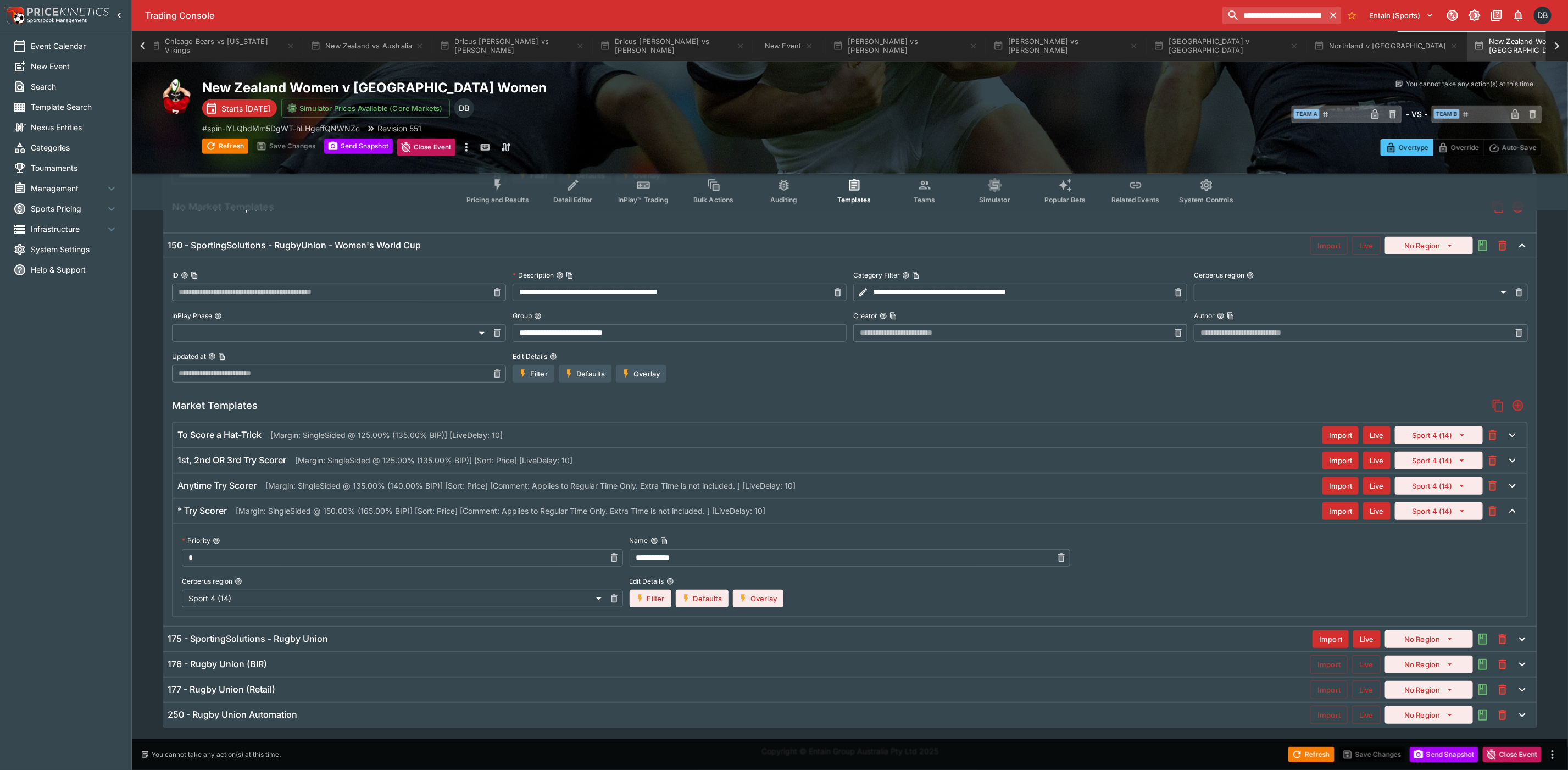
scroll to position [378, 0]
click at [1326, 50] on button "Northland v [GEOGRAPHIC_DATA]" at bounding box center [1386, 45] width 158 height 30
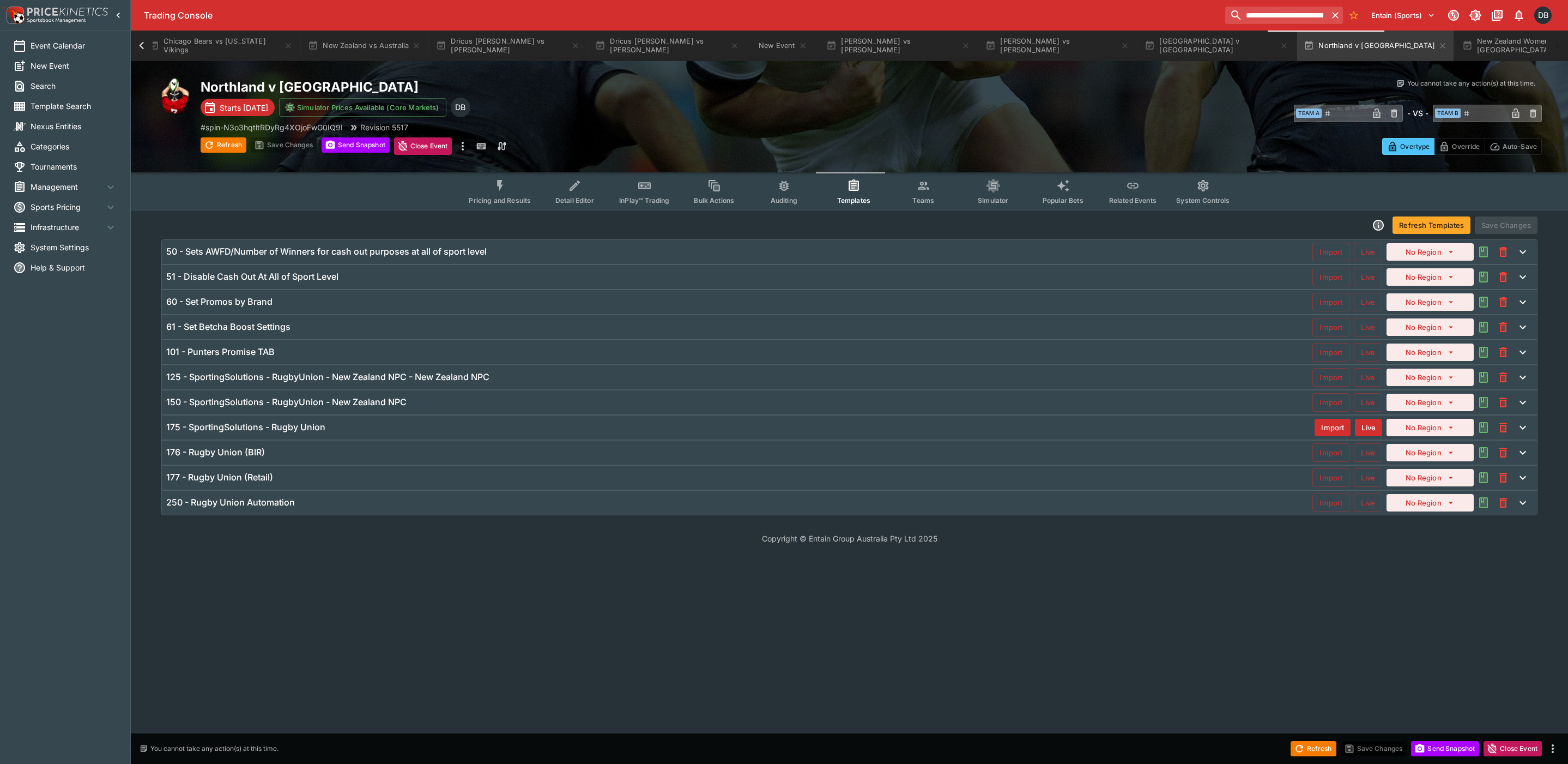
click at [592, 378] on div "125 - SportingSolutions - RugbyUnion - New Zealand NPC - New Zealand NPC" at bounding box center [739, 377] width 1146 height 12
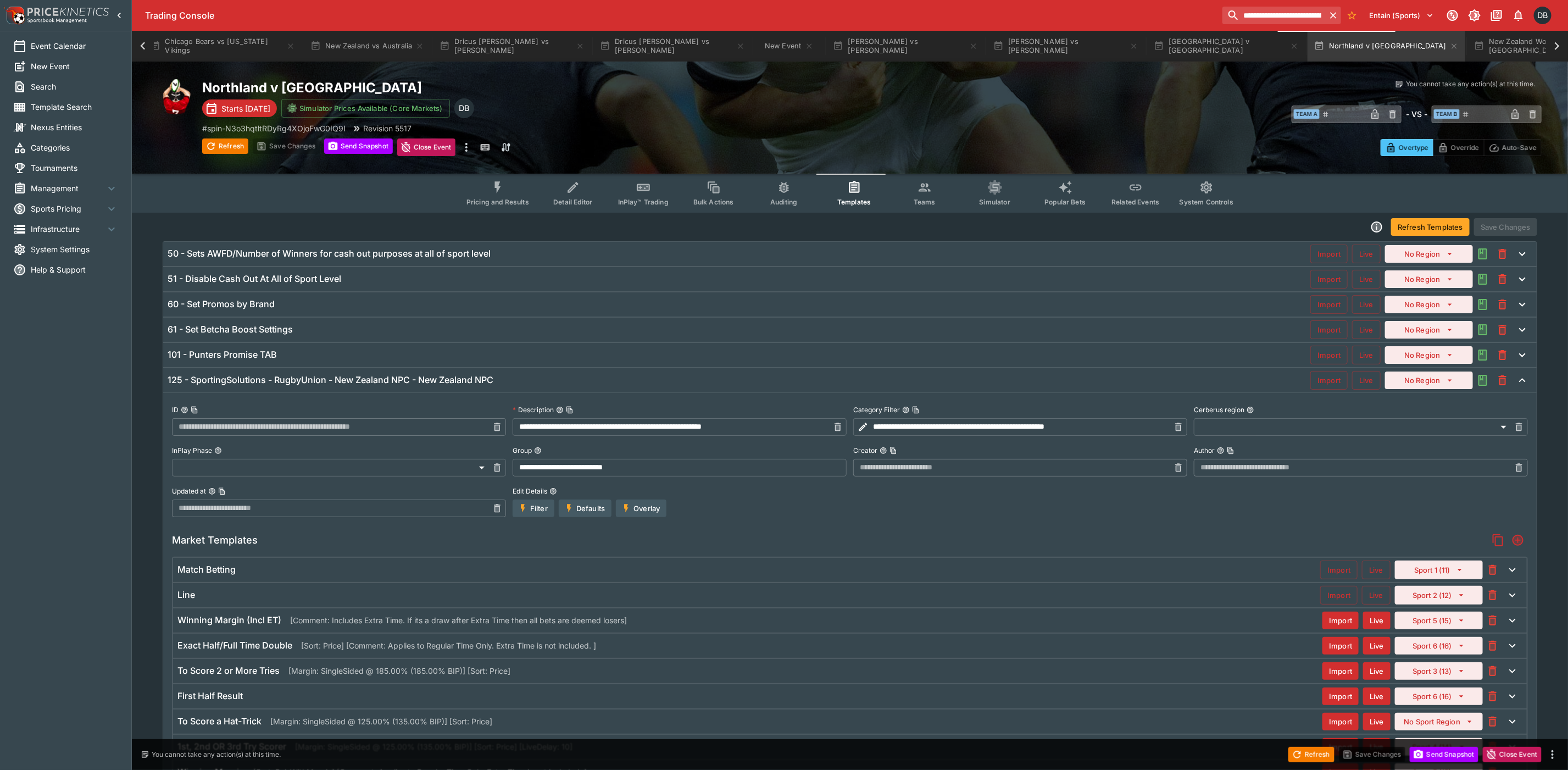
click at [633, 510] on button "Overlay" at bounding box center [641, 508] width 51 height 18
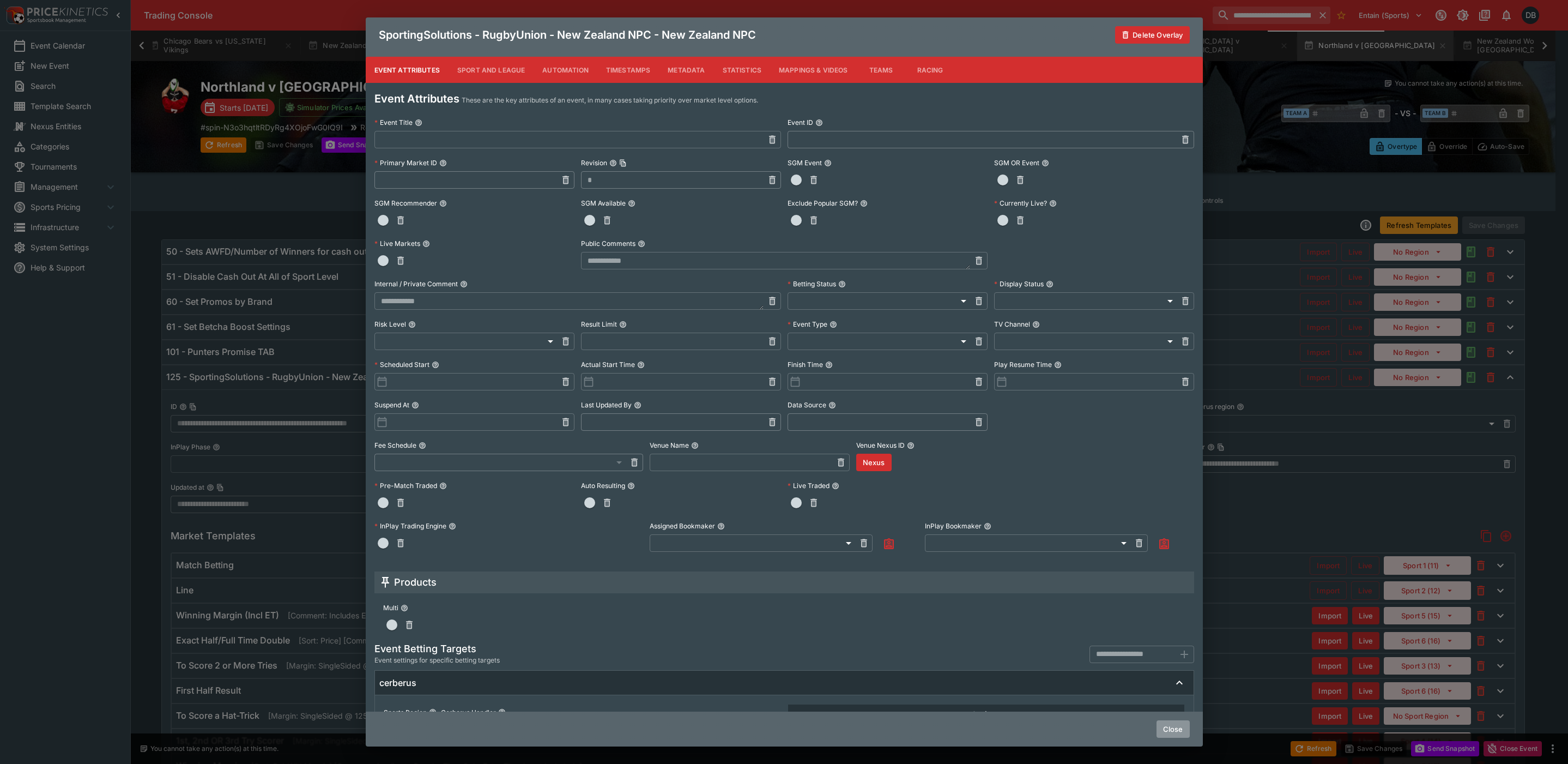
click at [1176, 729] on button "Close" at bounding box center [1172, 729] width 33 height 18
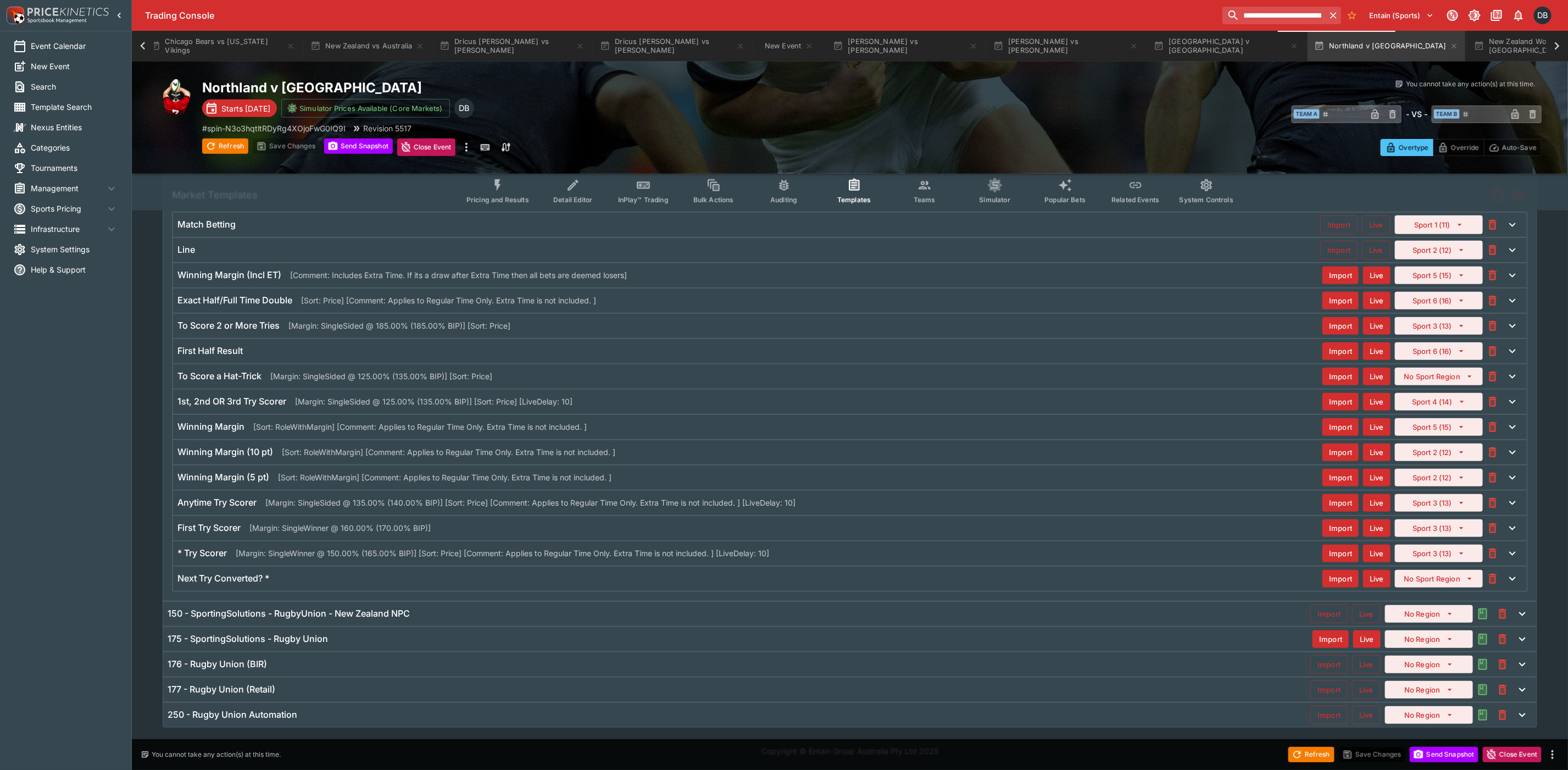
scroll to position [364, 0]
click at [404, 693] on div "177 - Rugby Union (Retail)" at bounding box center [738, 690] width 1142 height 12
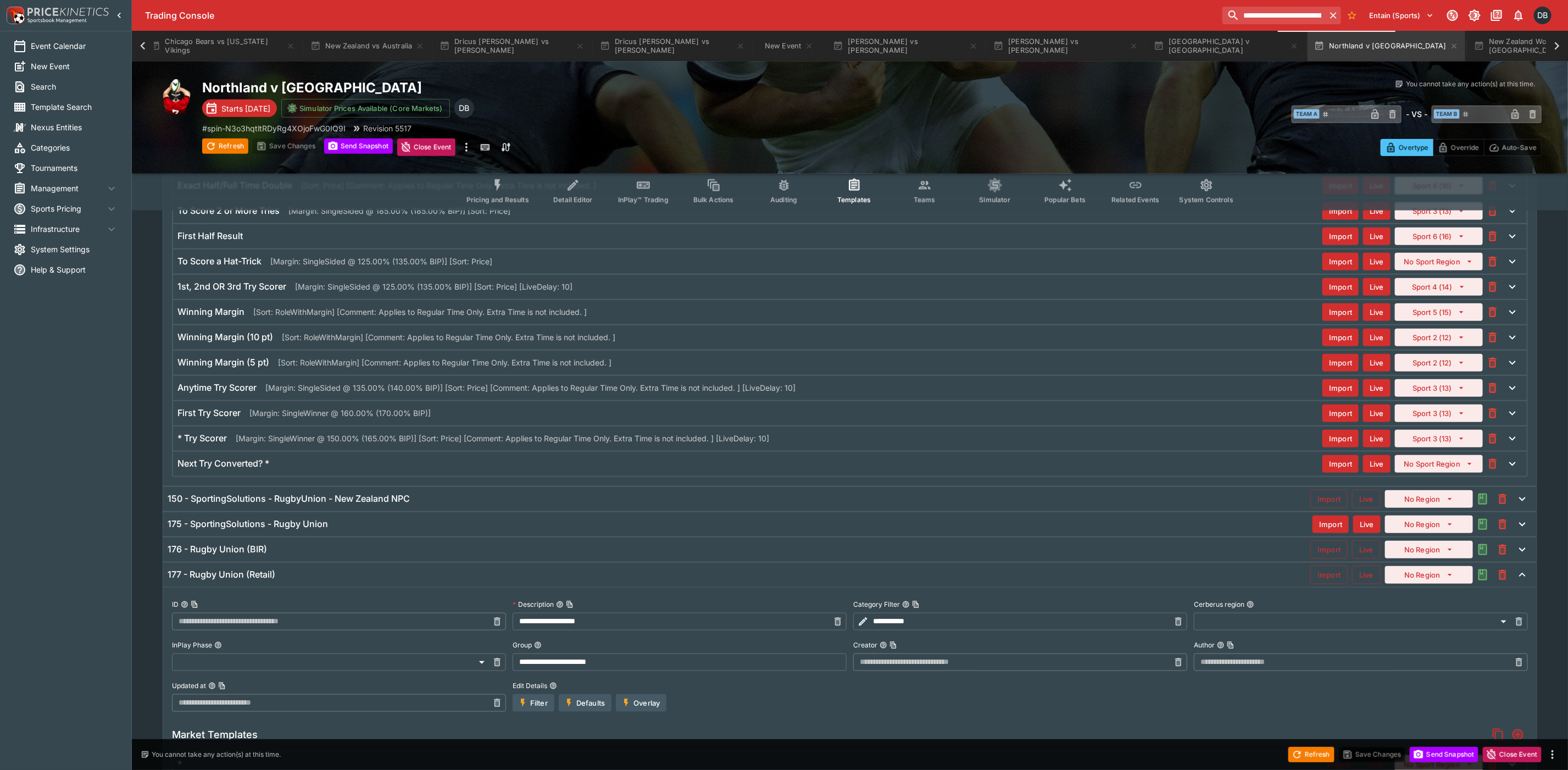
scroll to position [574, 0]
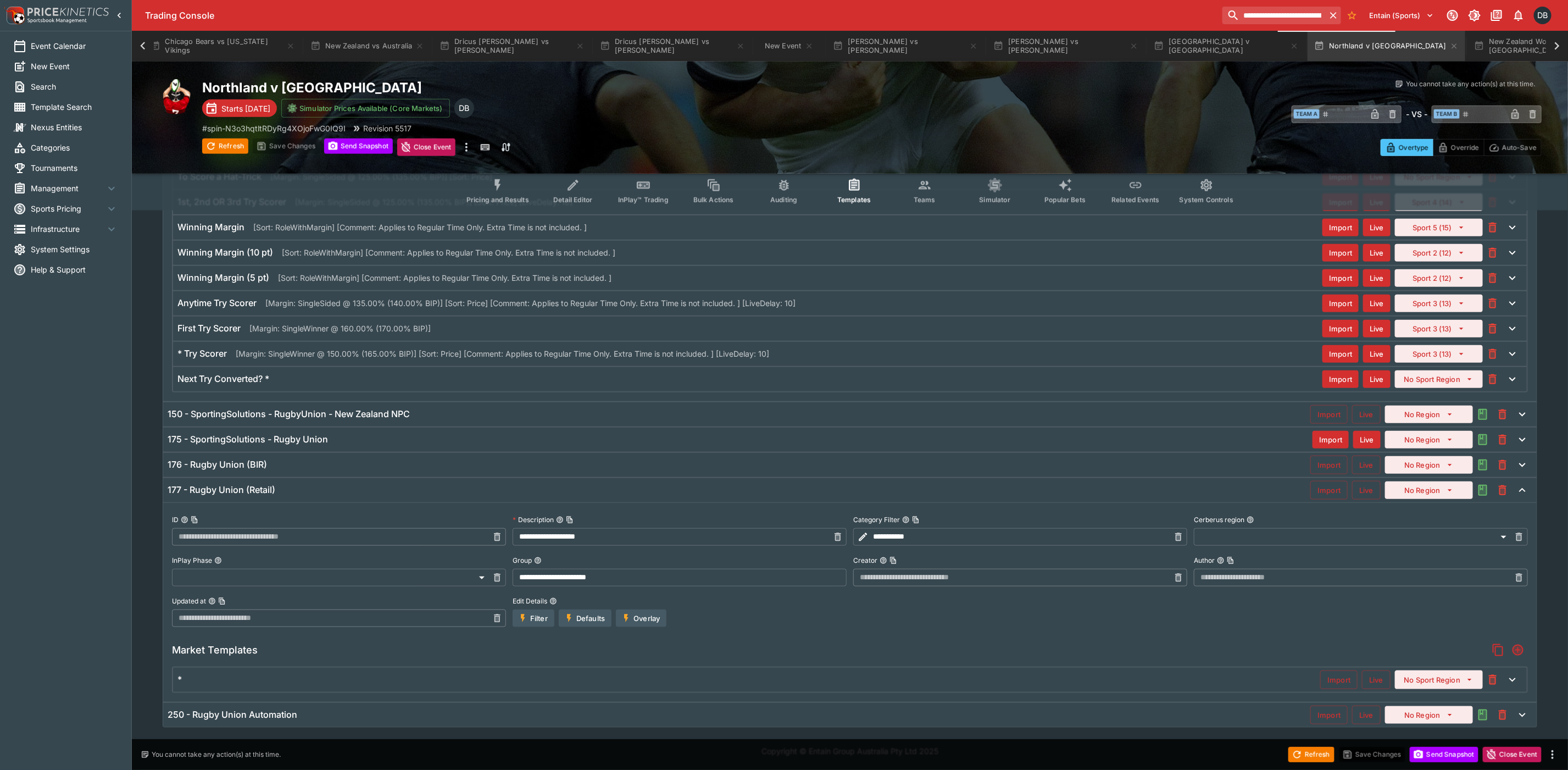
click at [557, 682] on div "*" at bounding box center [748, 679] width 1142 height 12
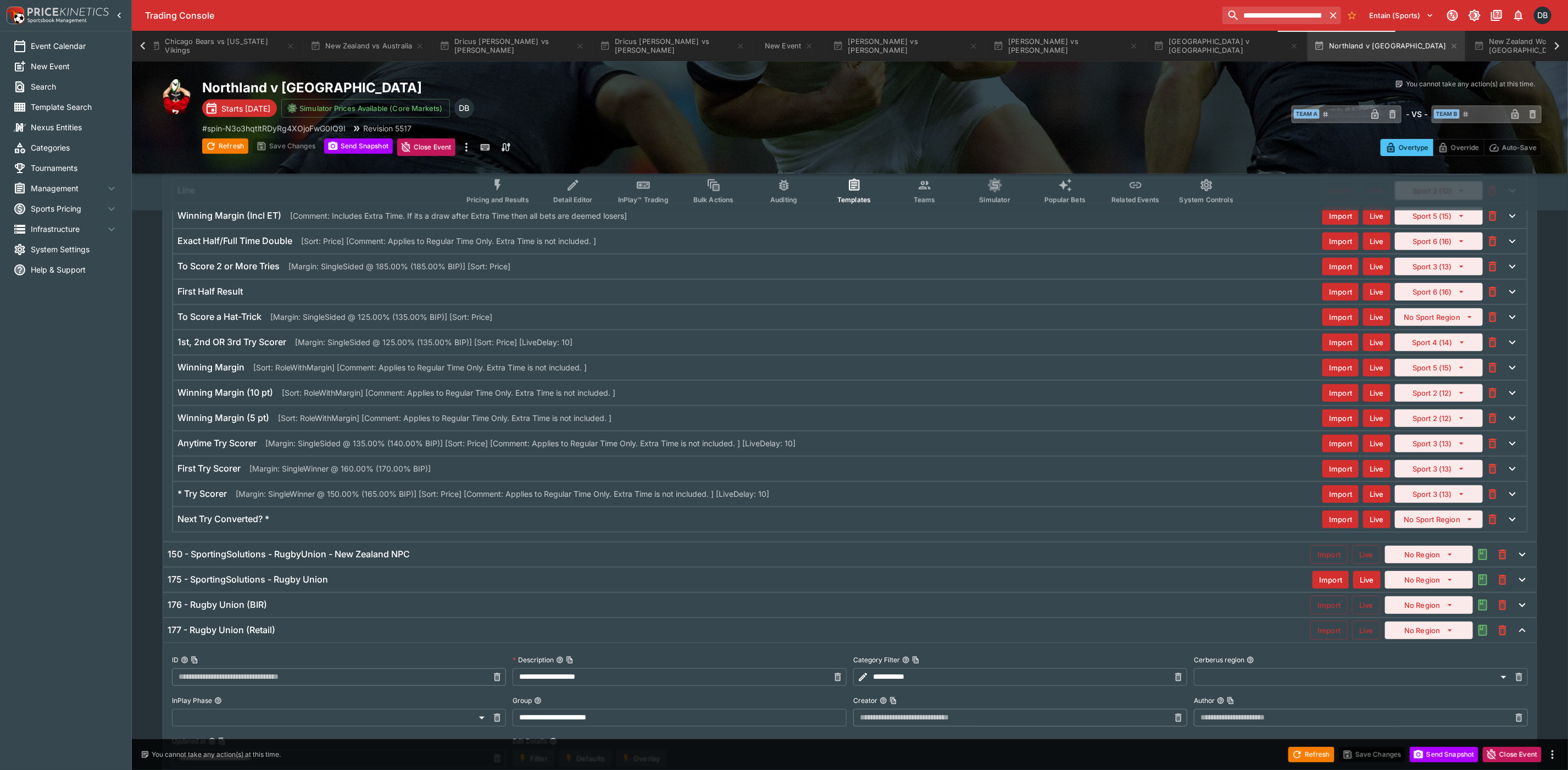
scroll to position [419, 0]
click at [826, 501] on div "* Try Scorer [Margin: SingleWinner @ 150.00% (165.00% BIP)] [Sort: Price] [Comm…" at bounding box center [750, 496] width 1144 height 12
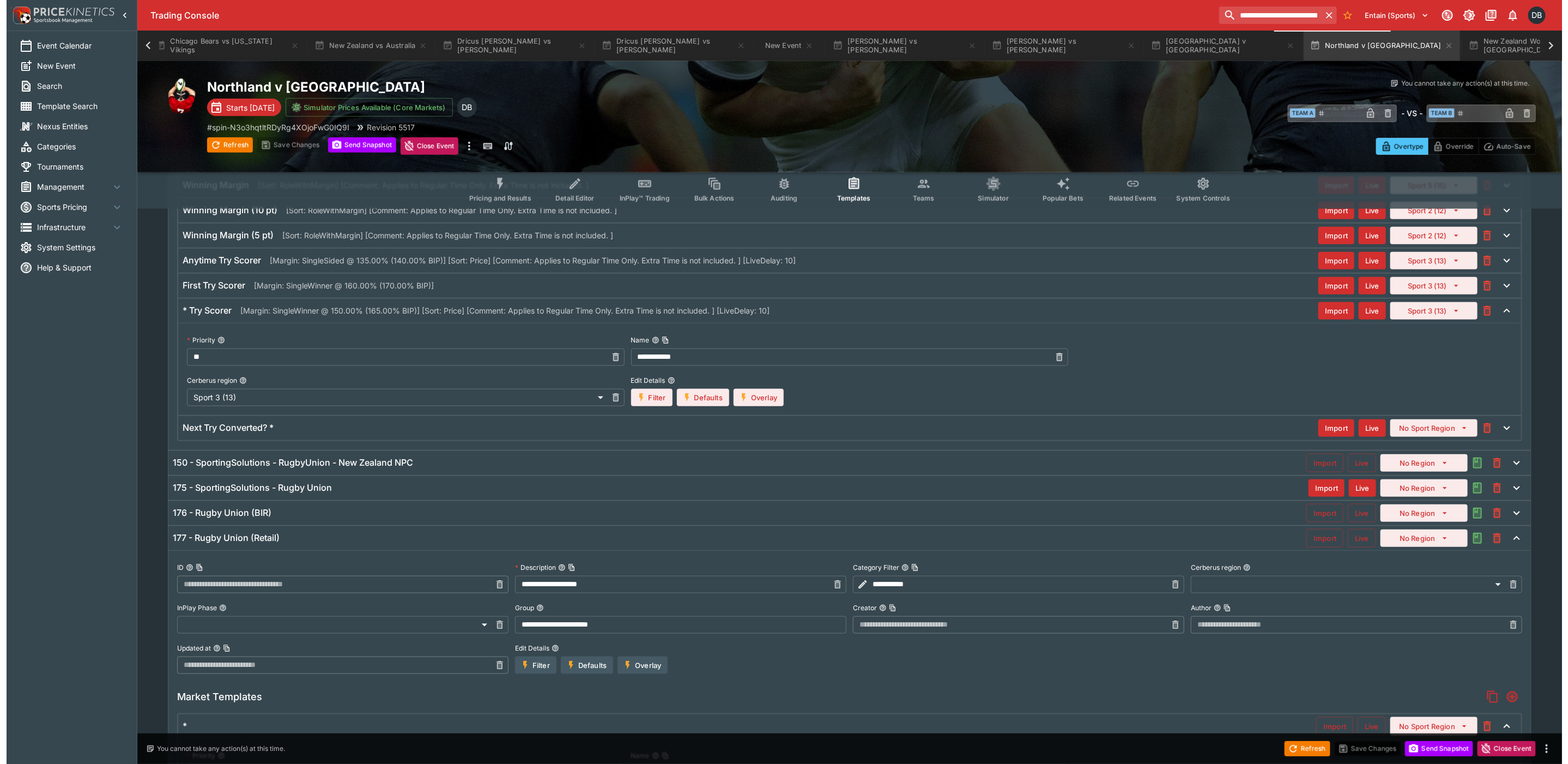
scroll to position [498, 0]
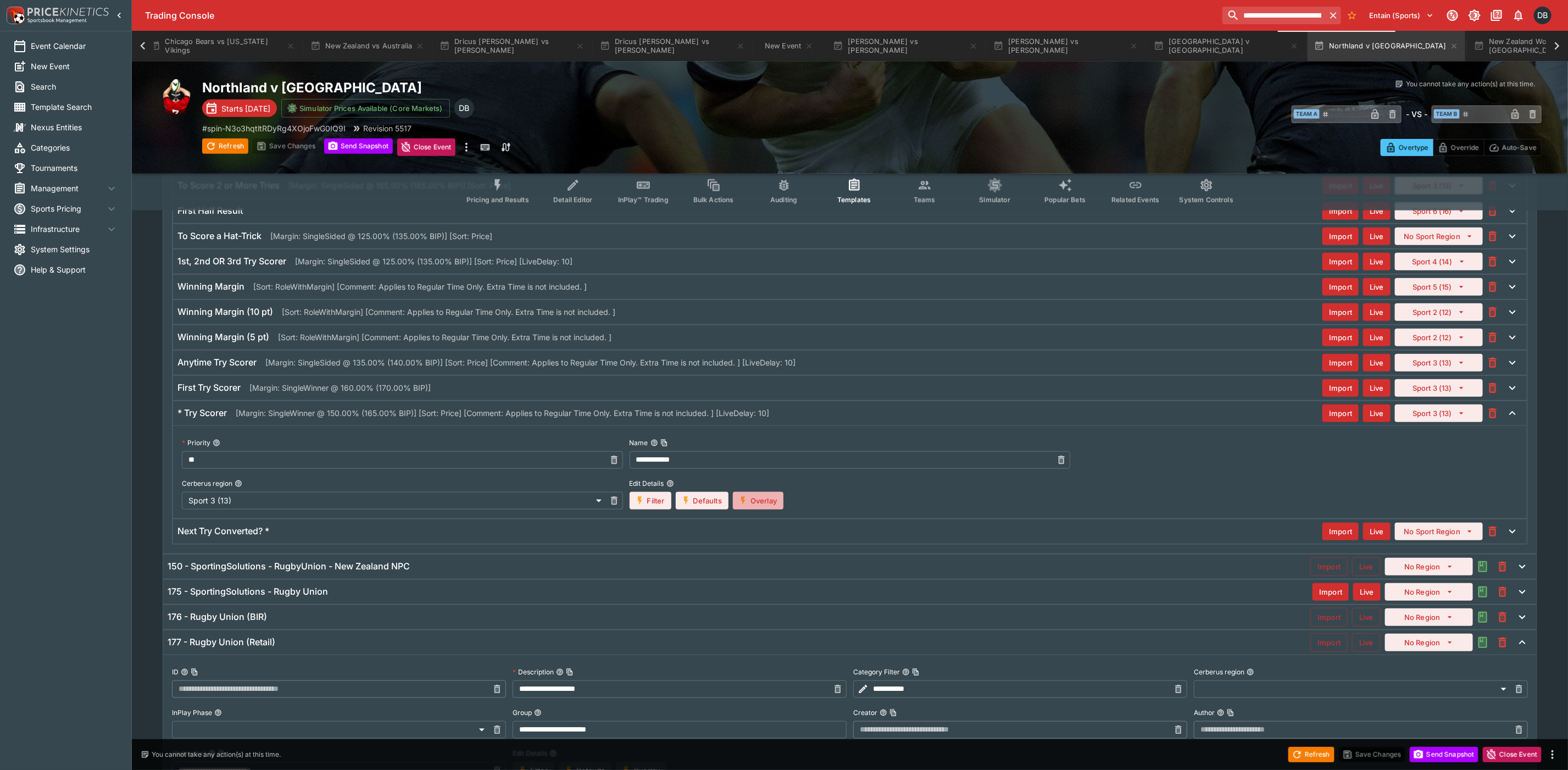
click at [755, 503] on button "Overlay" at bounding box center [758, 501] width 51 height 18
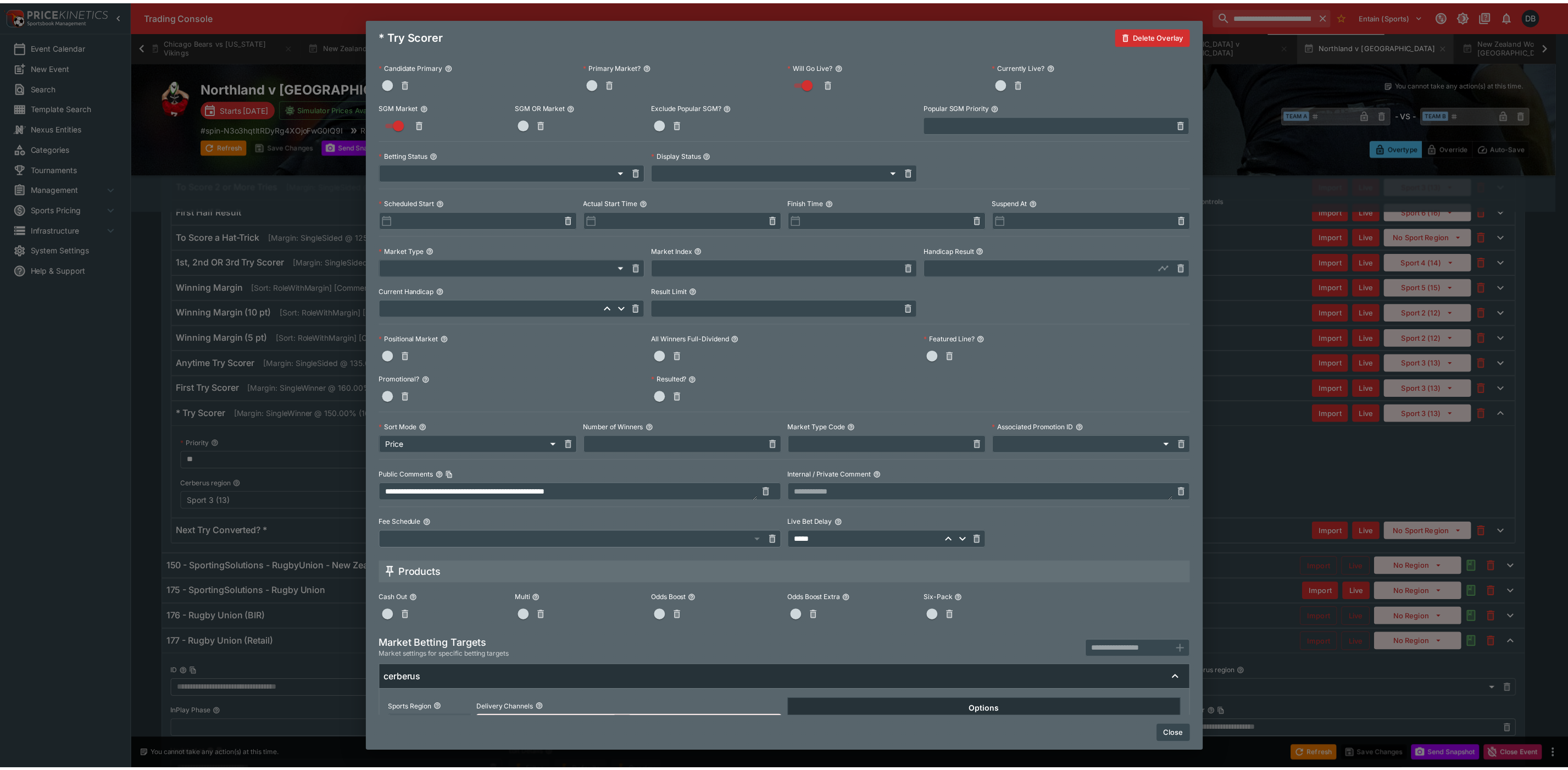
scroll to position [230, 0]
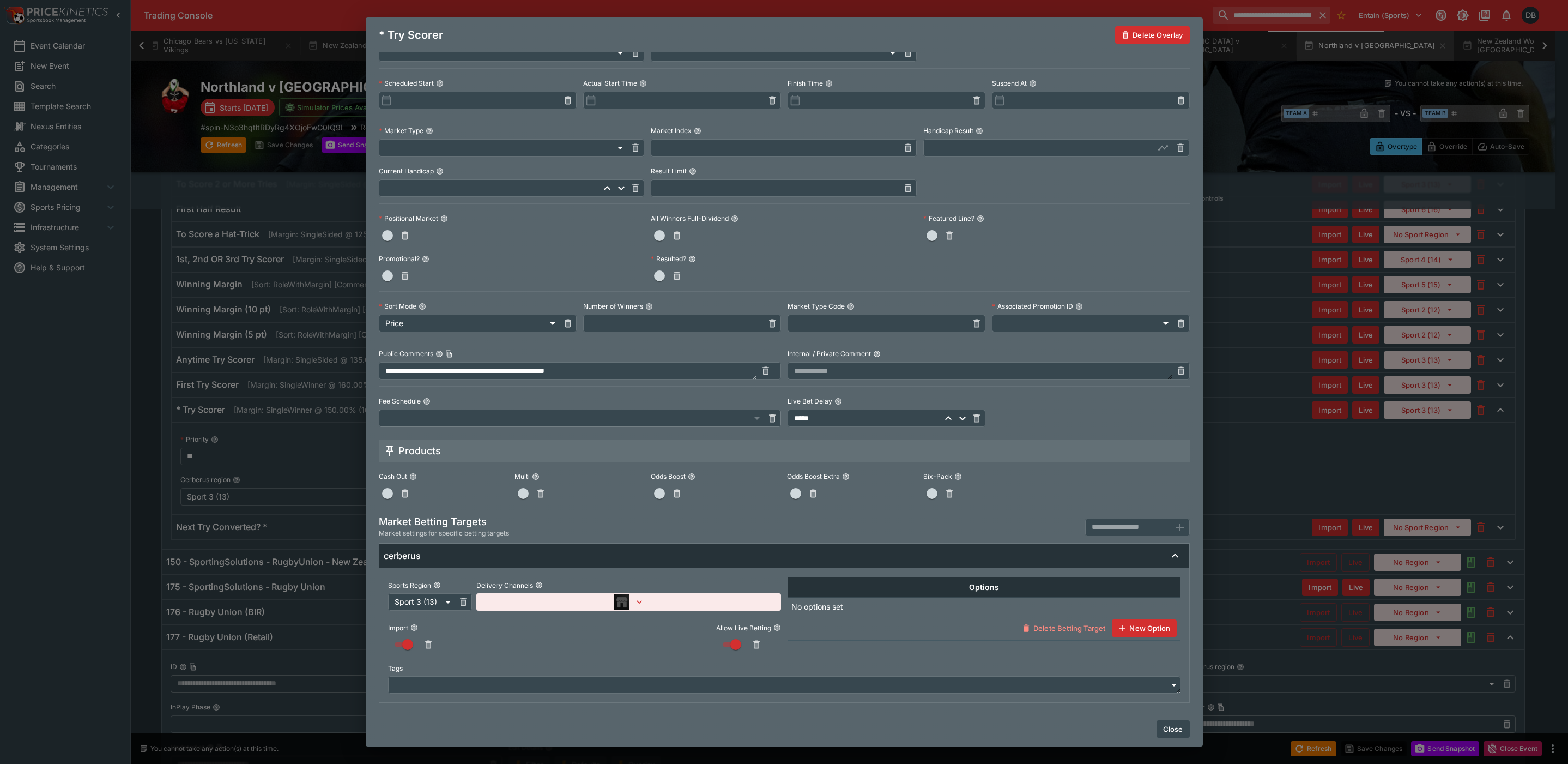
click at [636, 599] on icon "button" at bounding box center [639, 602] width 11 height 11
click at [584, 664] on icon "button" at bounding box center [587, 663] width 11 height 11
click at [641, 655] on div at bounding box center [784, 382] width 1568 height 764
click at [1168, 732] on button "Close" at bounding box center [1172, 729] width 33 height 18
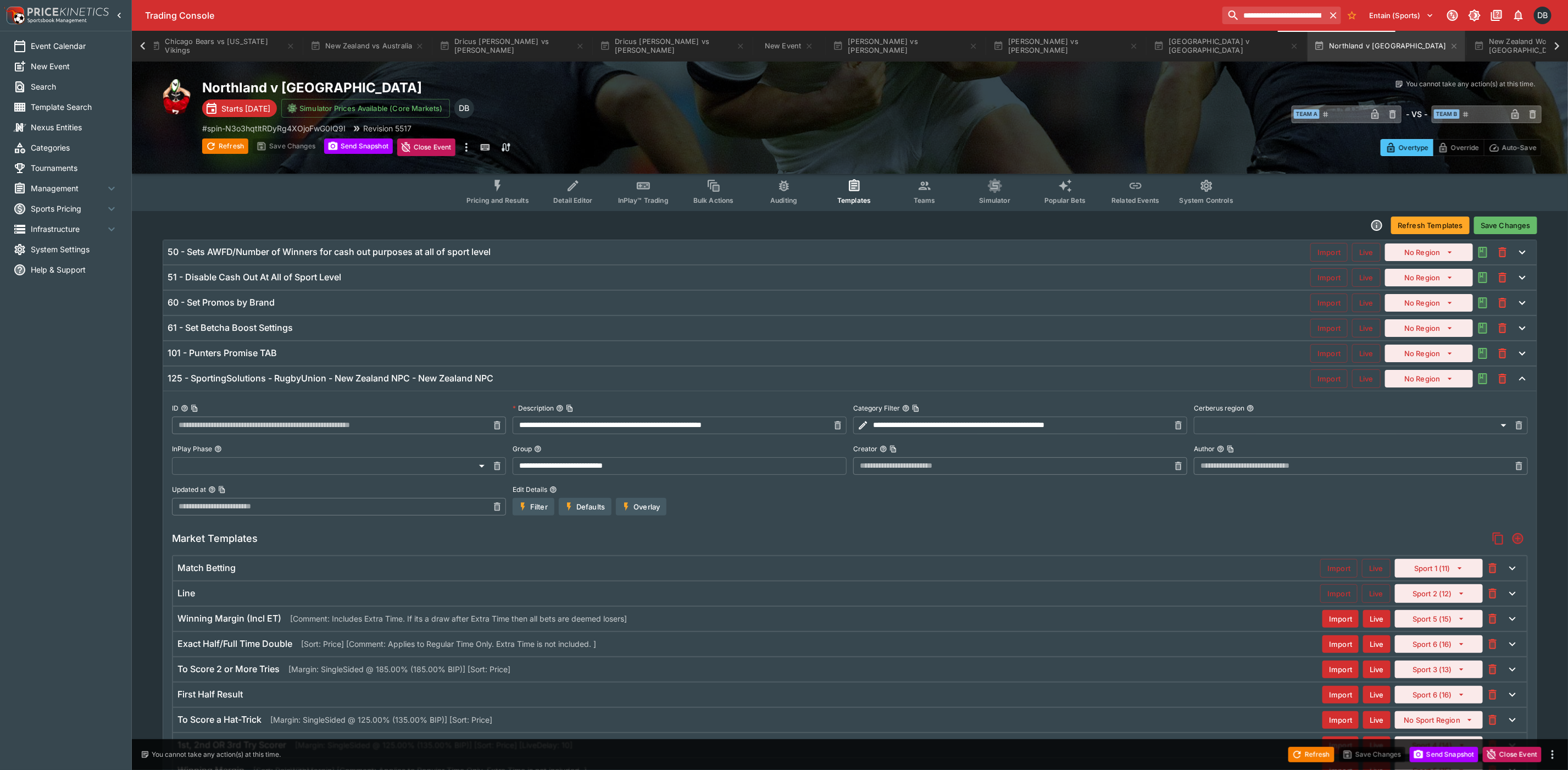
scroll to position [0, 0]
click at [1509, 223] on button "Save Changes" at bounding box center [1505, 227] width 63 height 18
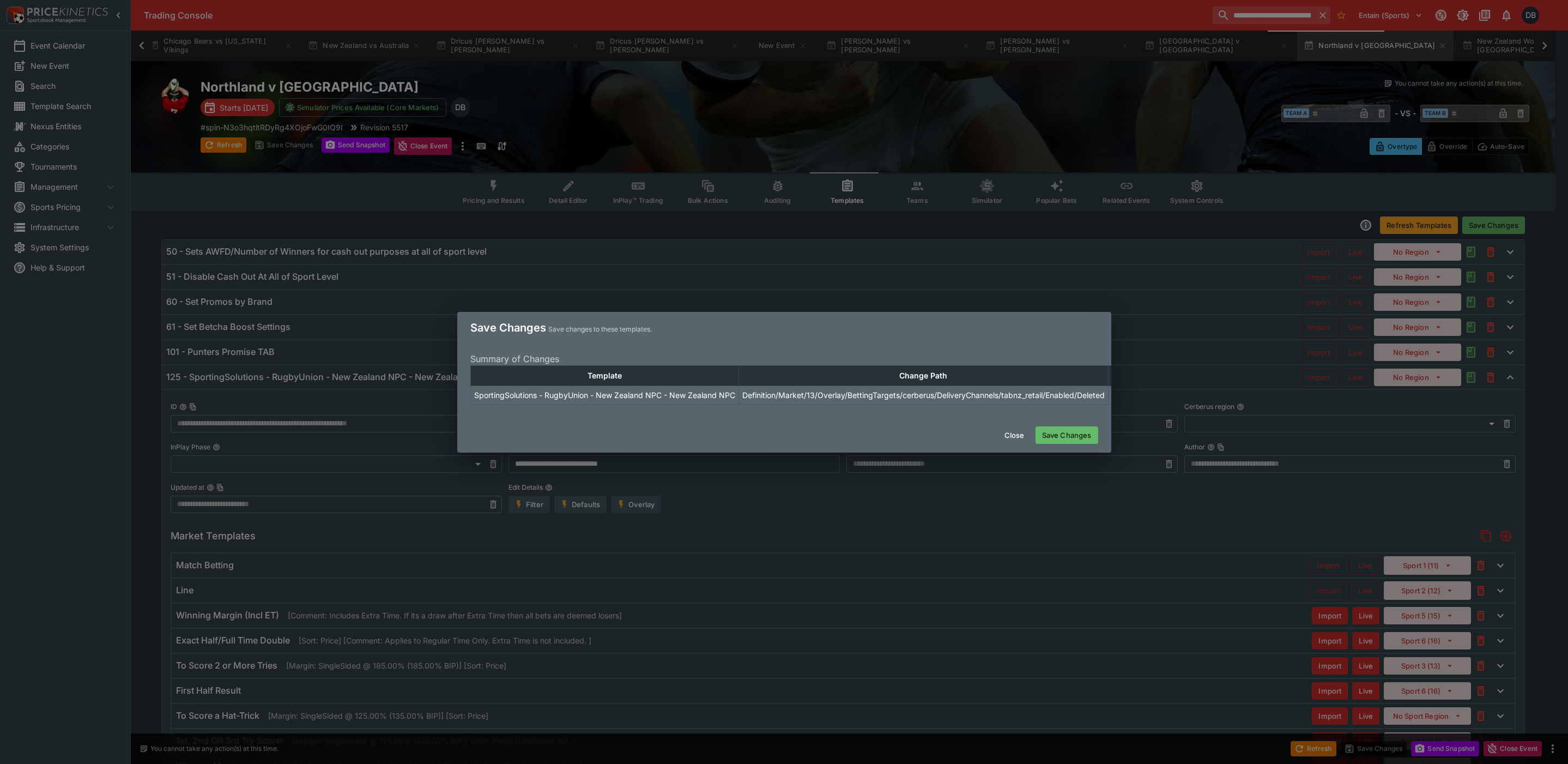
click at [1053, 436] on button "Save Changes" at bounding box center [1066, 435] width 63 height 18
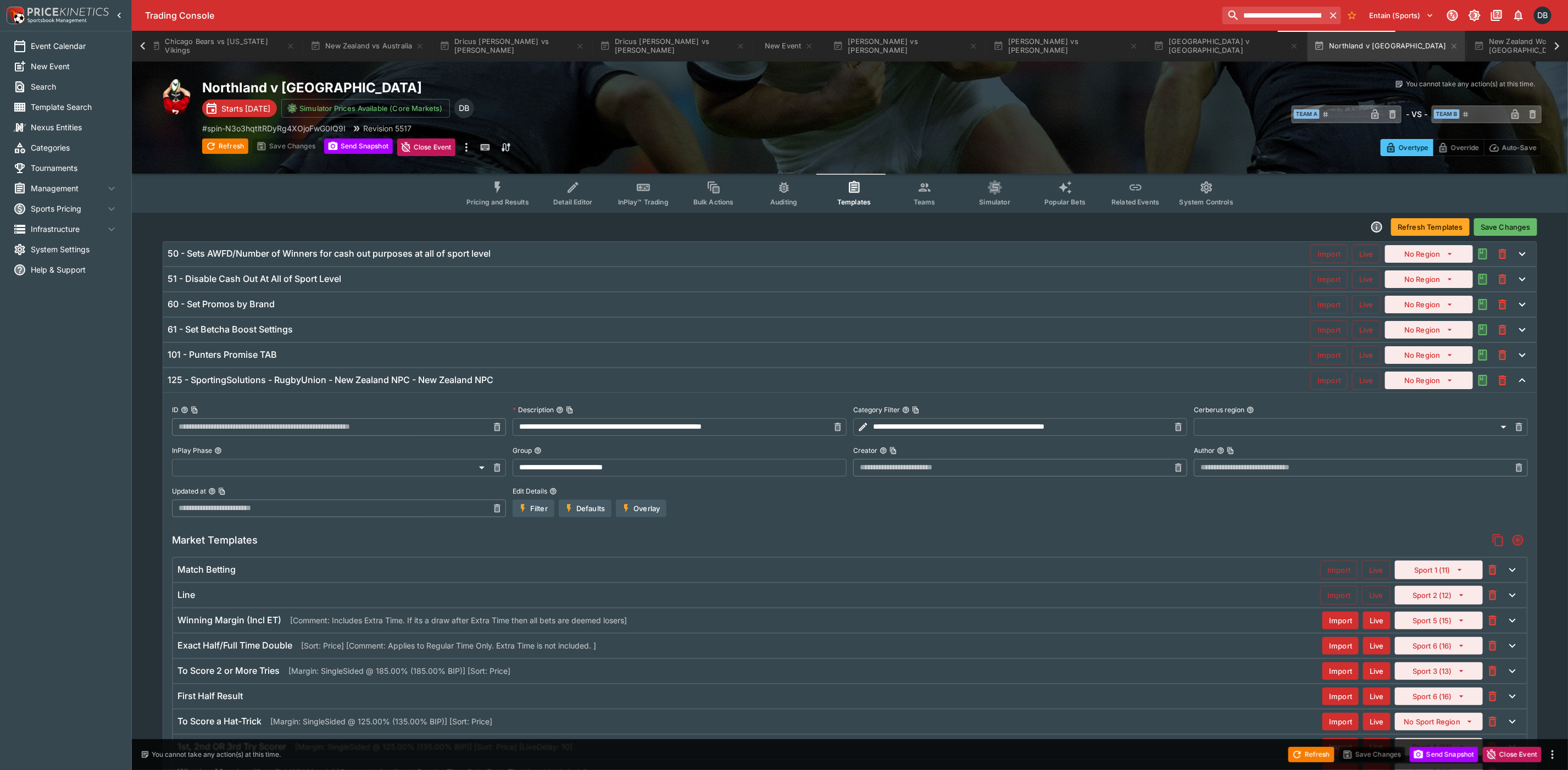
type input "**********"
click at [1414, 221] on button "Refresh Templates" at bounding box center [1431, 227] width 79 height 18
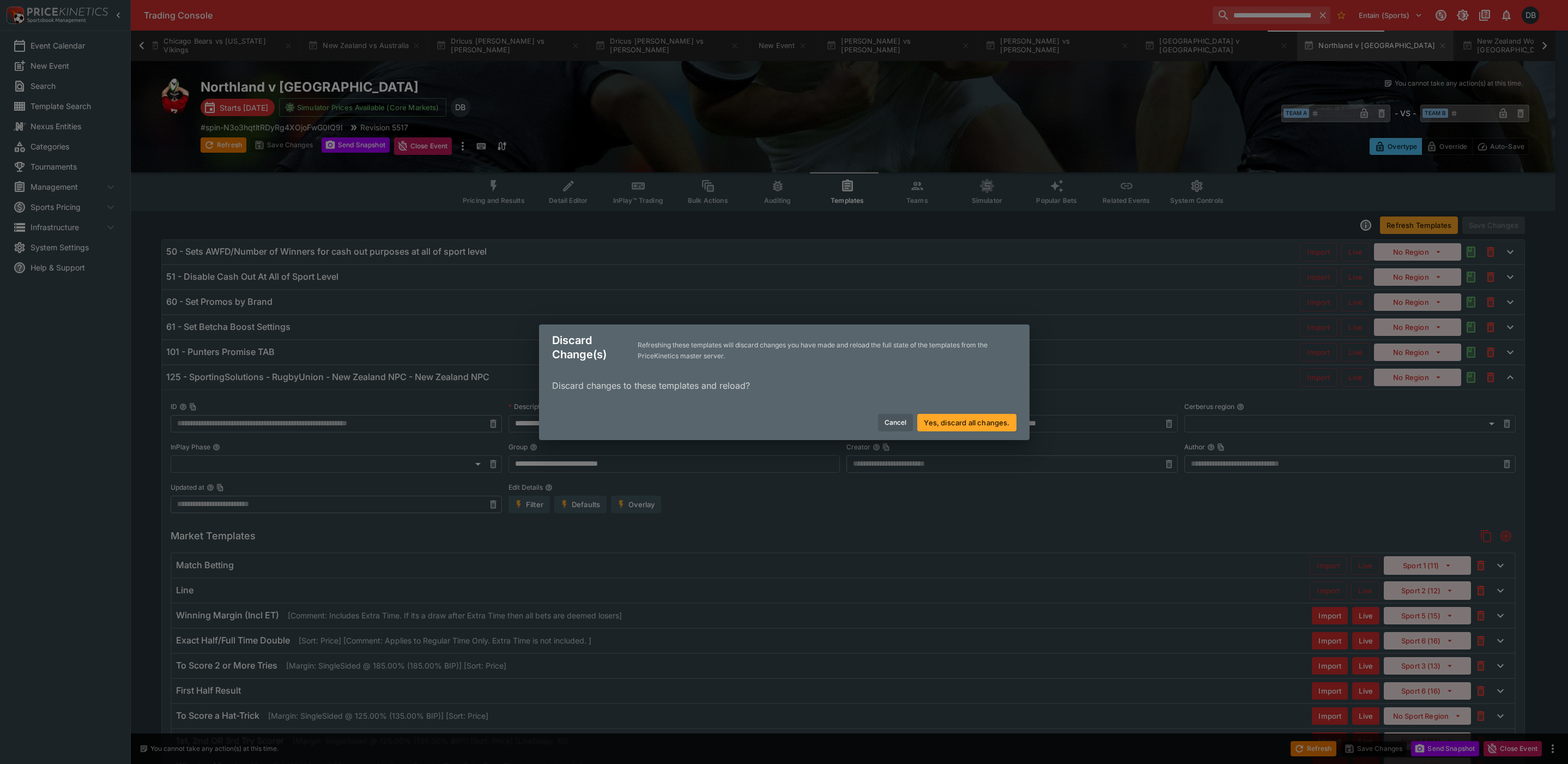
click at [960, 422] on button "Yes, discard all changes." at bounding box center [966, 423] width 99 height 18
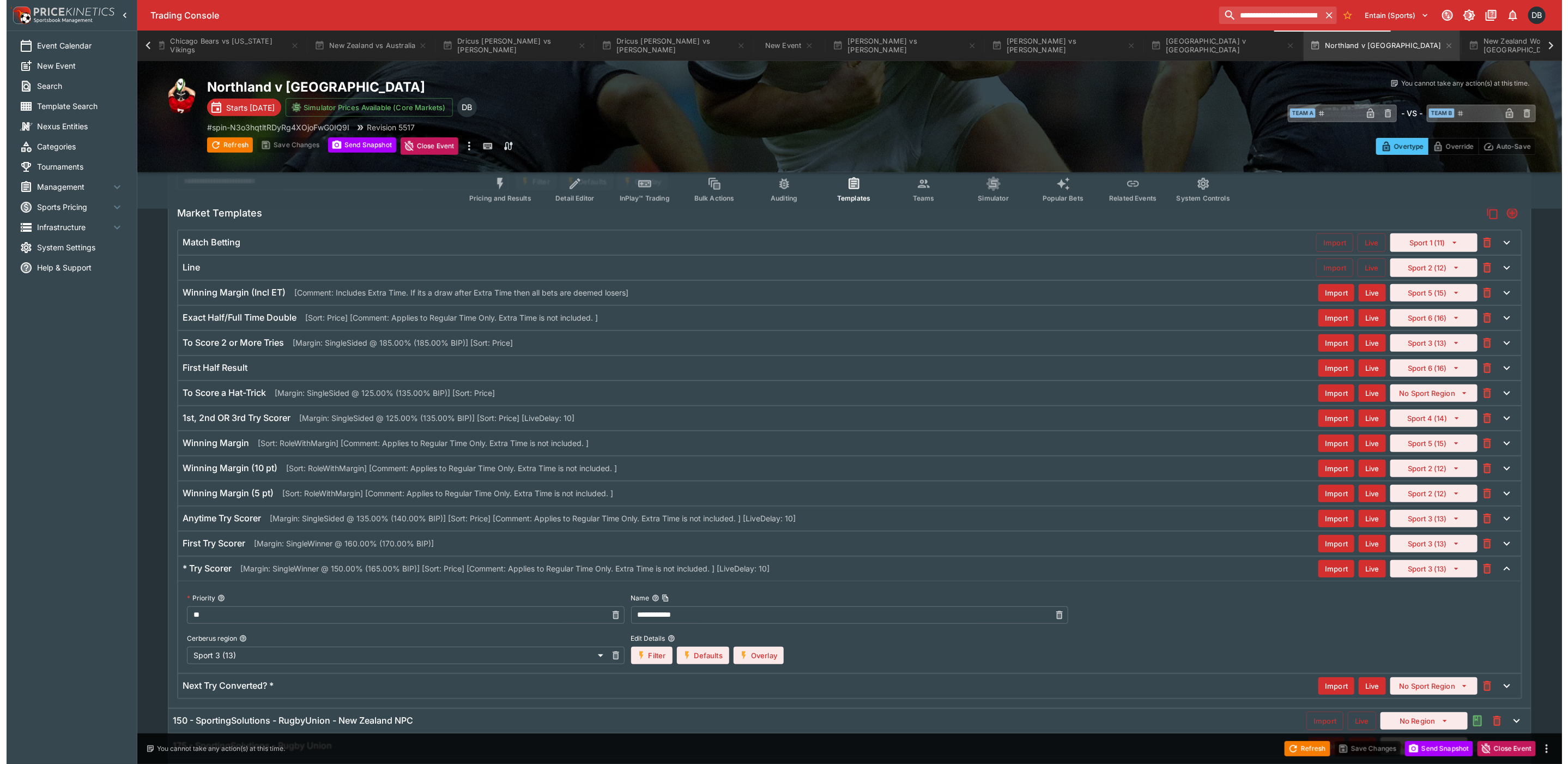
scroll to position [327, 0]
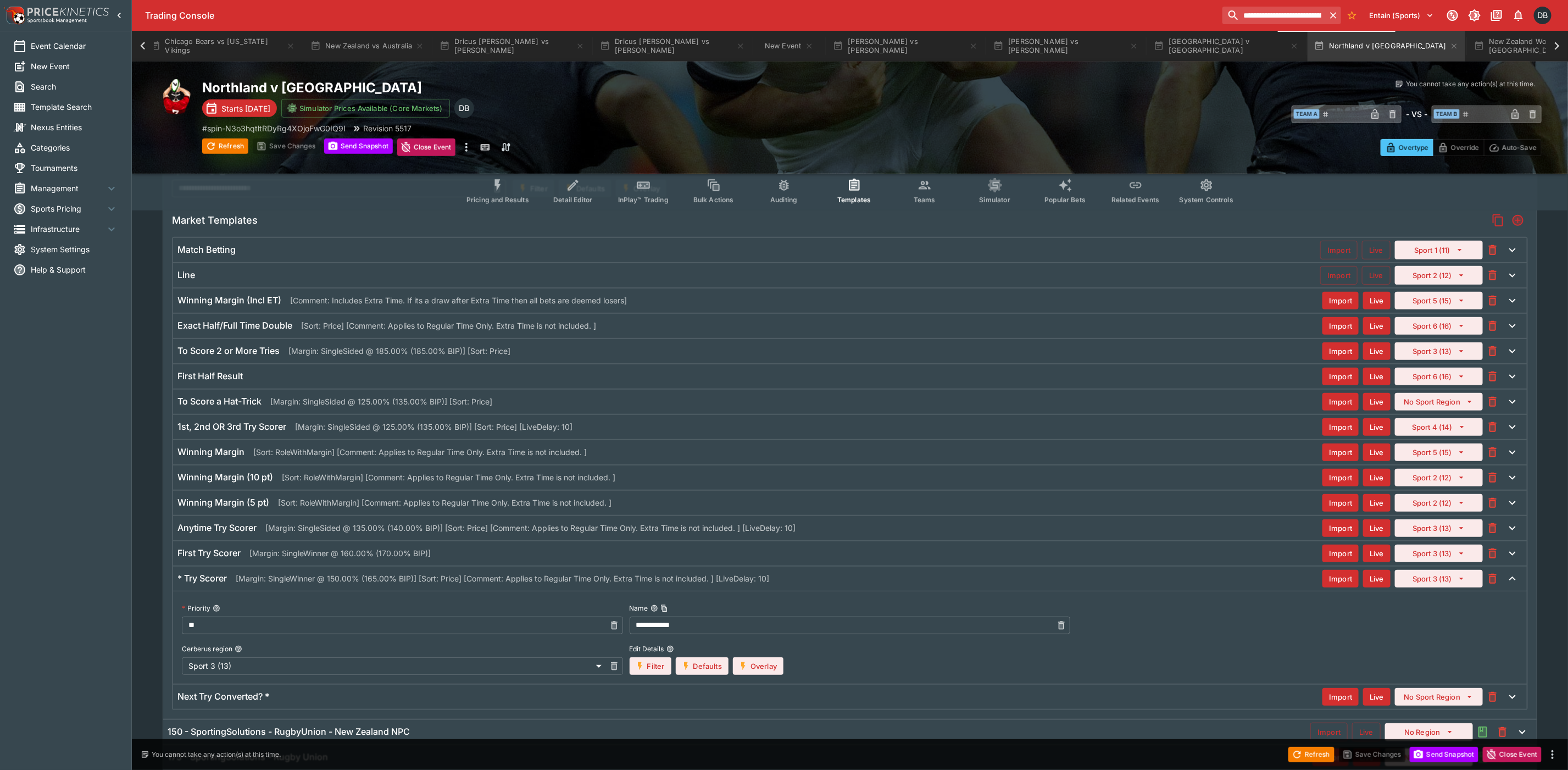
click at [751, 670] on button "Overlay" at bounding box center [758, 666] width 51 height 18
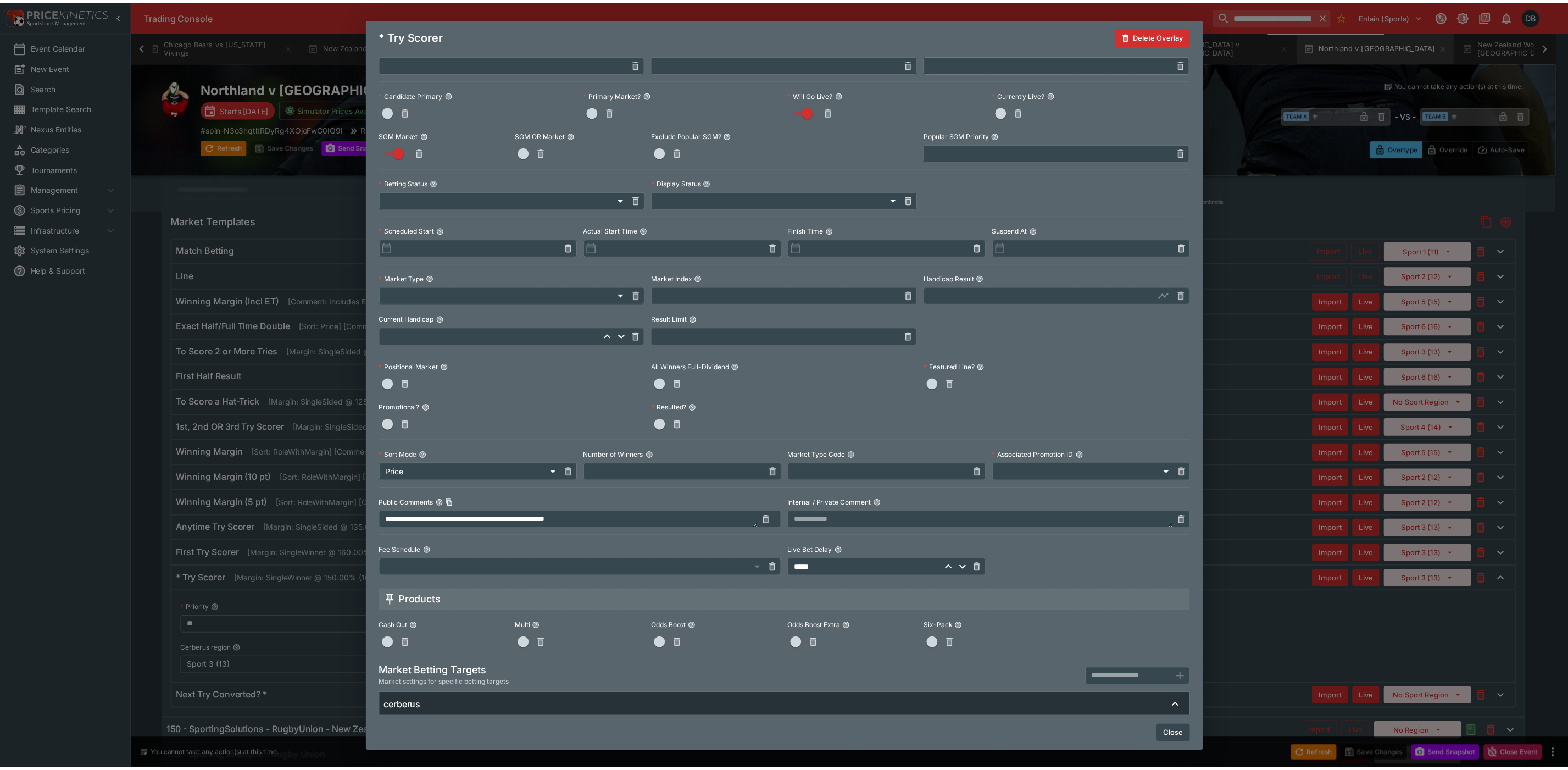
scroll to position [230, 0]
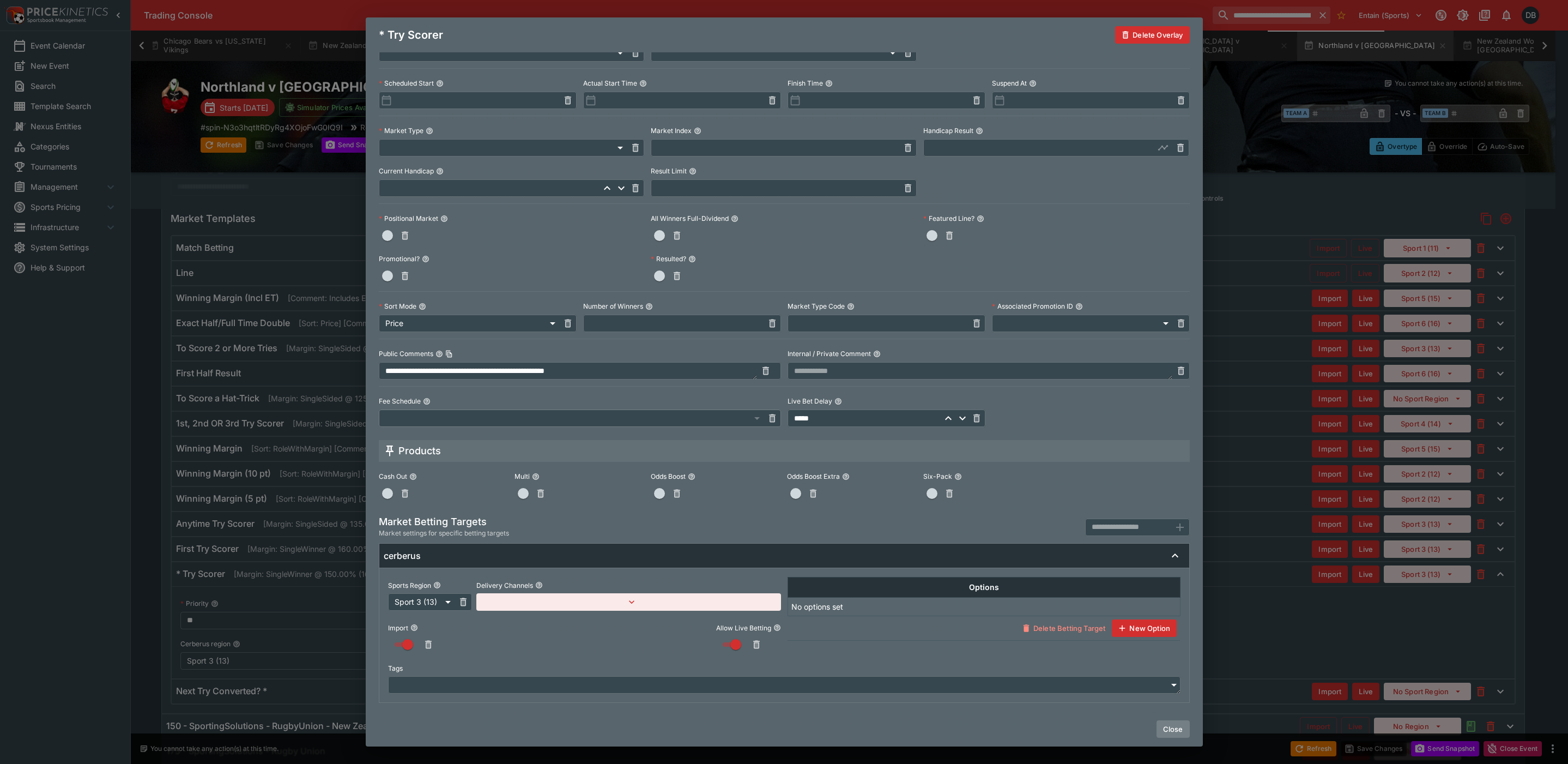
click at [1169, 726] on button "Close" at bounding box center [1172, 729] width 33 height 18
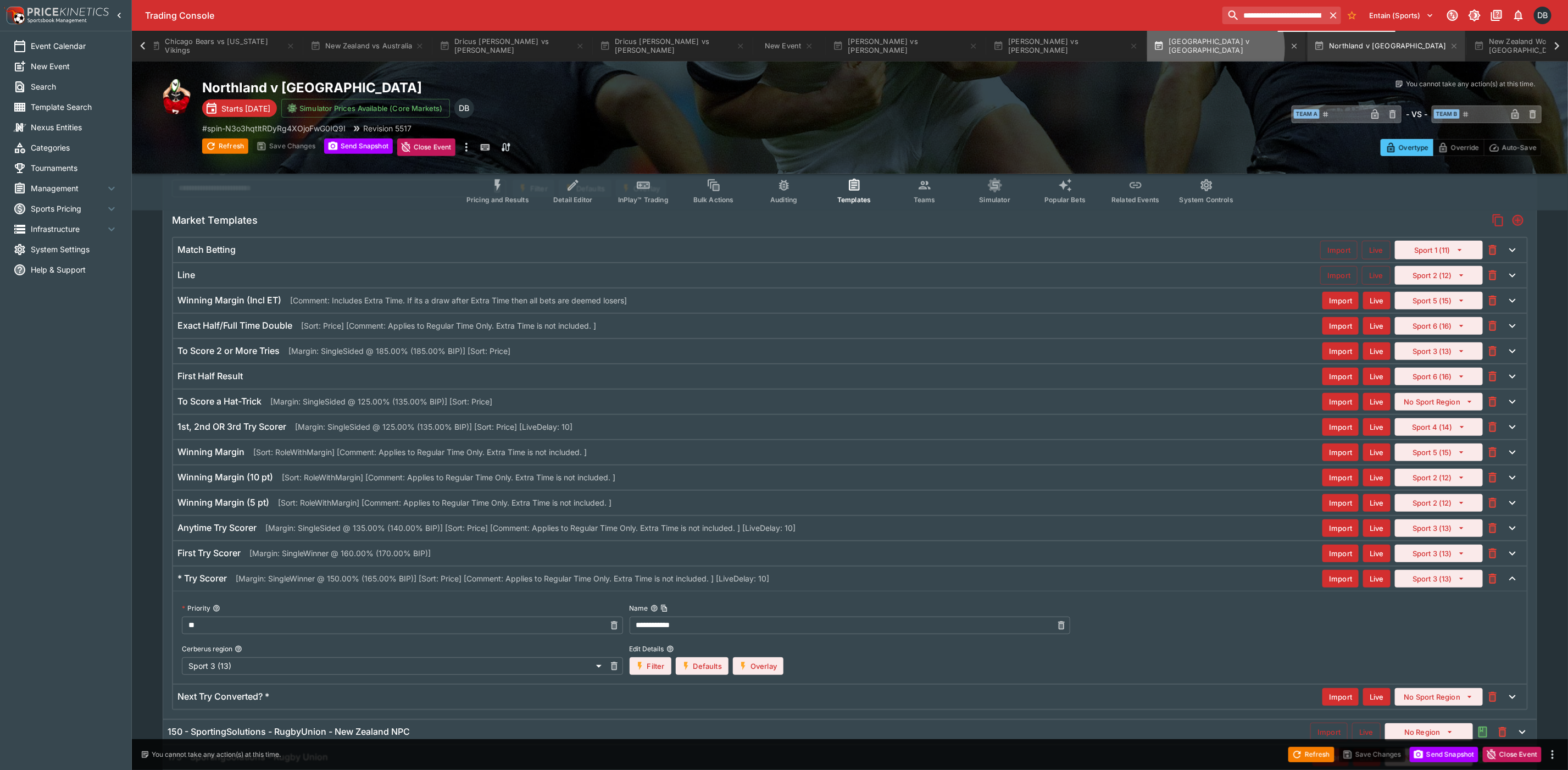
click at [1199, 48] on button "[GEOGRAPHIC_DATA] v [GEOGRAPHIC_DATA]" at bounding box center [1225, 45] width 158 height 30
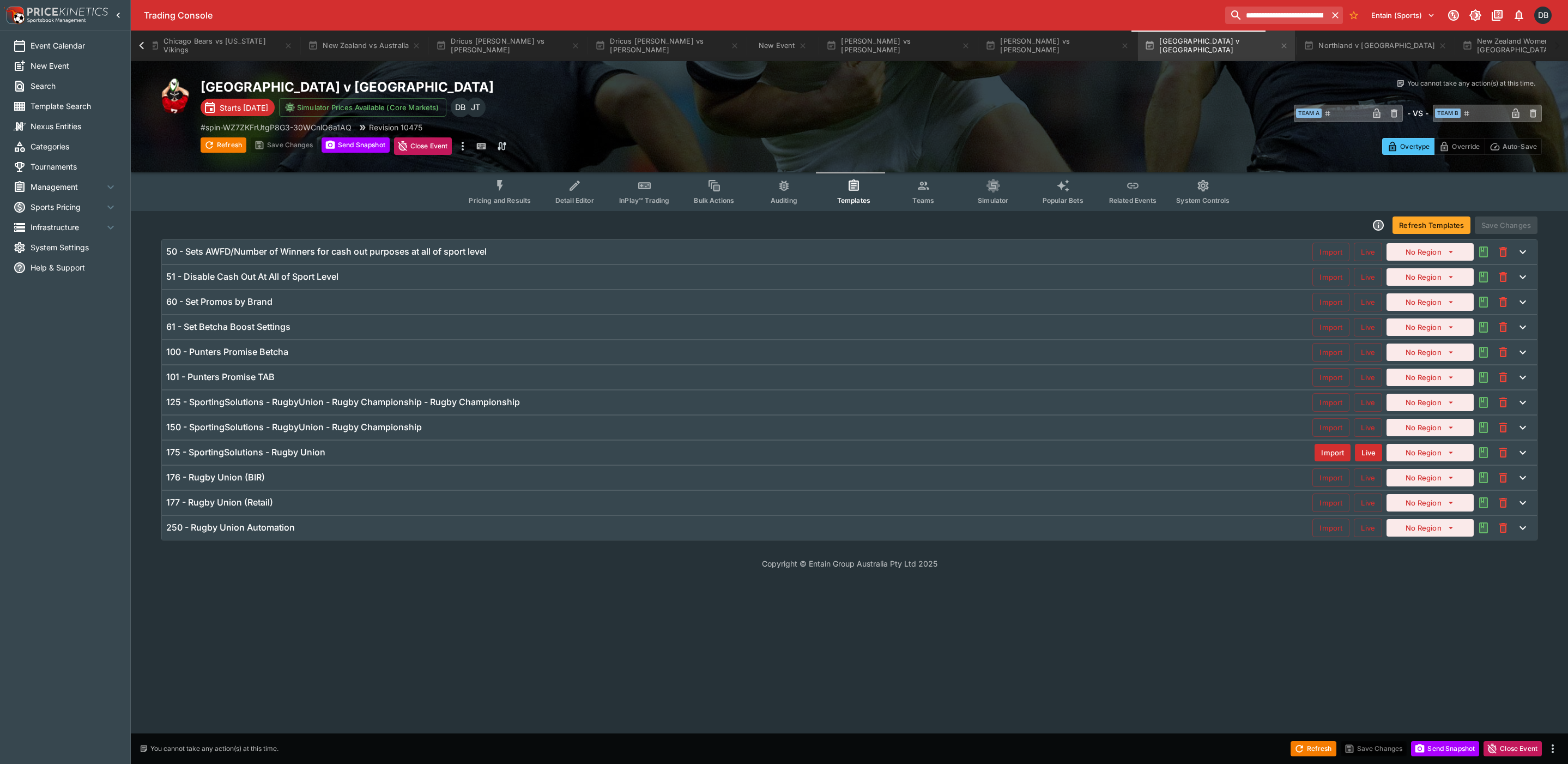
click at [550, 403] on div "125 - SportingSolutions - RugbyUnion - Rugby Championship - Rugby Championship" at bounding box center [739, 402] width 1146 height 12
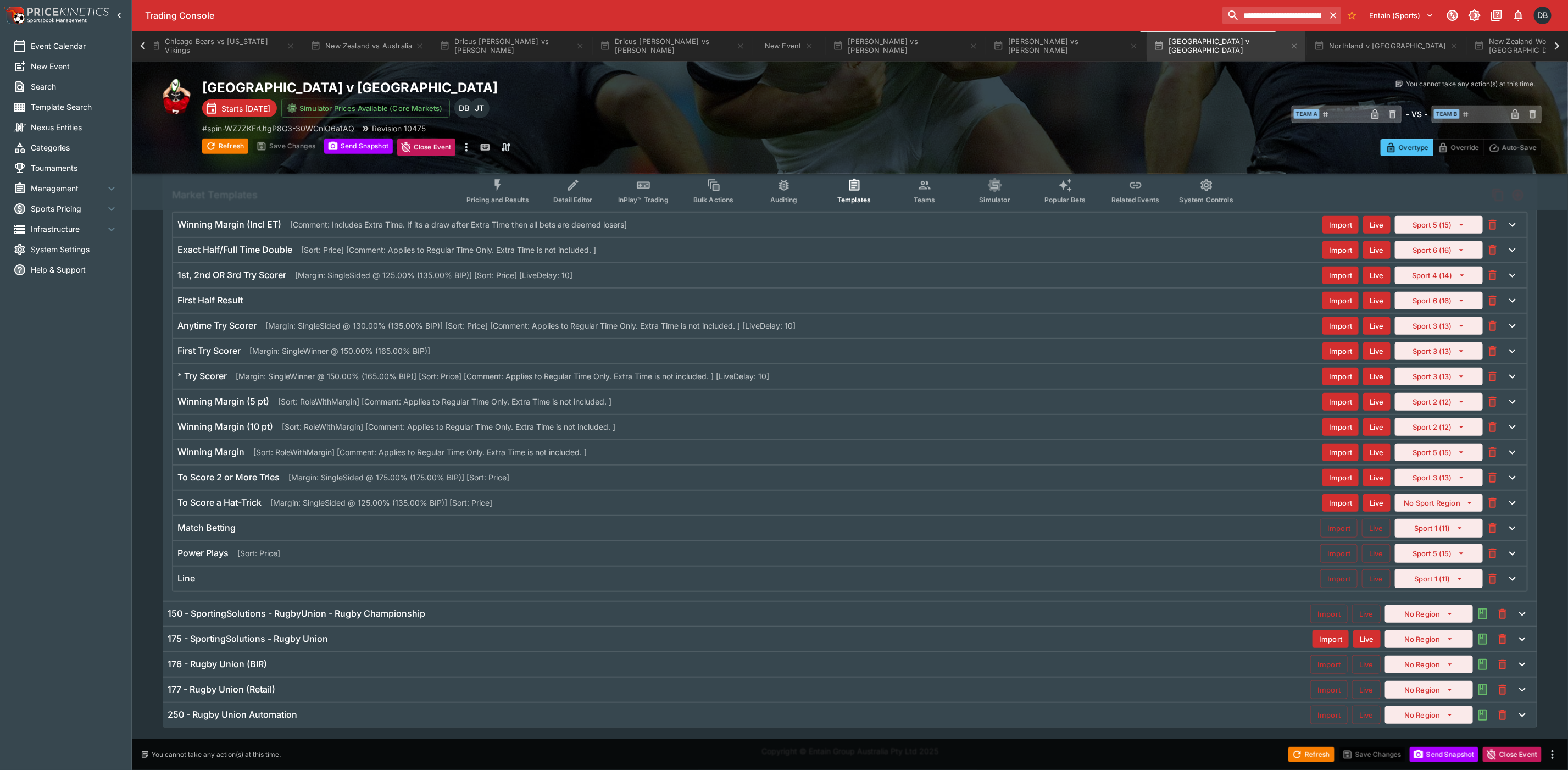
scroll to position [399, 0]
click at [559, 608] on div "150 - SportingSolutions - RugbyUnion - Rugby Championship" at bounding box center [738, 614] width 1142 height 12
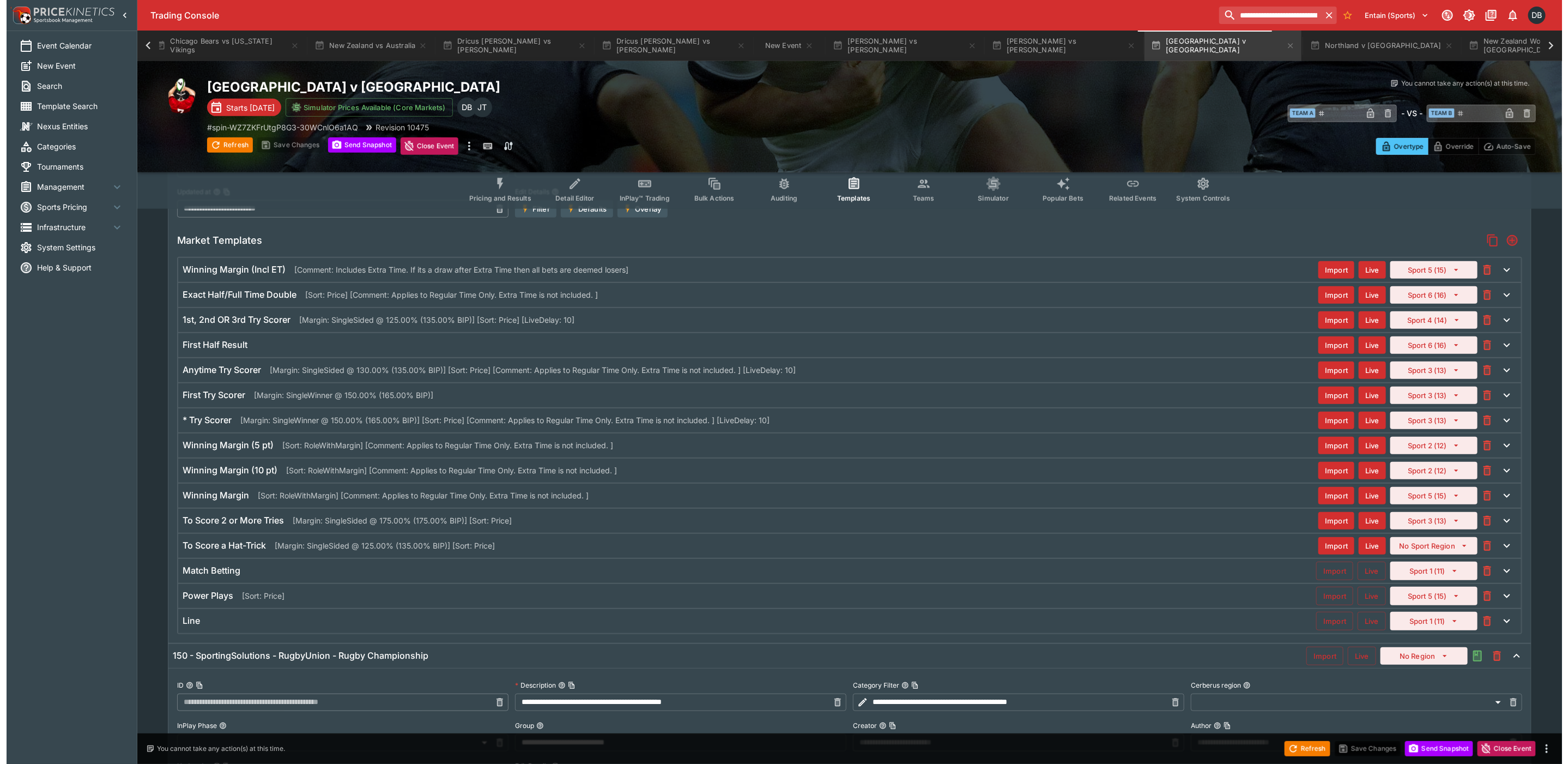
scroll to position [324, 0]
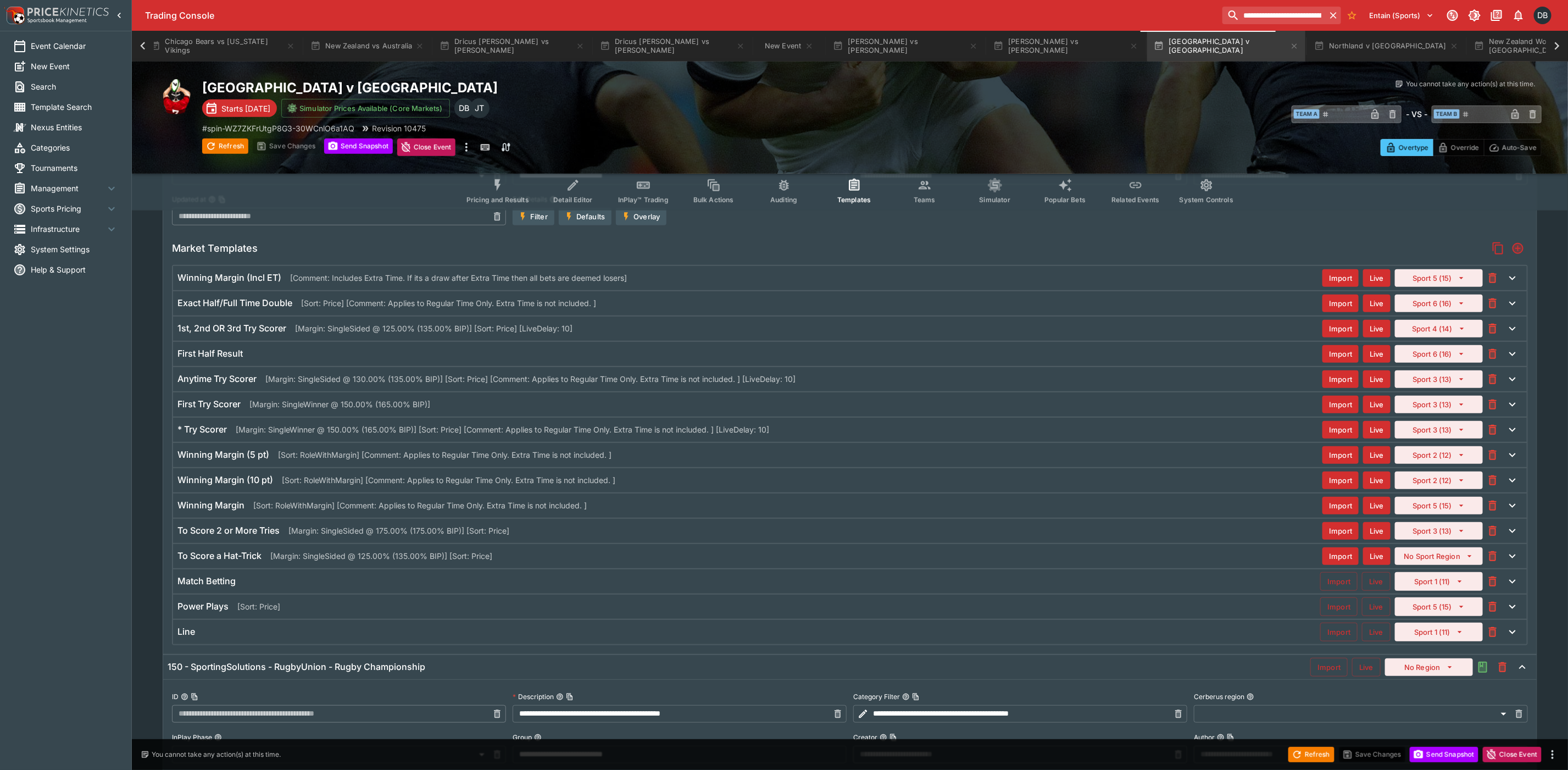
click at [816, 435] on div "* Try Scorer [Margin: SingleWinner @ 150.00% (165.00% BIP)] [Sort: Price] [Comm…" at bounding box center [750, 430] width 1144 height 12
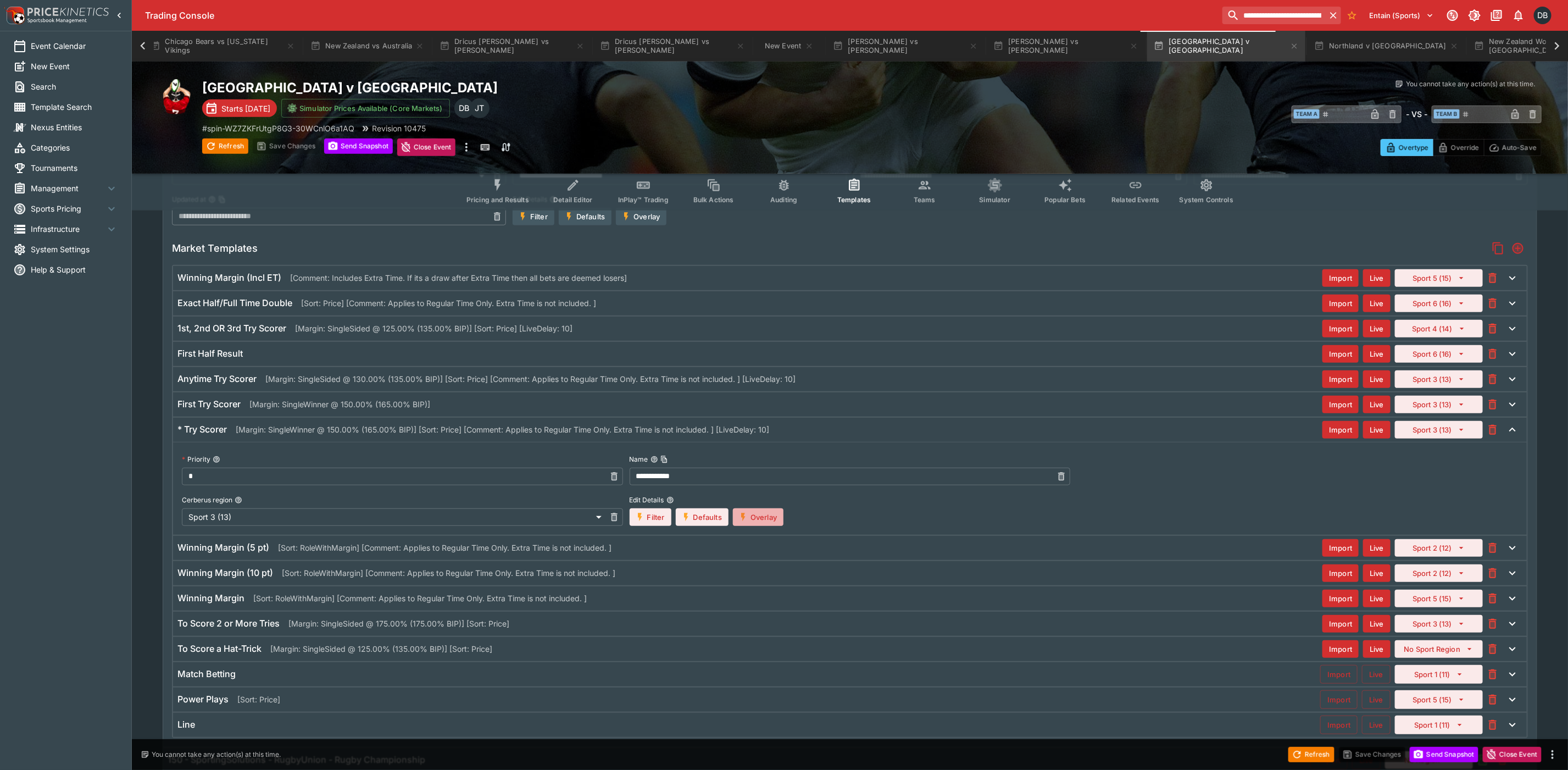
click at [757, 523] on button "Overlay" at bounding box center [758, 517] width 51 height 18
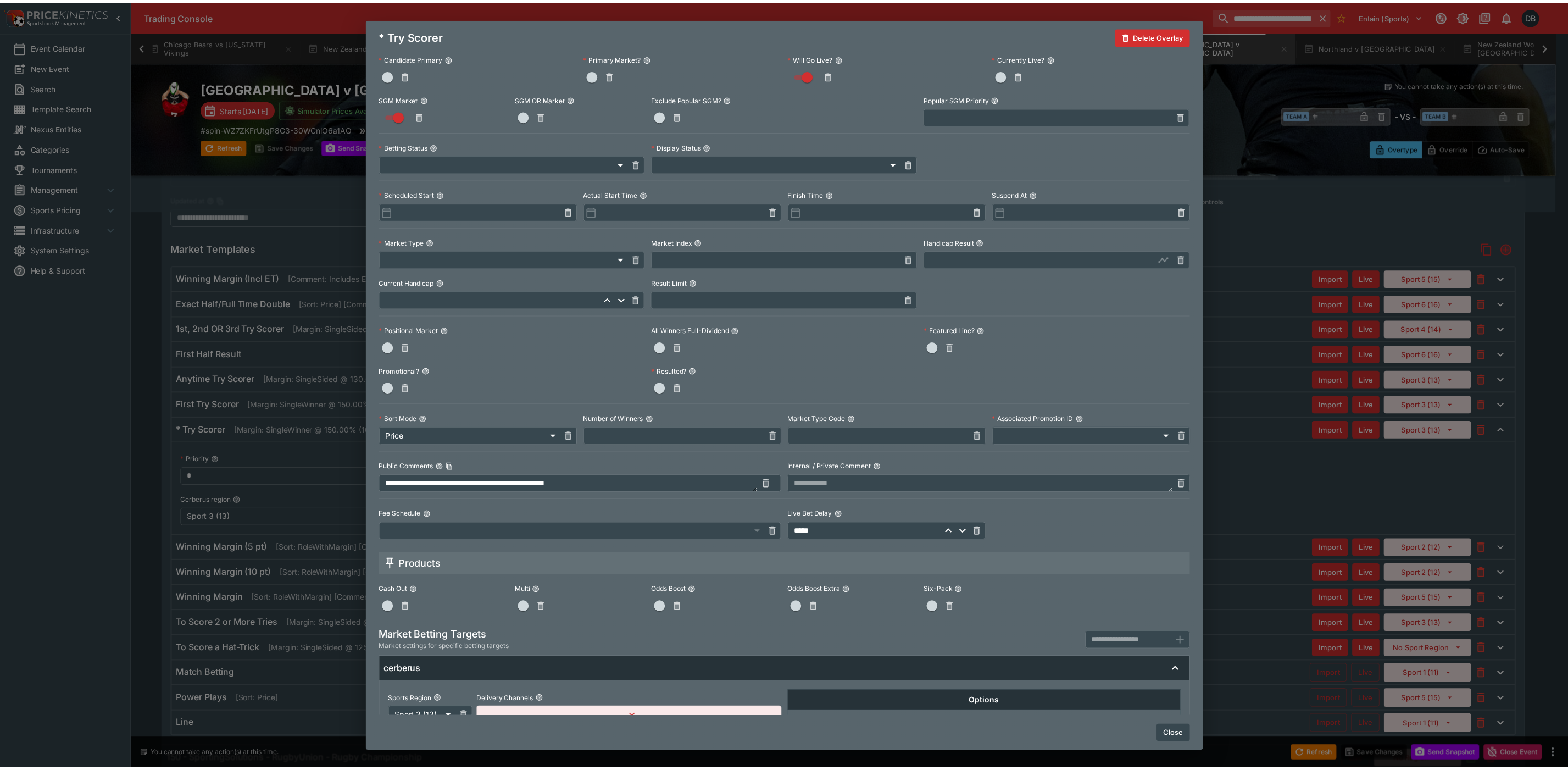
scroll to position [230, 0]
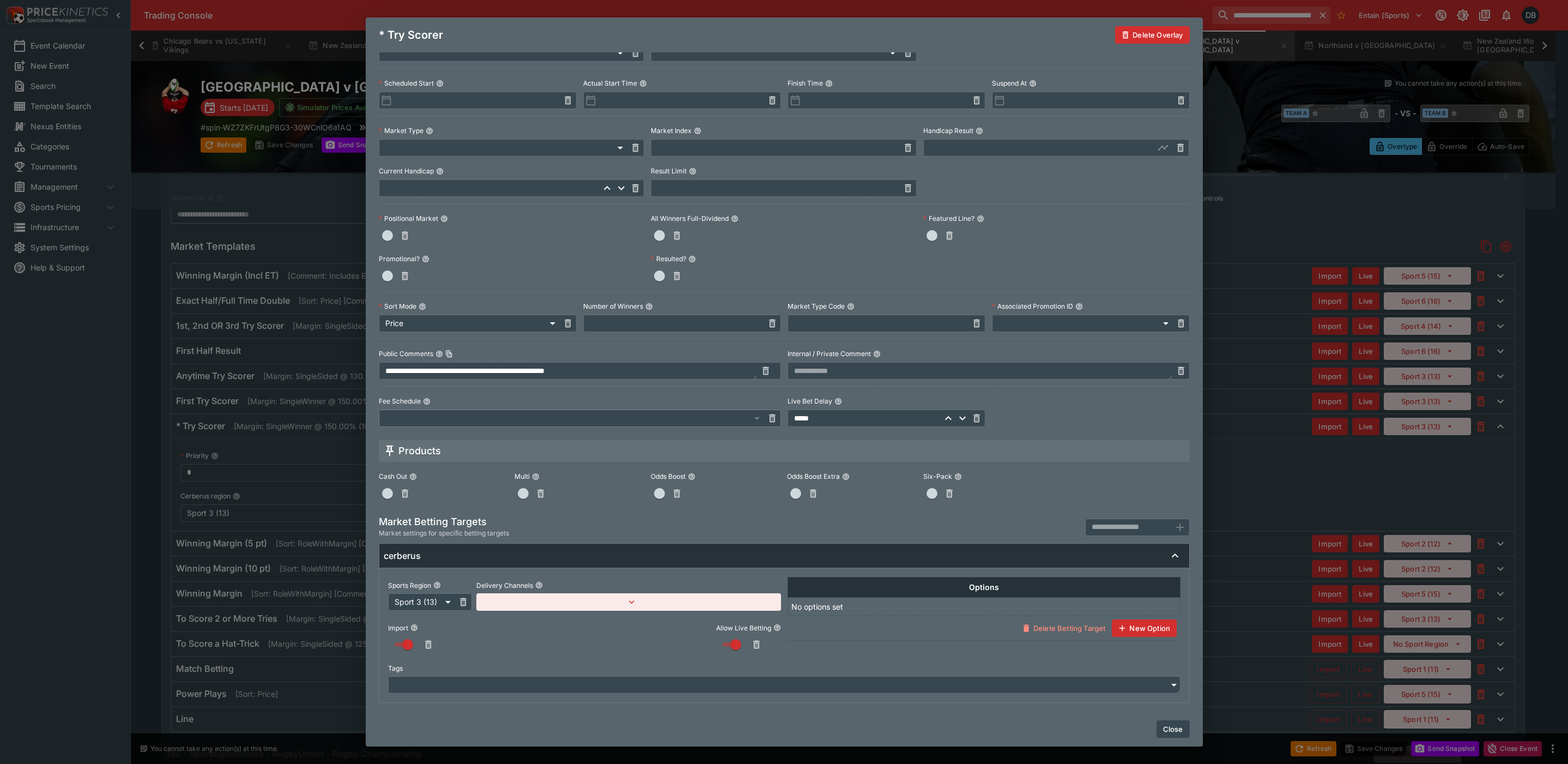
click at [1161, 726] on button "Close" at bounding box center [1172, 729] width 33 height 18
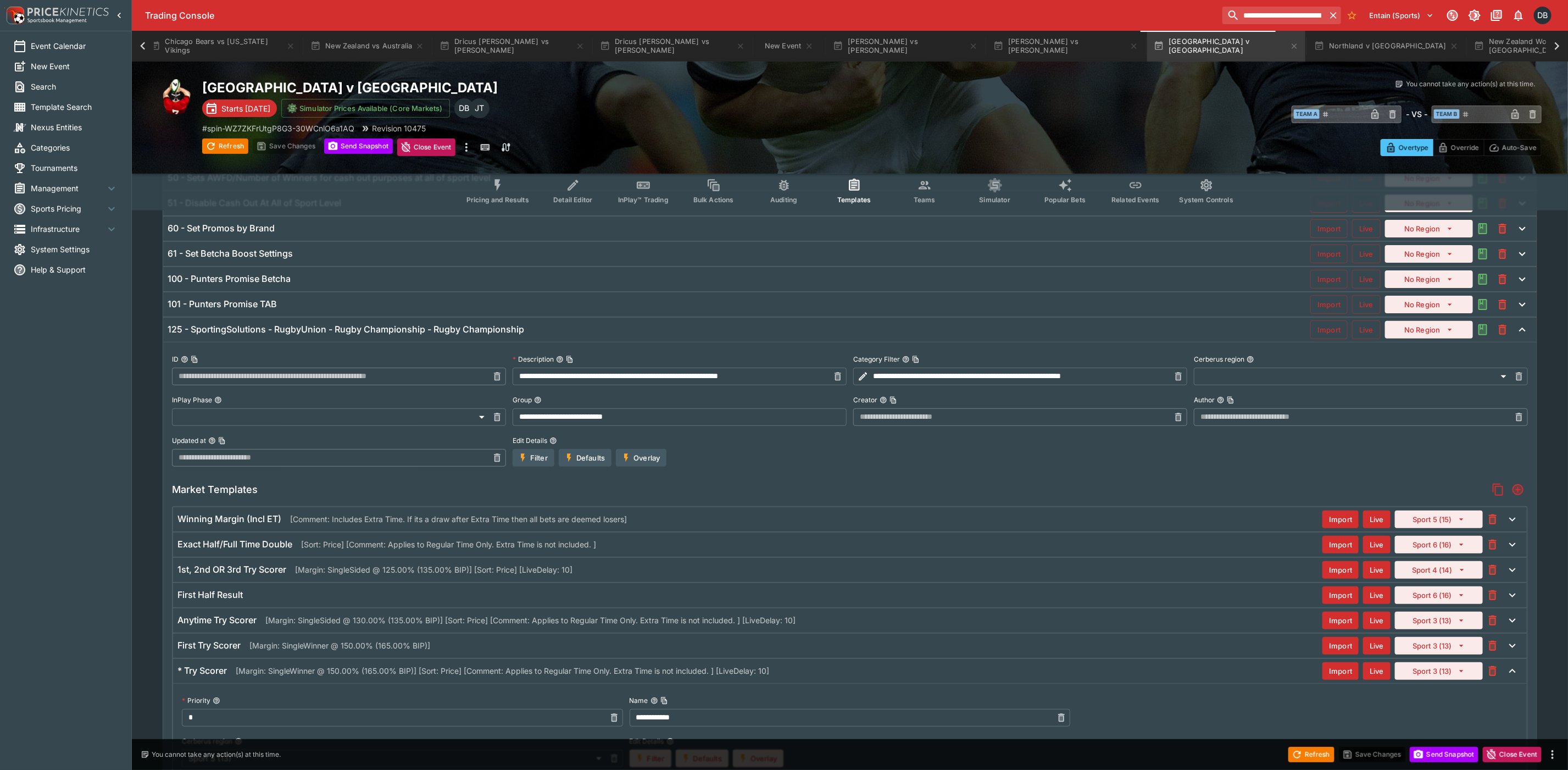
scroll to position [0, 0]
